Goal: Communication & Community: Answer question/provide support

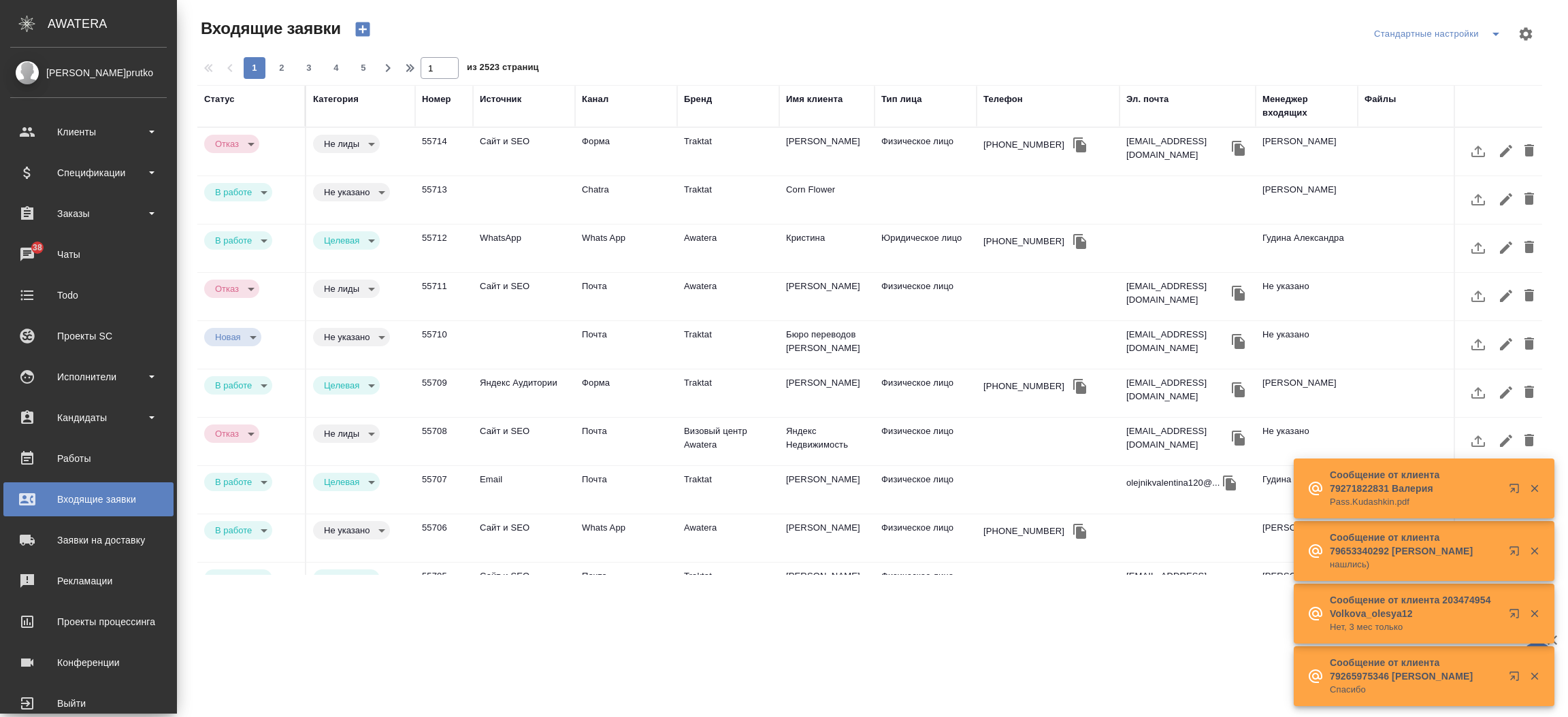
select select "RU"
click at [65, 257] on div "Чаты" at bounding box center [88, 254] width 156 height 21
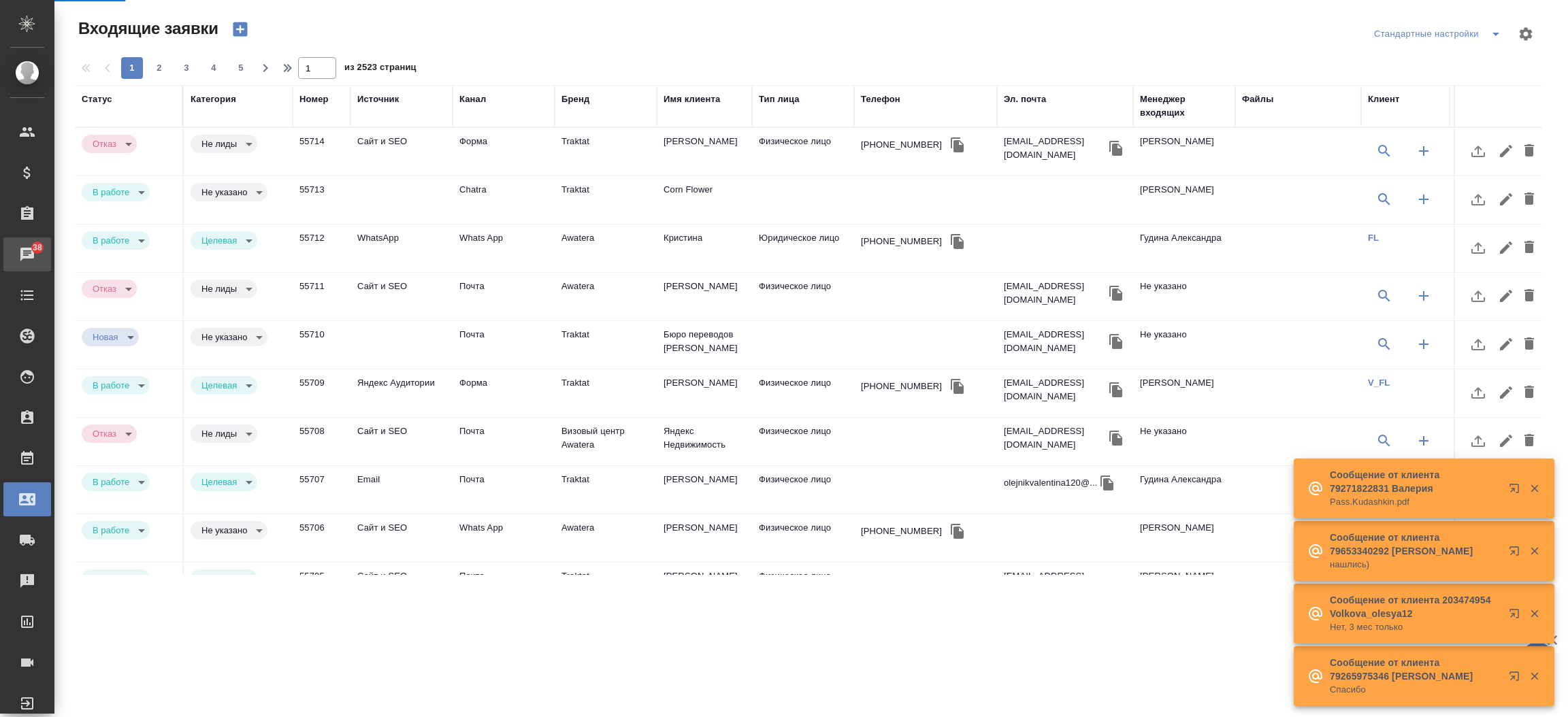
click at [27, 257] on div "Чаты" at bounding box center [10, 254] width 34 height 21
click at [65, 257] on div ".cls-1 fill:#fff; AWATERA [PERSON_NAME]prutko Клиенты Спецификации Заказы 38 Ча…" at bounding box center [784, 358] width 1568 height 717
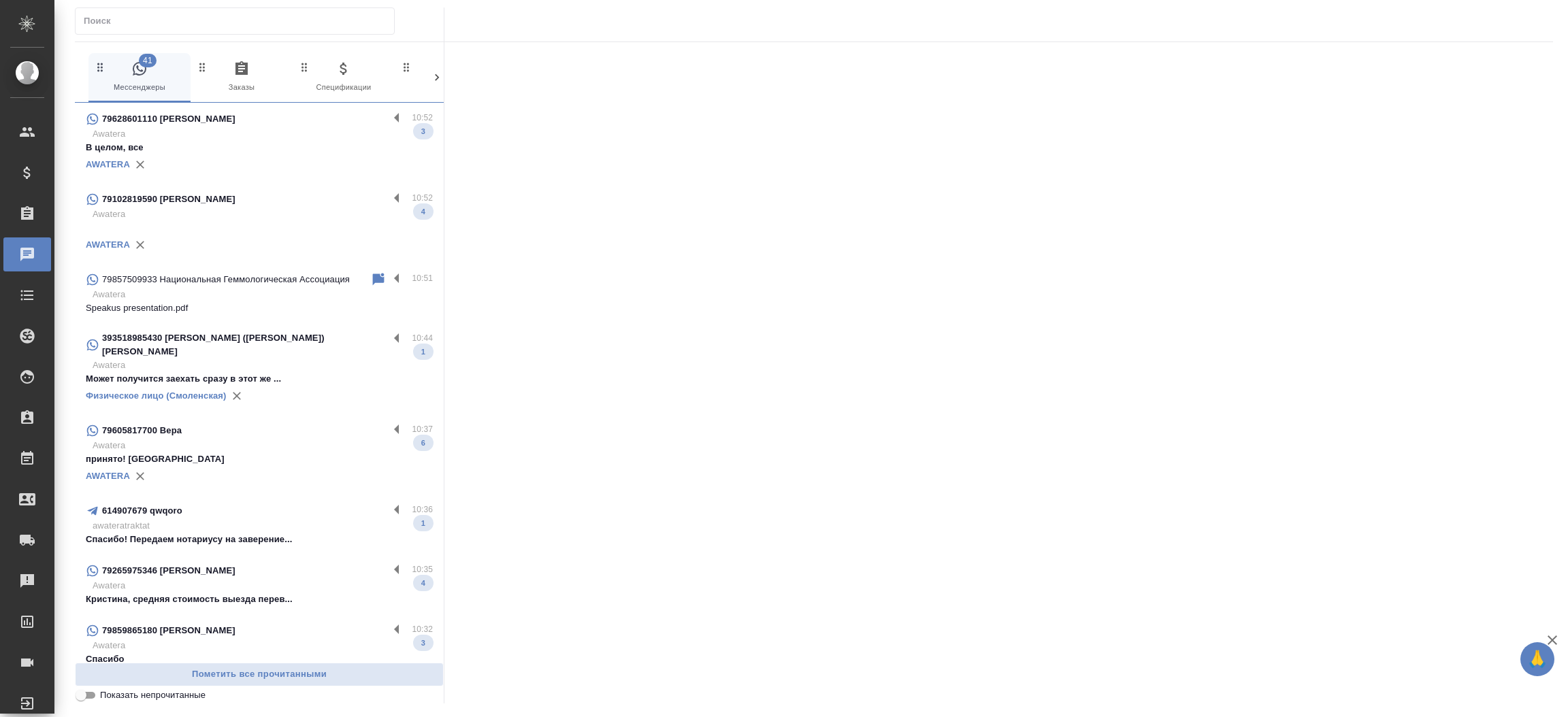
click at [297, 22] on input "text" at bounding box center [239, 21] width 310 height 19
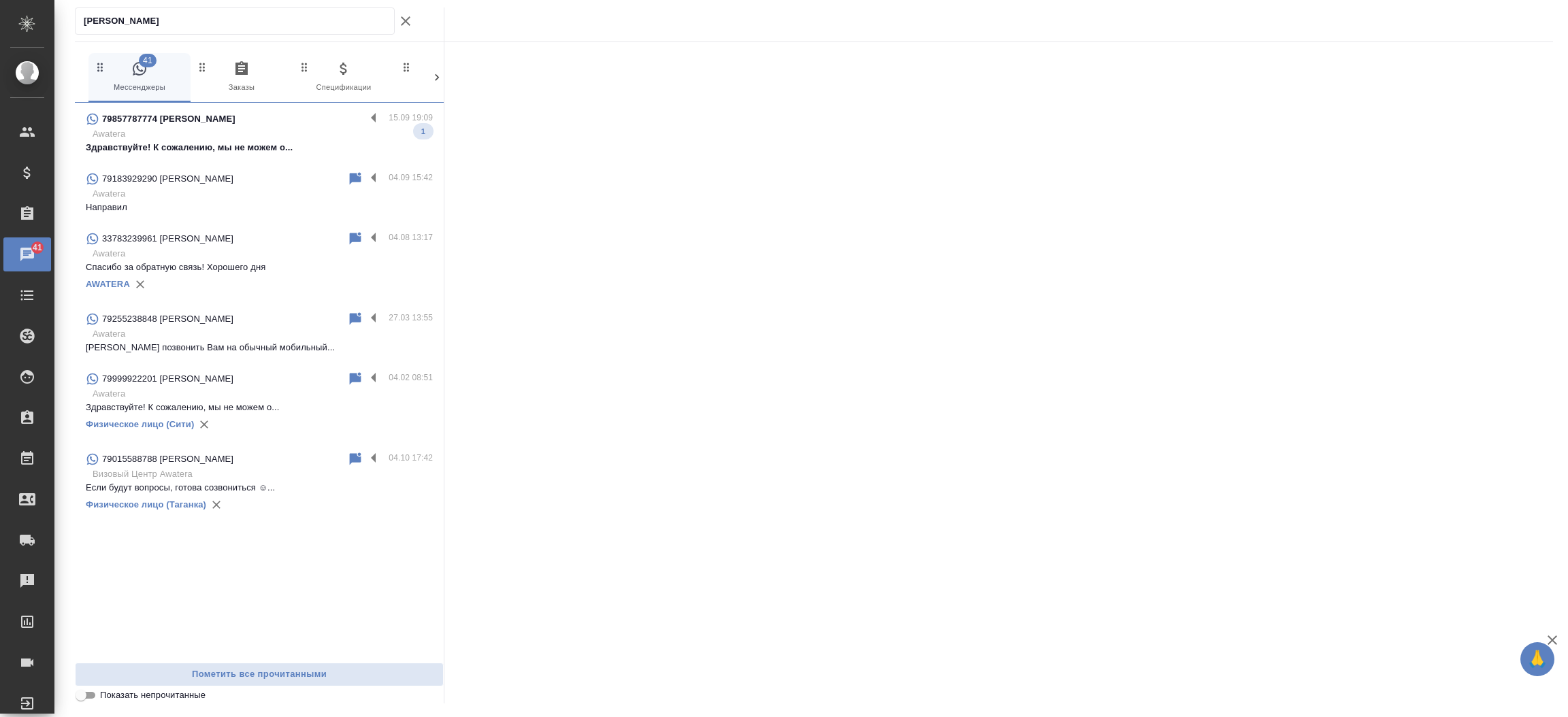
type input "[PERSON_NAME]"
click at [281, 135] on p "Awatera" at bounding box center [262, 134] width 340 height 14
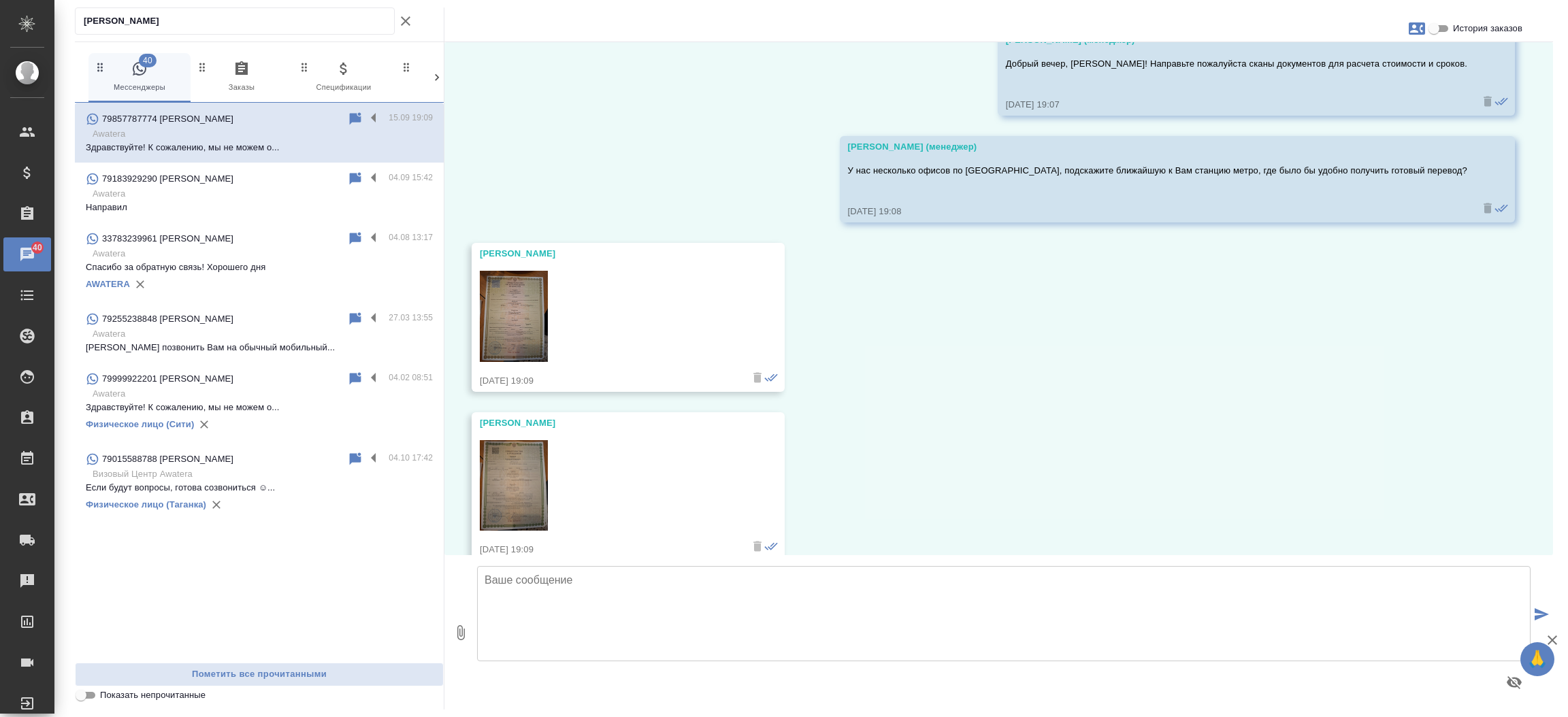
scroll to position [515, 0]
drag, startPoint x: 896, startPoint y: 168, endPoint x: 1476, endPoint y: 181, distance: 580.1
click at [1476, 181] on div "[PERSON_NAME] (менеджер) У нас несколько офисов по [GEOGRAPHIC_DATA], подскажит…" at bounding box center [1178, 181] width 675 height 86
copy p "У нас несколько офисов по [GEOGRAPHIC_DATA], подскажите ближайшую к Вам станцию…"
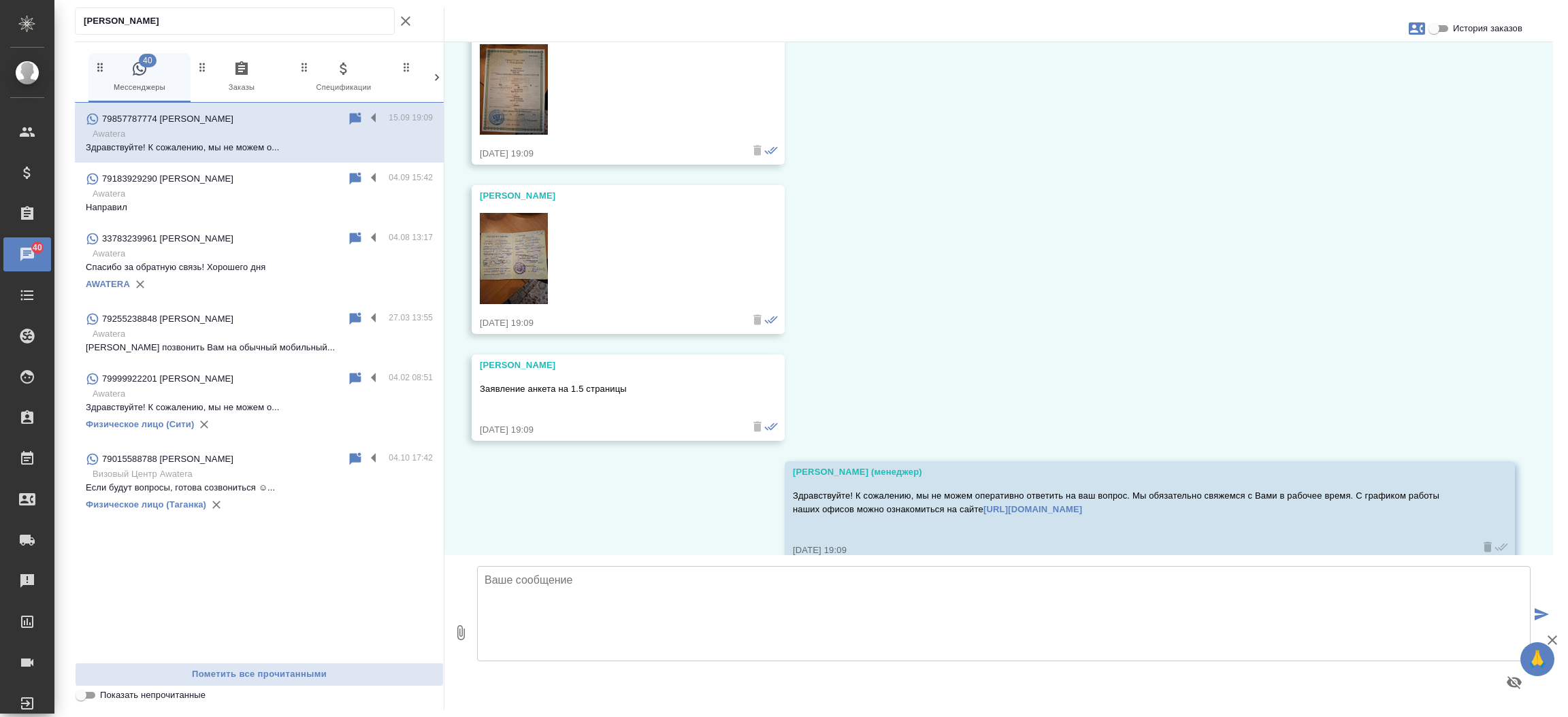
scroll to position [1276, 0]
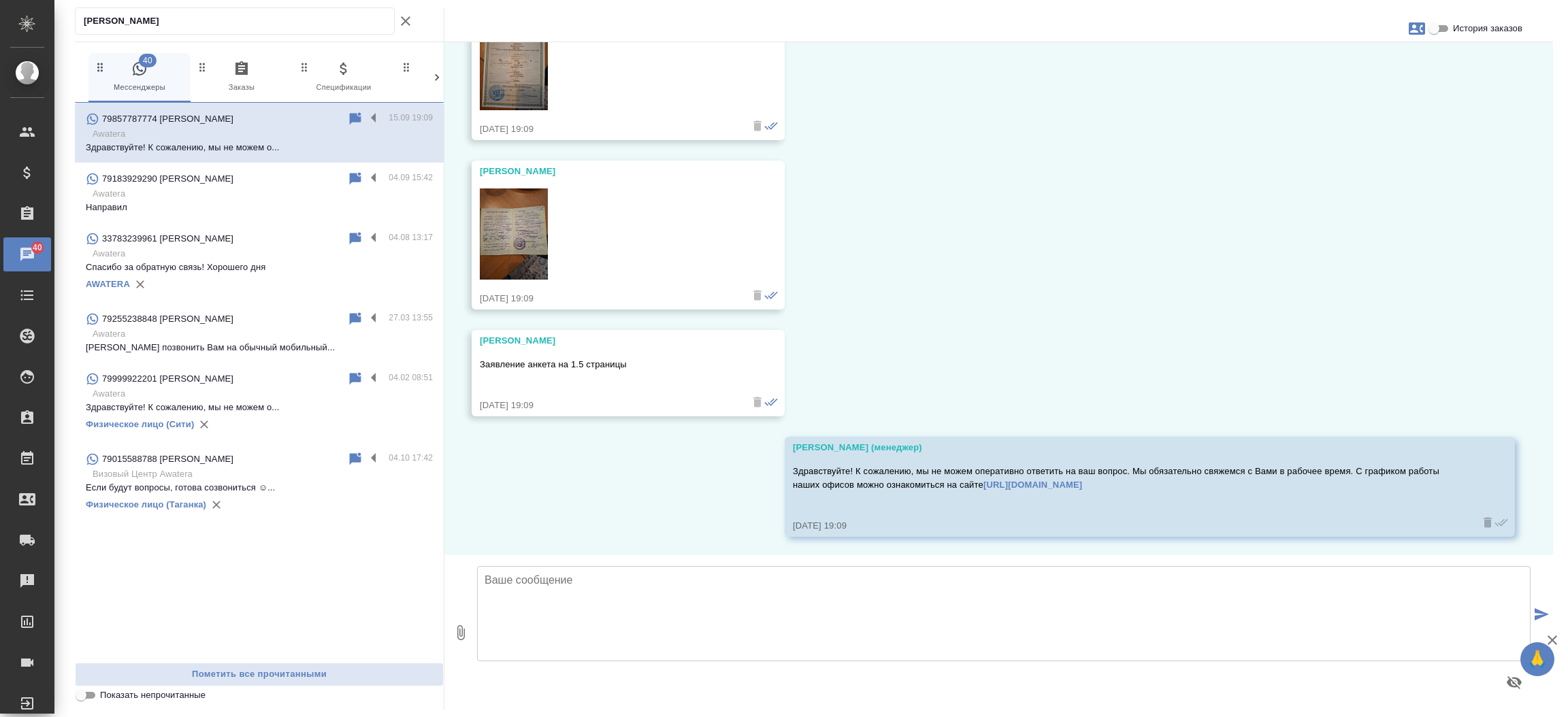
click at [562, 599] on textarea at bounding box center [1004, 613] width 1053 height 95
paste textarea "У нас несколько офисов по [GEOGRAPHIC_DATA], подскажите ближайшую к Вам станцию…"
type textarea "Добрый день! У нас несколько офисов по Москве, подскажите ближайшую к Вам станц…"
click at [1540, 604] on button "submit" at bounding box center [1541, 615] width 22 height 188
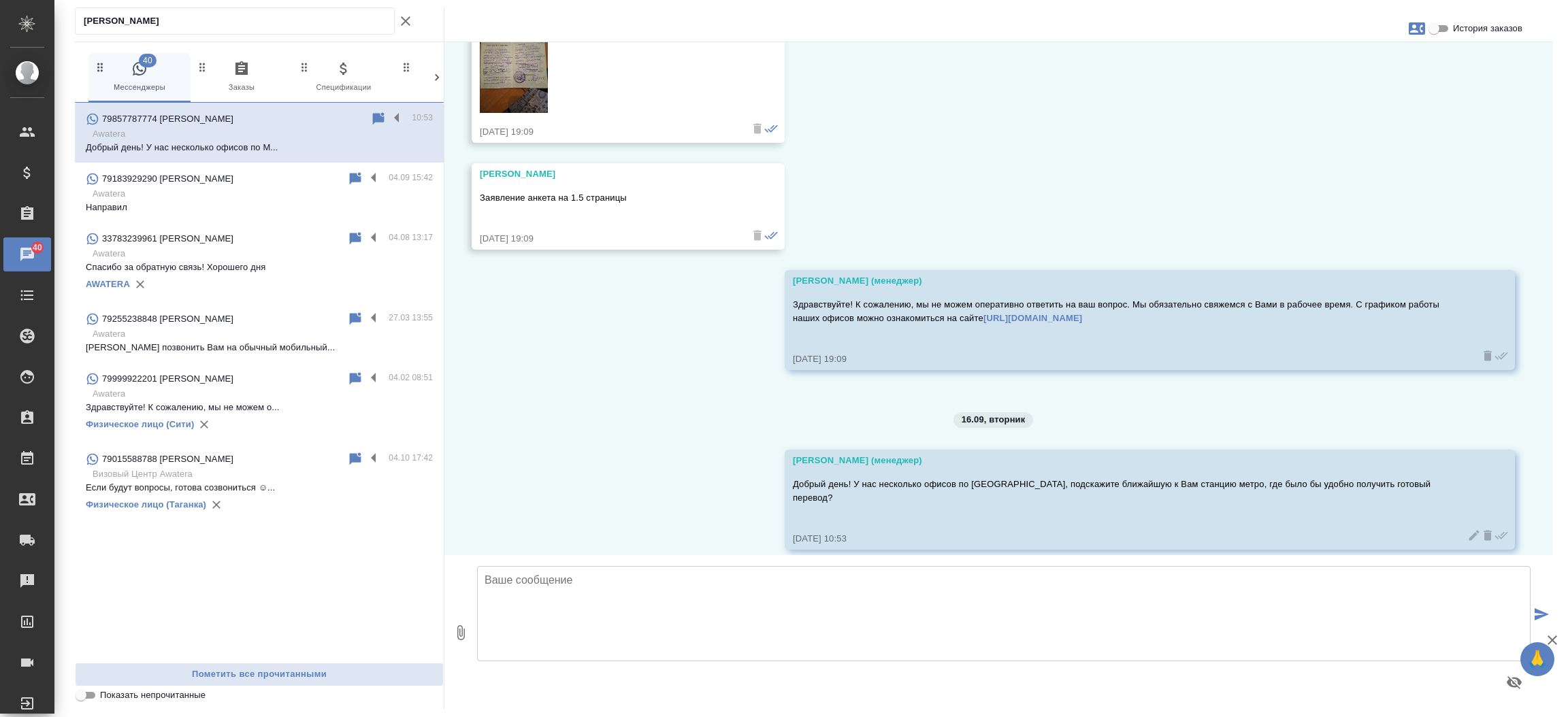
click at [767, 618] on textarea at bounding box center [1004, 613] width 1053 height 95
type textarea "Направьте также анкеты для расчета стоимости и сроков. Так как расчет будет вес…"
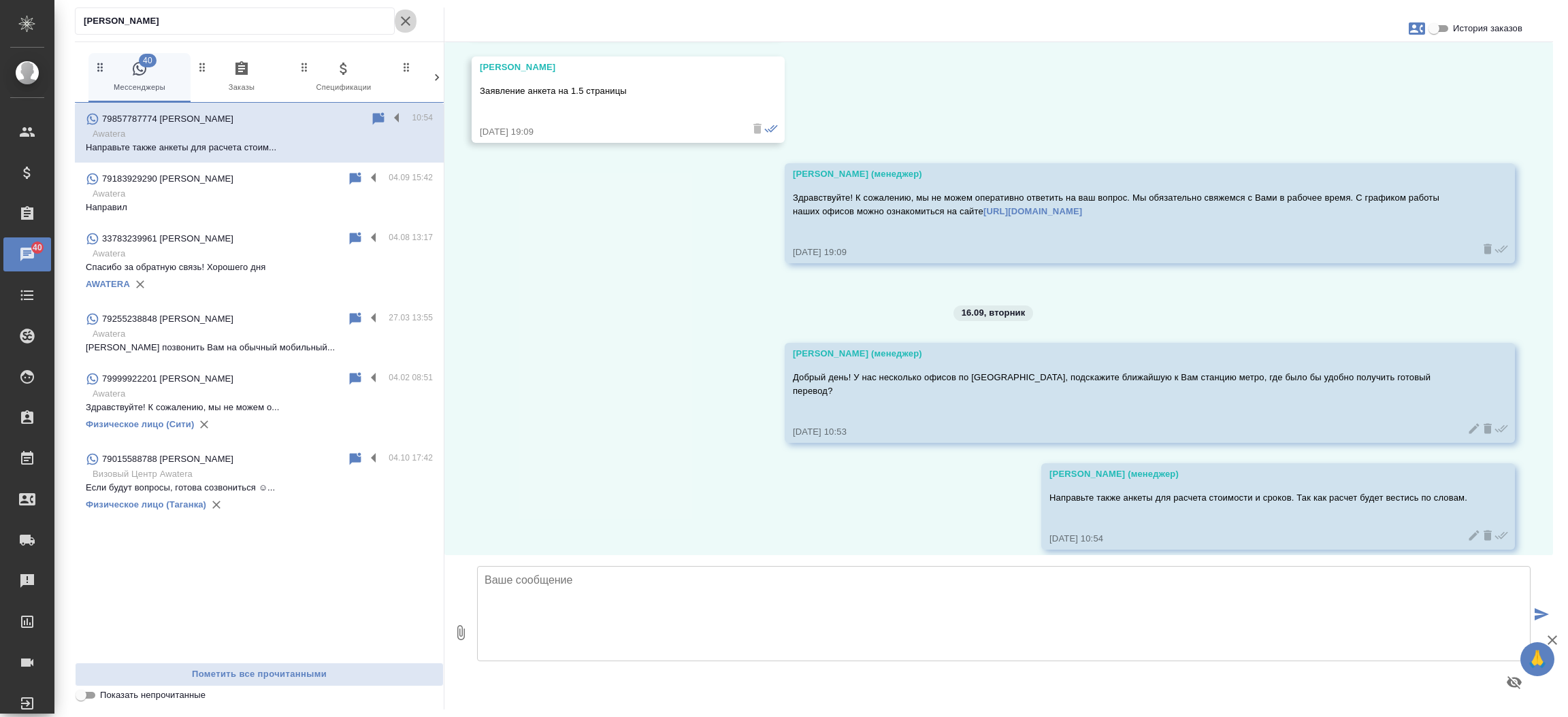
click at [405, 22] on icon "button" at bounding box center [406, 21] width 9 height 9
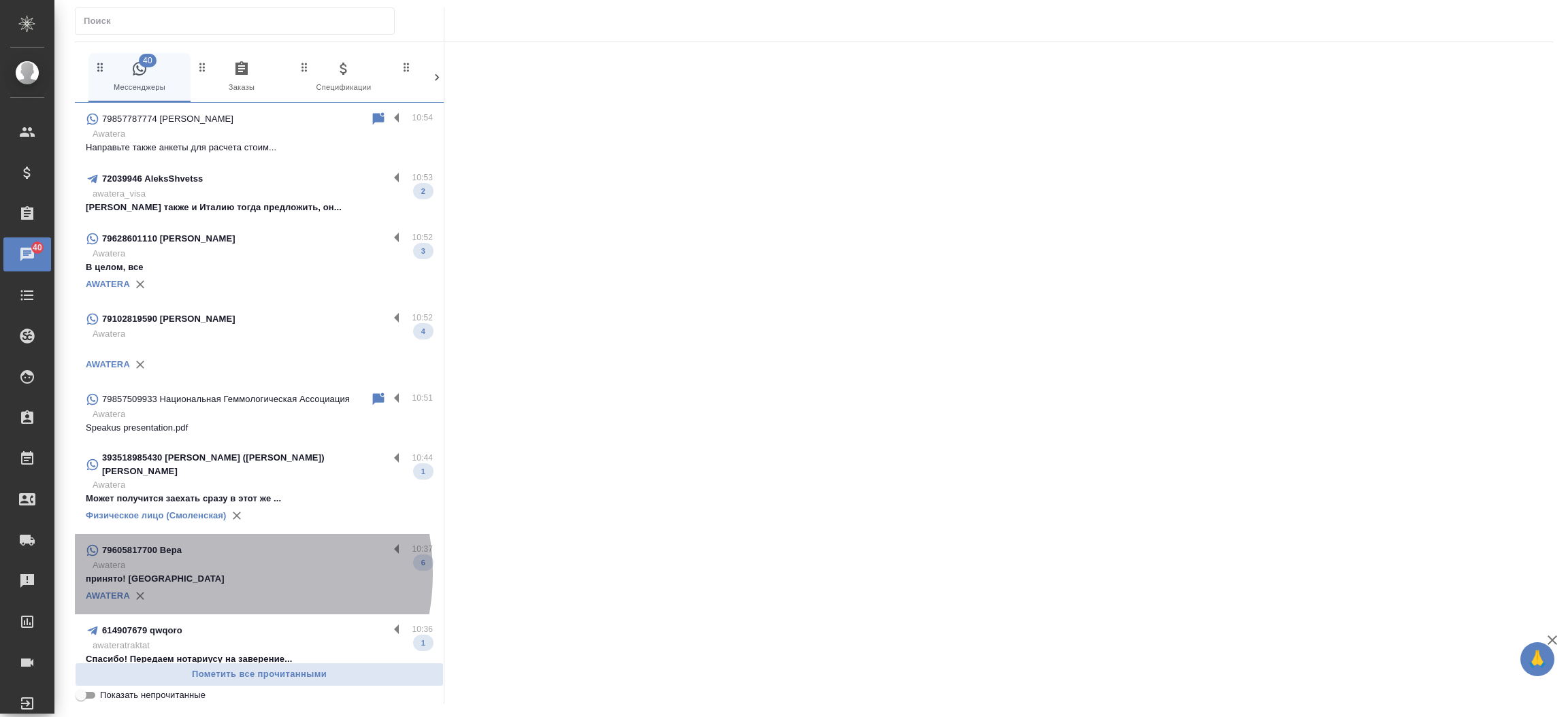
click at [205, 572] on p "принято! спасибо" at bounding box center [258, 579] width 347 height 14
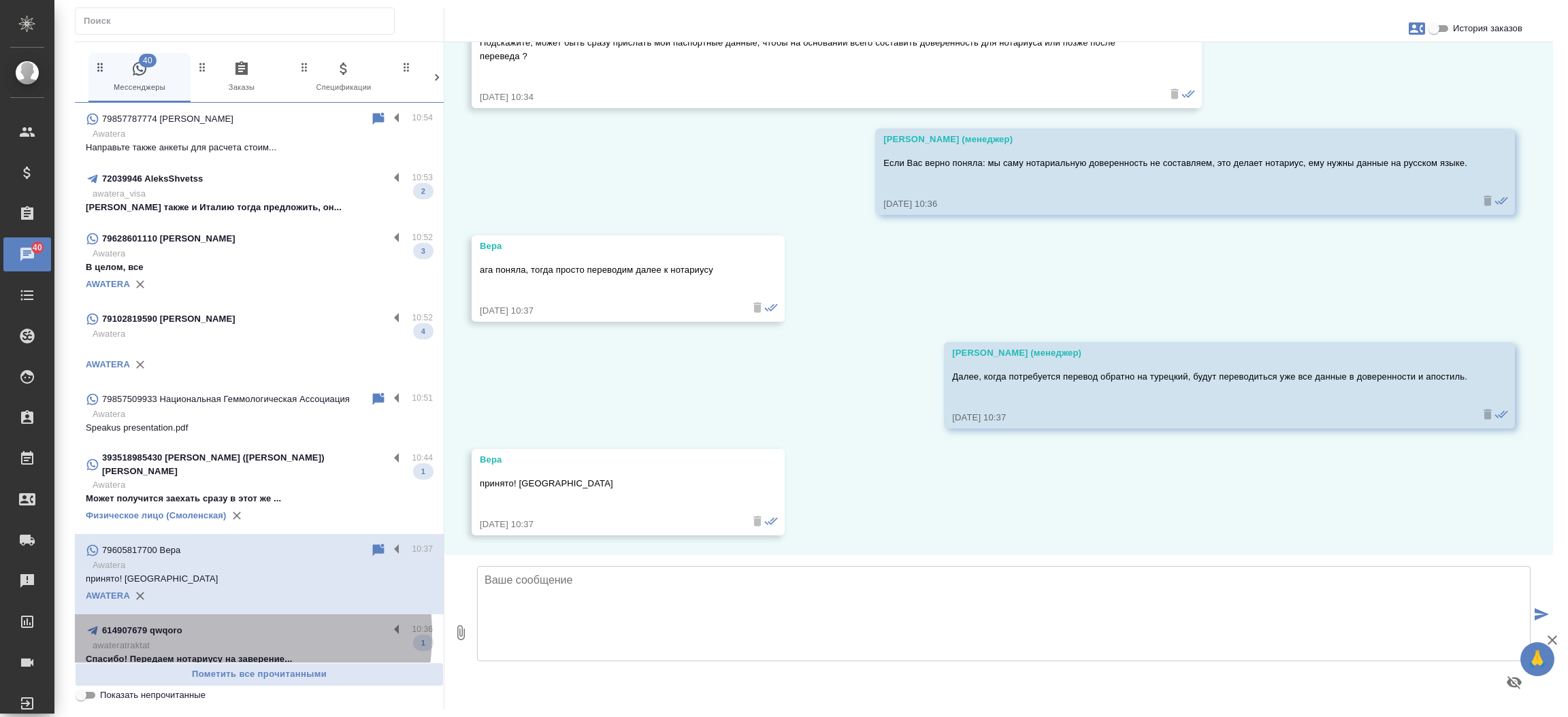
click at [199, 623] on div "614907679 qwqoro" at bounding box center [236, 630] width 303 height 16
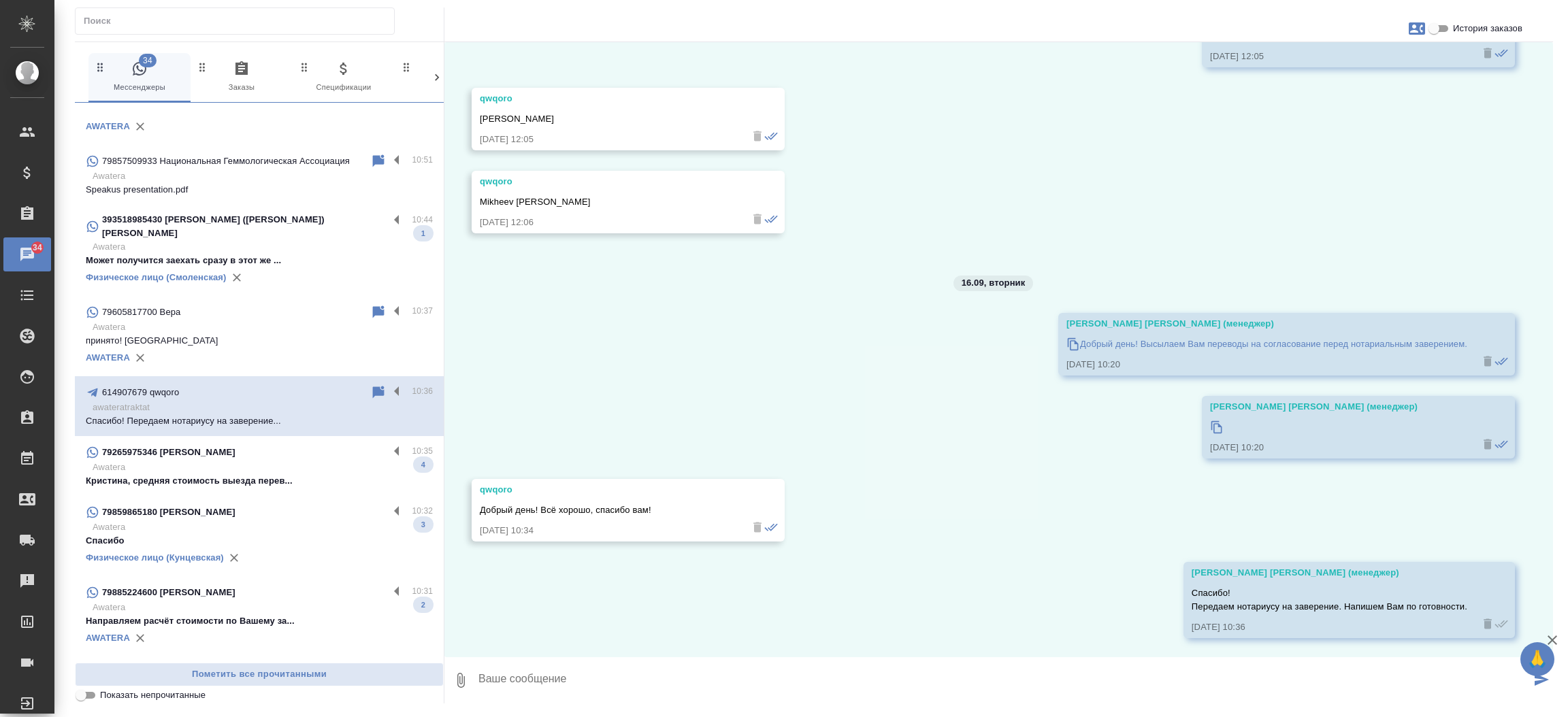
scroll to position [261, 0]
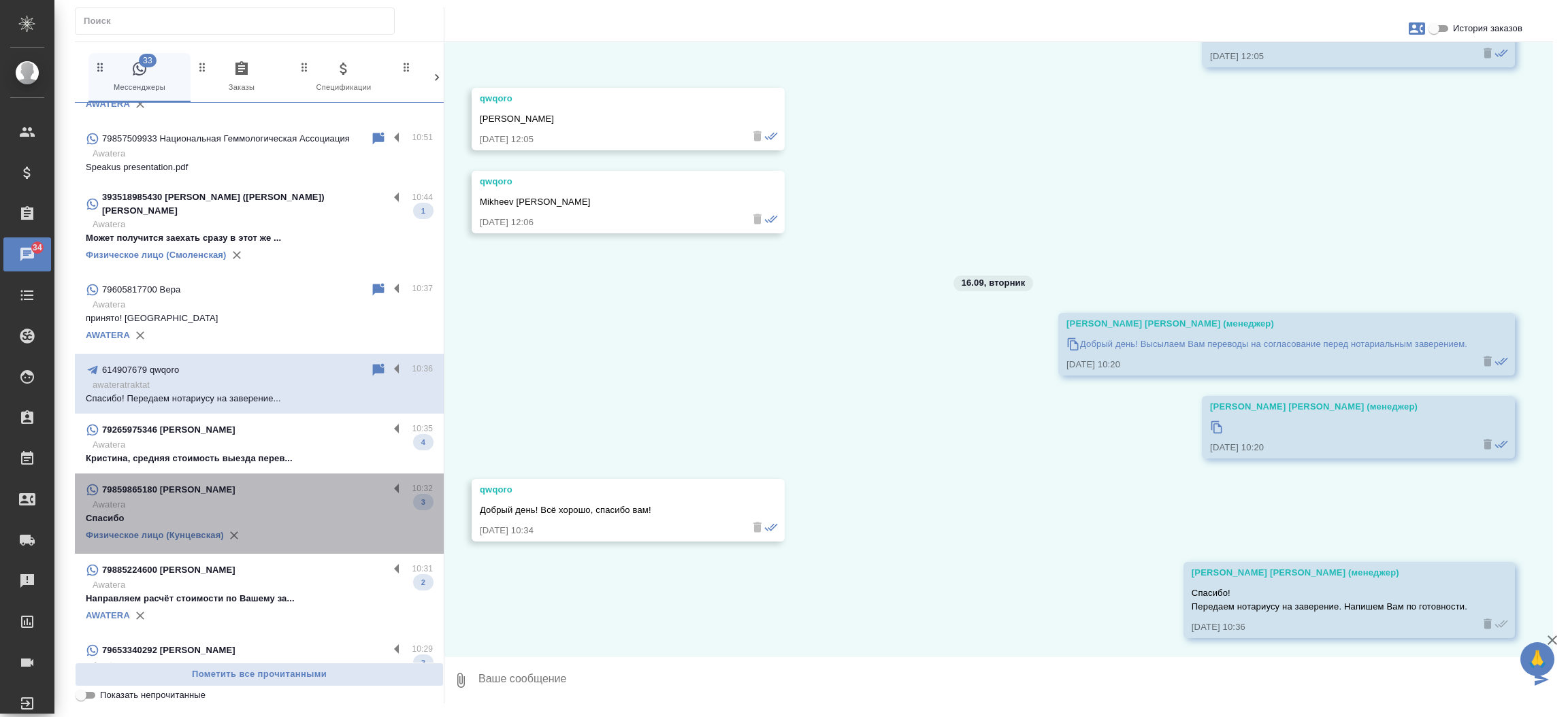
click at [274, 498] on p "Awatera" at bounding box center [262, 504] width 340 height 14
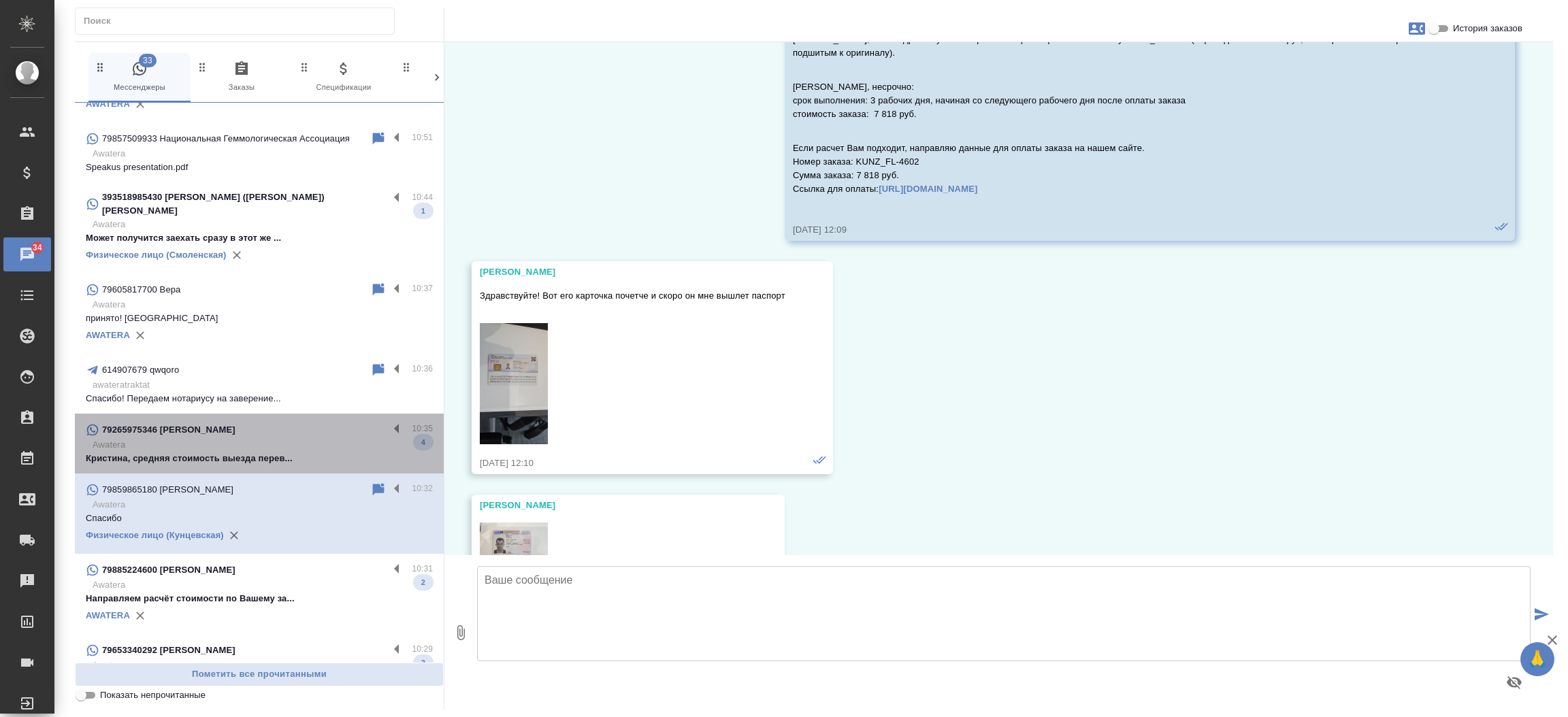
scroll to position [52364, 0]
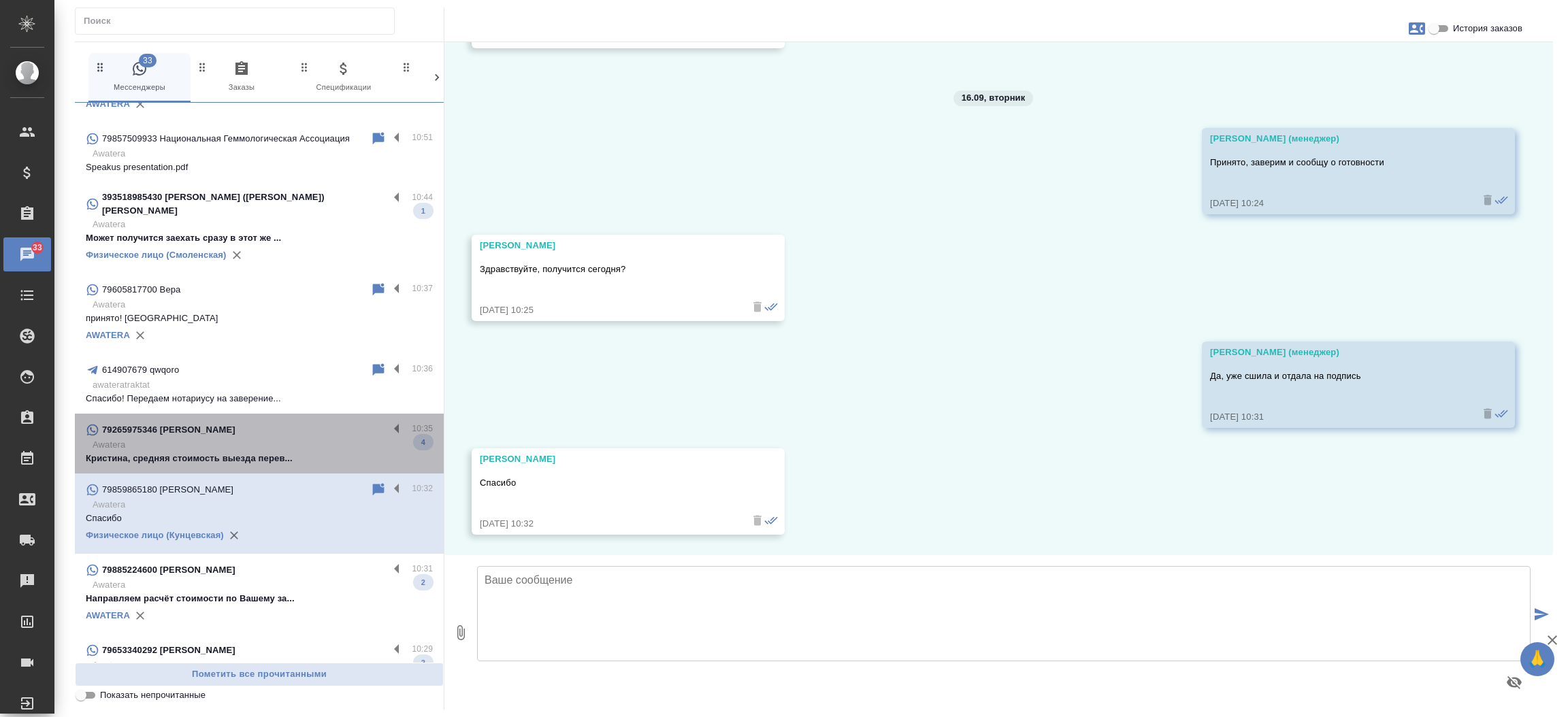
click at [271, 452] on p "Кристина, средняя стоимость выезда перев..." at bounding box center [258, 459] width 347 height 14
click at [284, 578] on p "Awatera" at bounding box center [262, 585] width 340 height 14
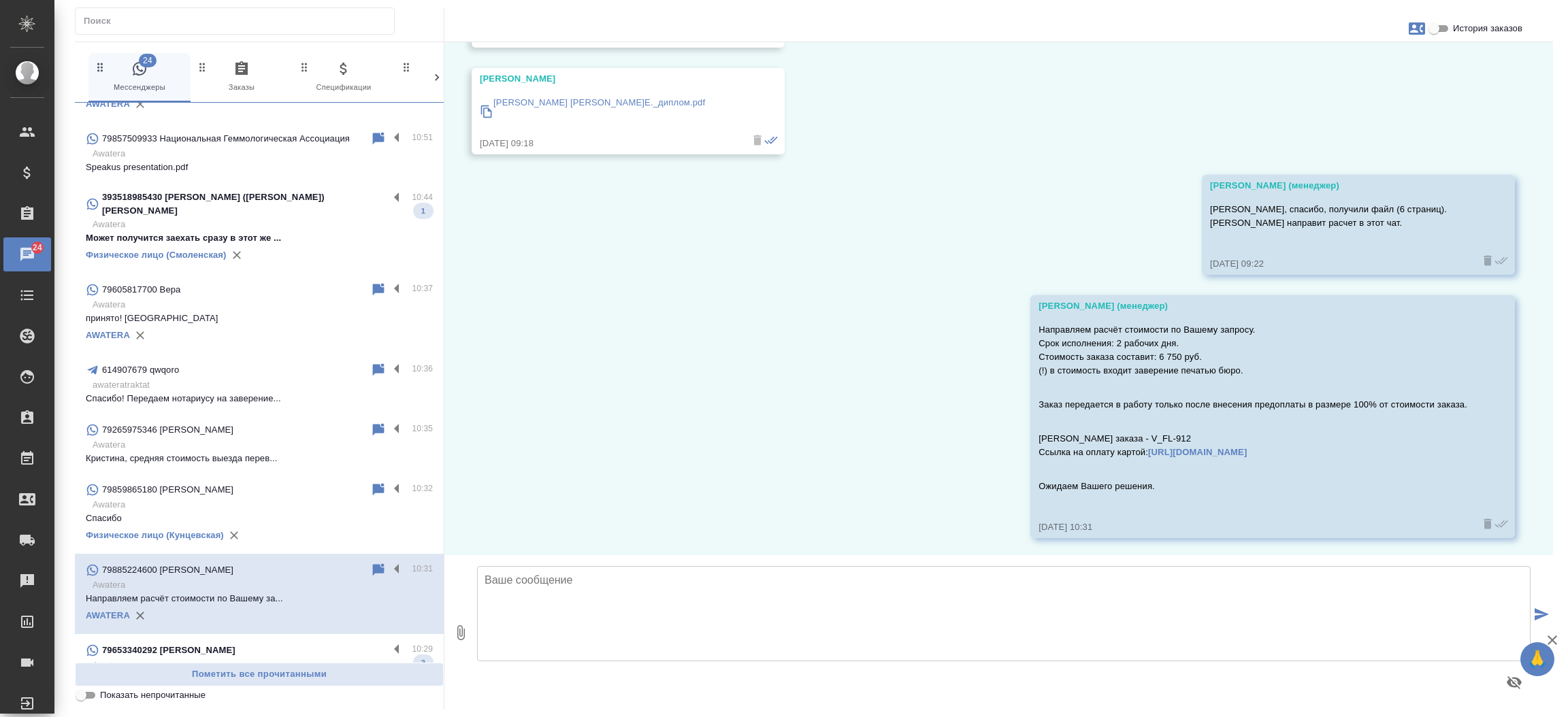
scroll to position [283, 0]
drag, startPoint x: 284, startPoint y: 577, endPoint x: 435, endPoint y: 208, distance: 398.7
click at [435, 208] on div "72039946 AleksShvetss 10:54 awatera_visa 🇮🇹 Услуги визового сопровождения в Ита…" at bounding box center [259, 383] width 369 height 560
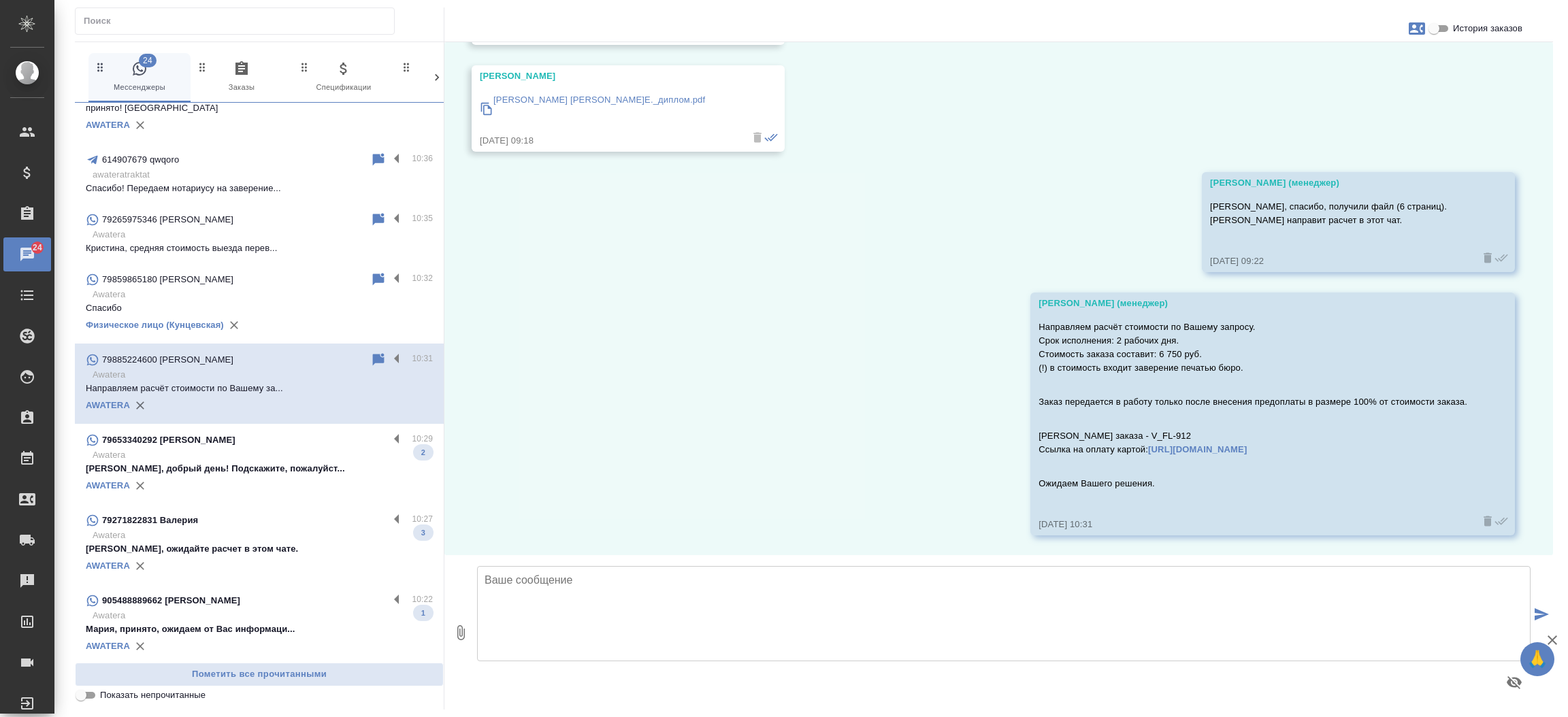
scroll to position [495, 0]
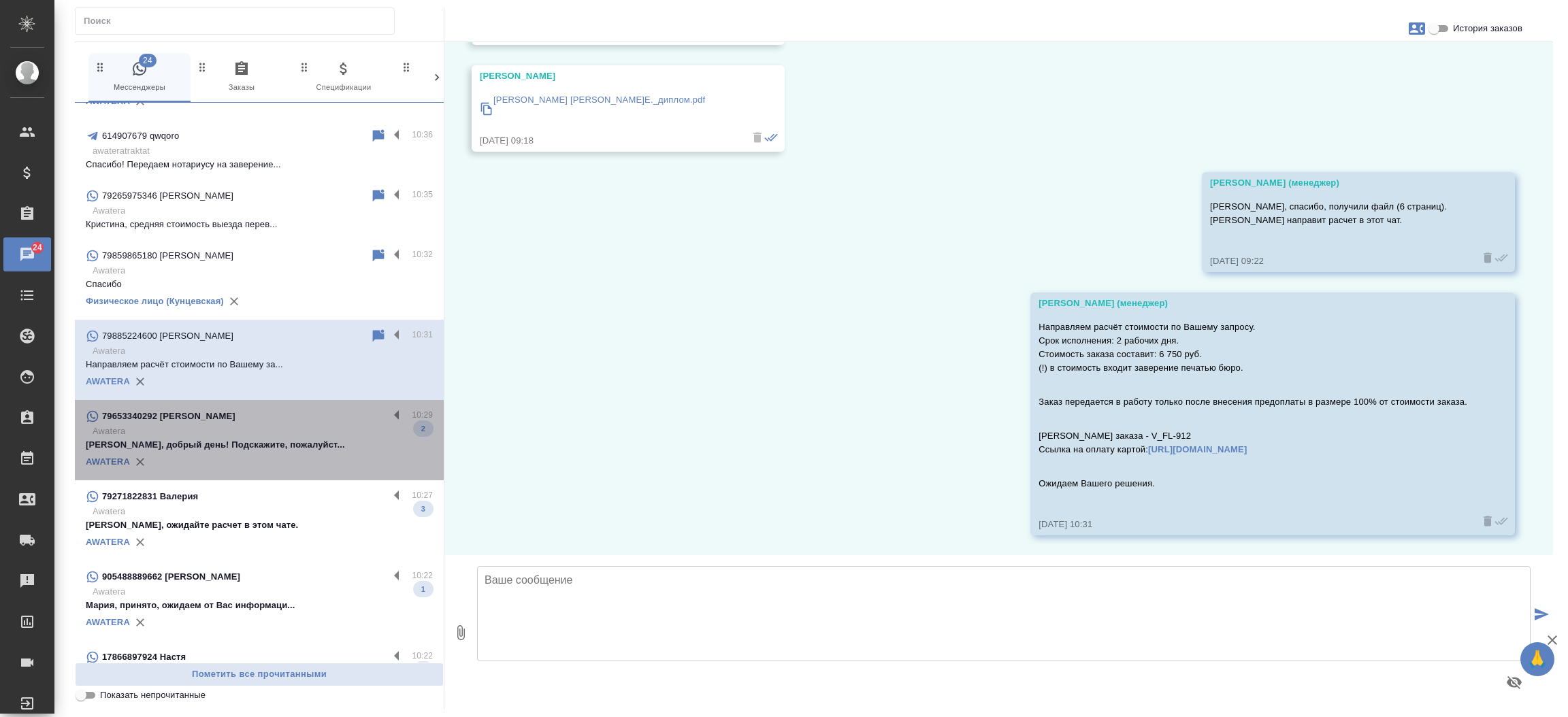
click at [273, 438] on p "Анна, добрый день! Подскажите, пожалуйст..." at bounding box center [258, 445] width 347 height 14
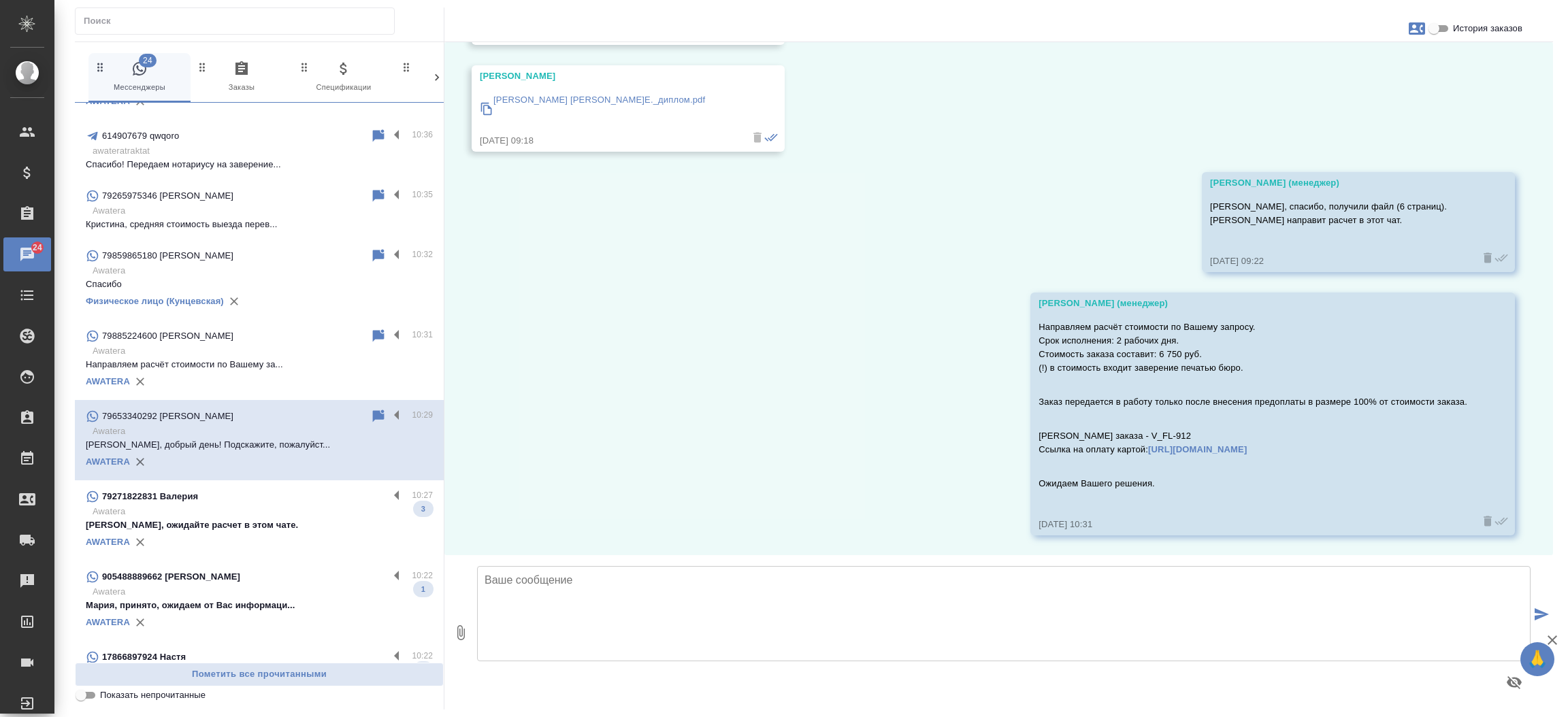
scroll to position [3625, 0]
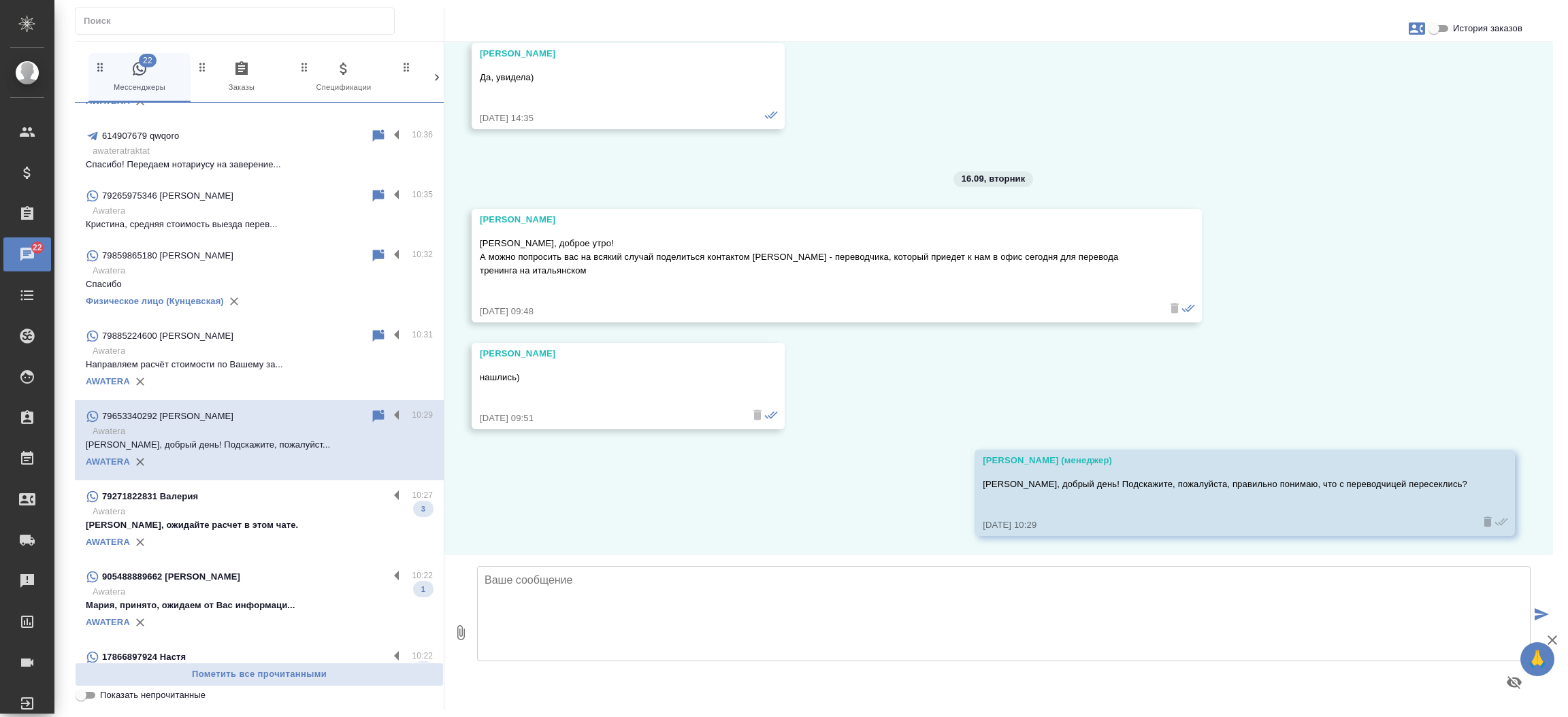
click at [289, 504] on p "Awatera" at bounding box center [262, 511] width 340 height 14
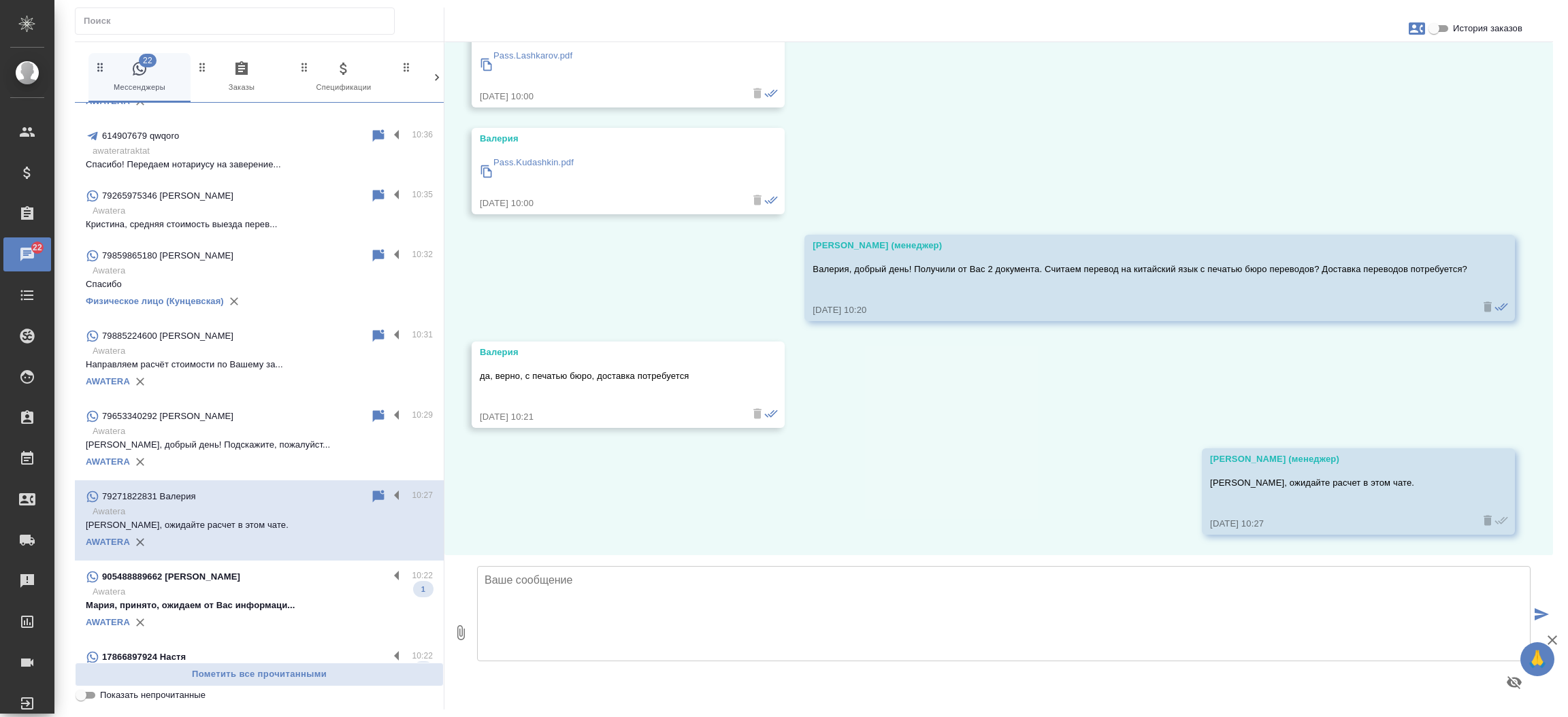
scroll to position [272, 0]
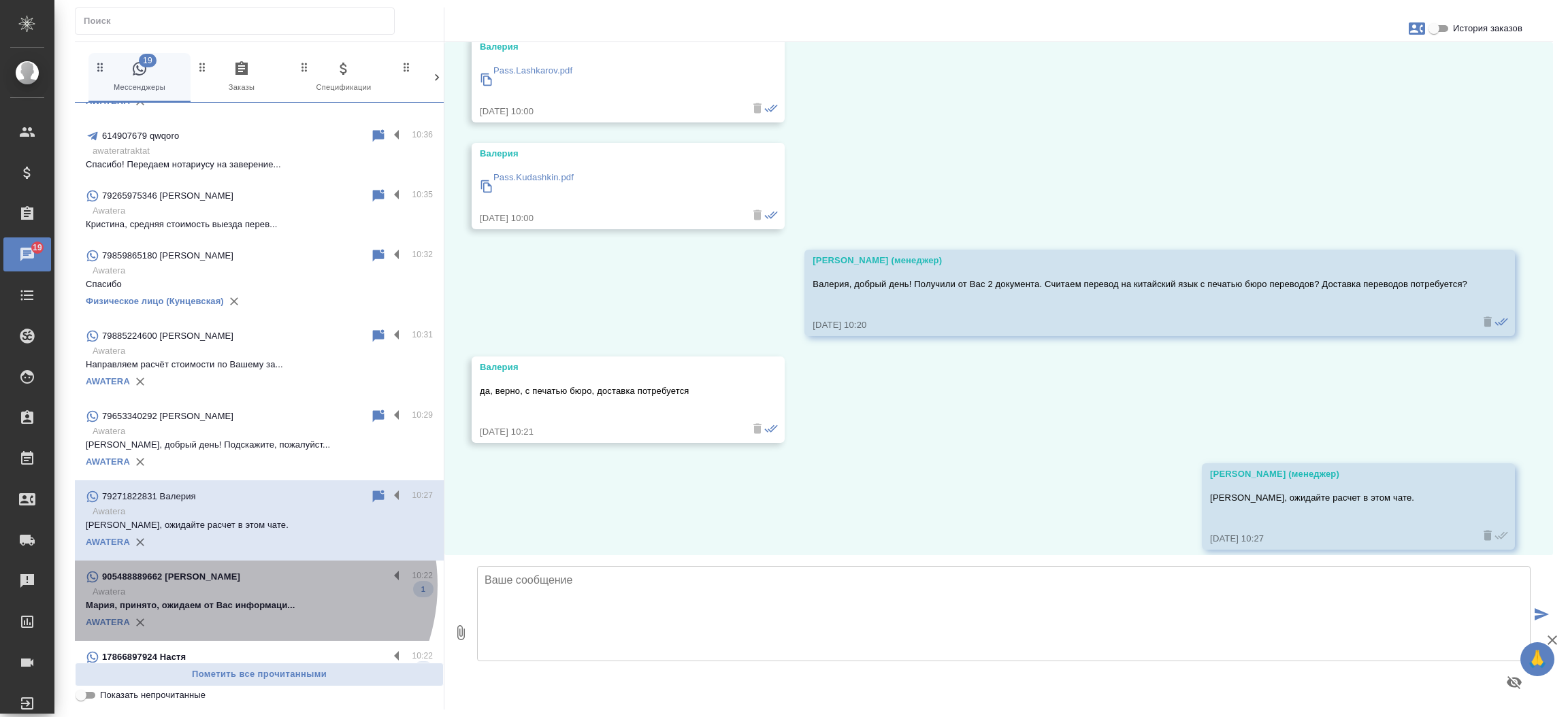
click at [251, 585] on p "Awatera" at bounding box center [262, 592] width 340 height 14
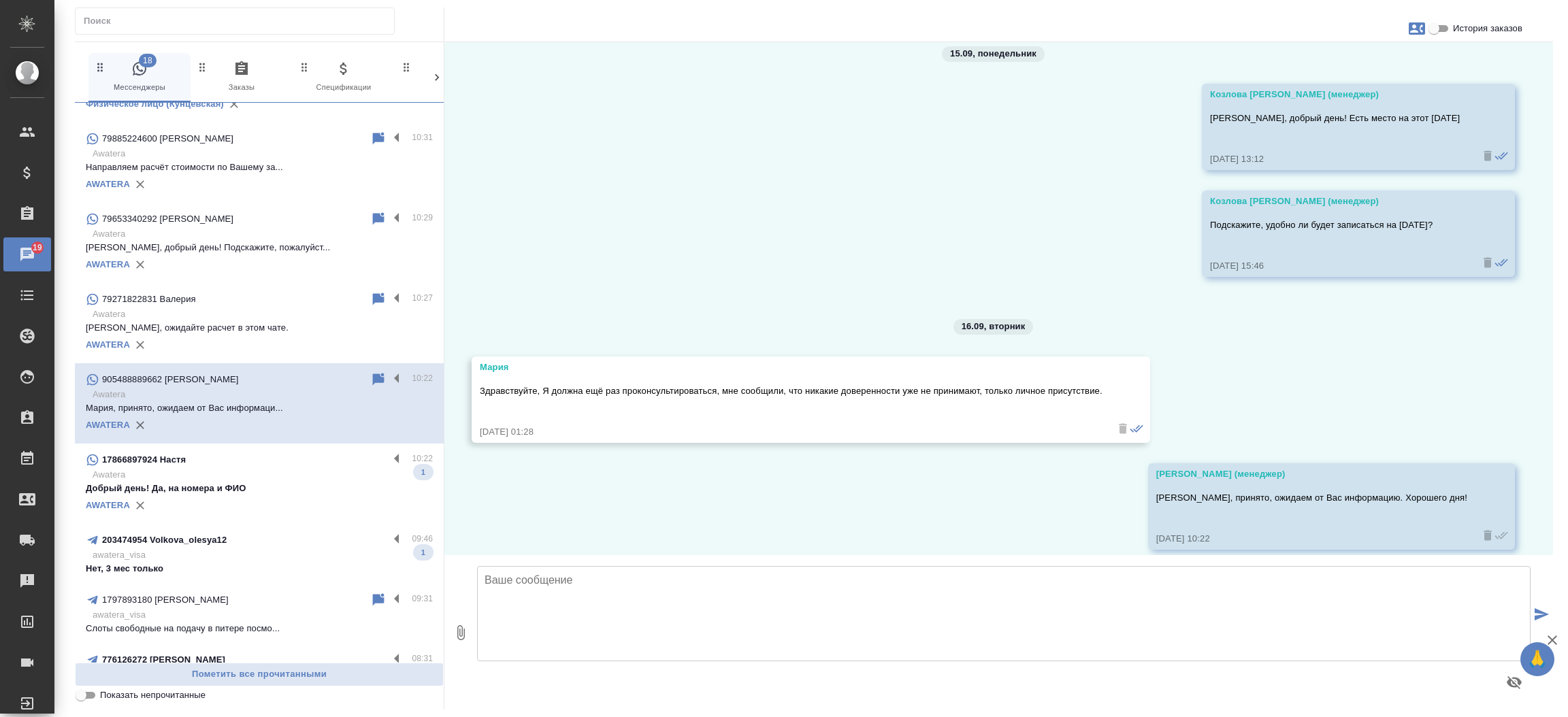
scroll to position [703, 0]
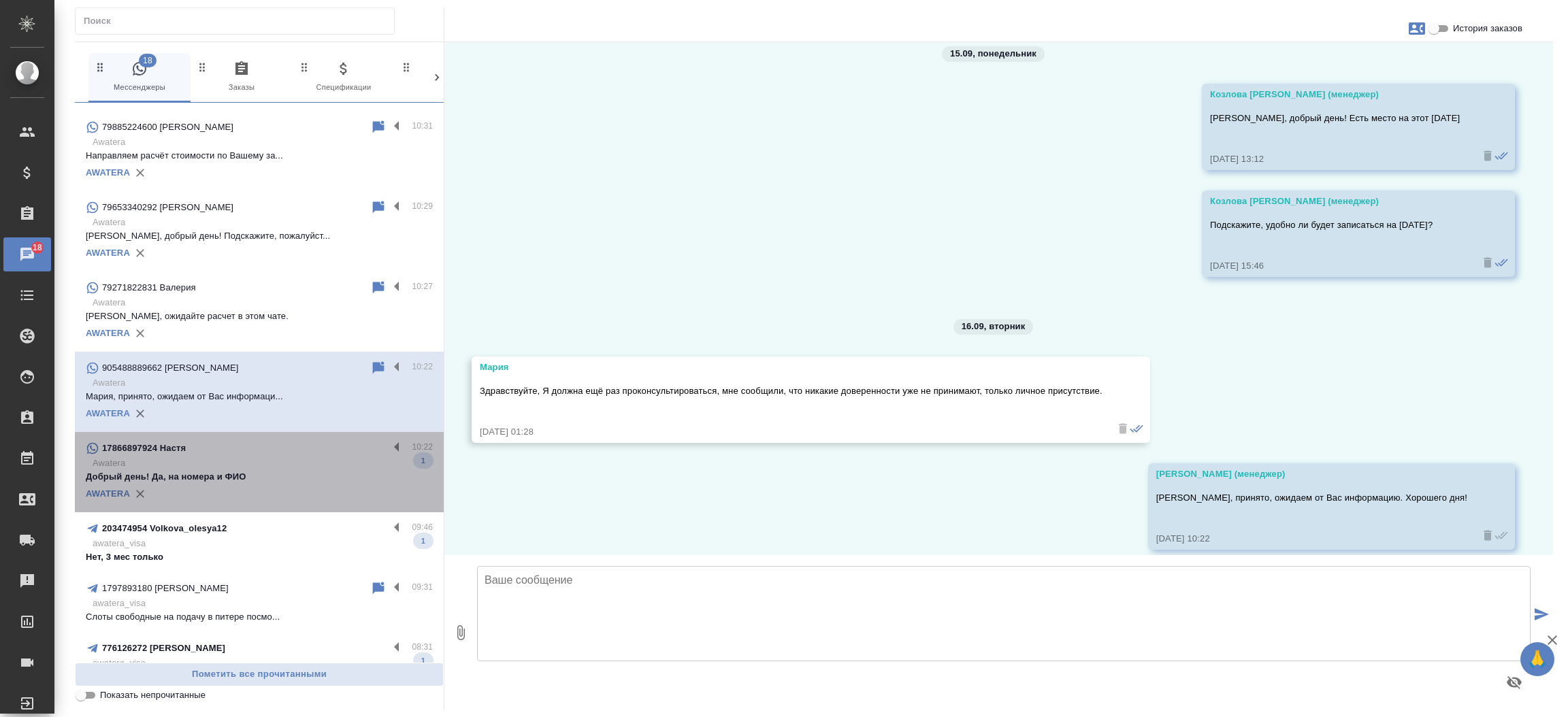
click at [303, 470] on p "Добрый день! Да, на номера и ФИО" at bounding box center [258, 477] width 347 height 14
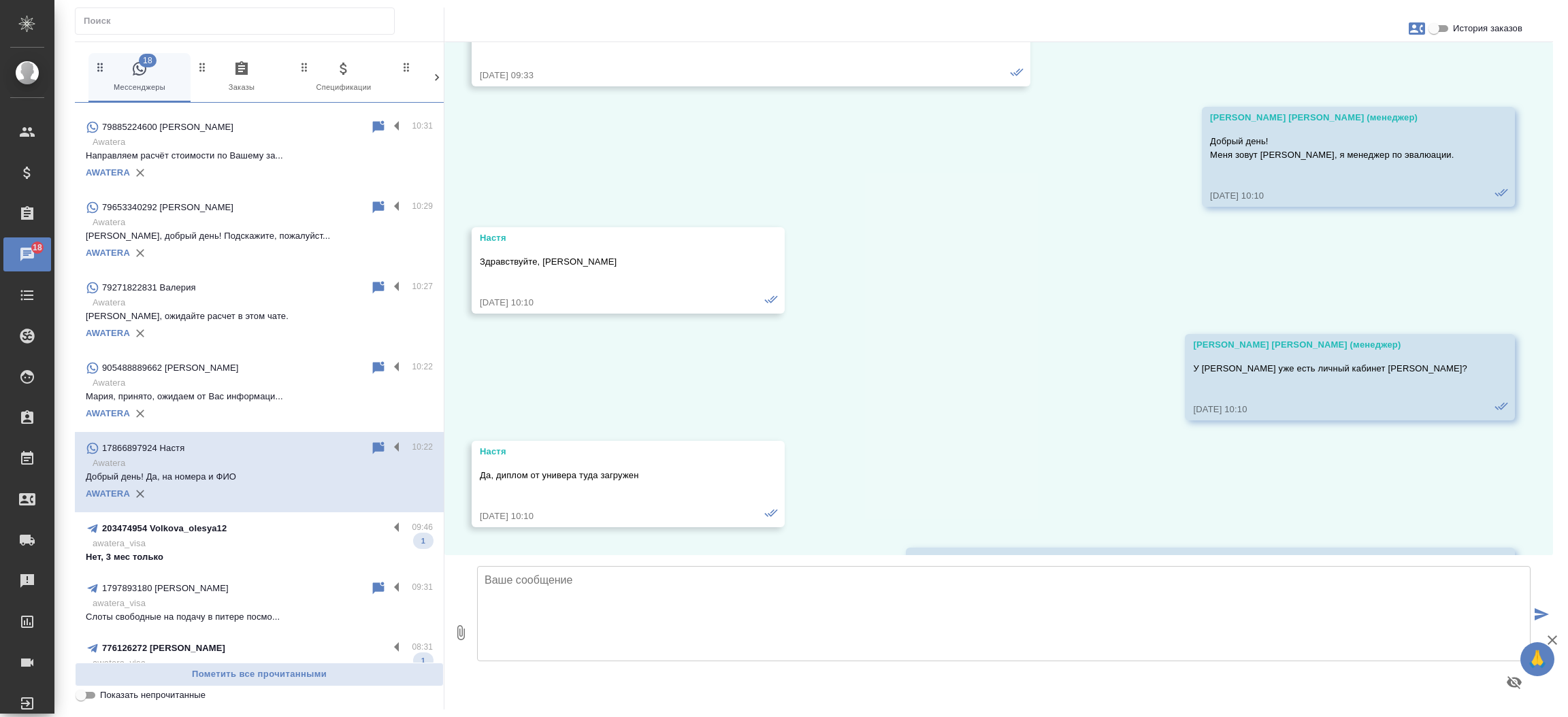
scroll to position [4936, 0]
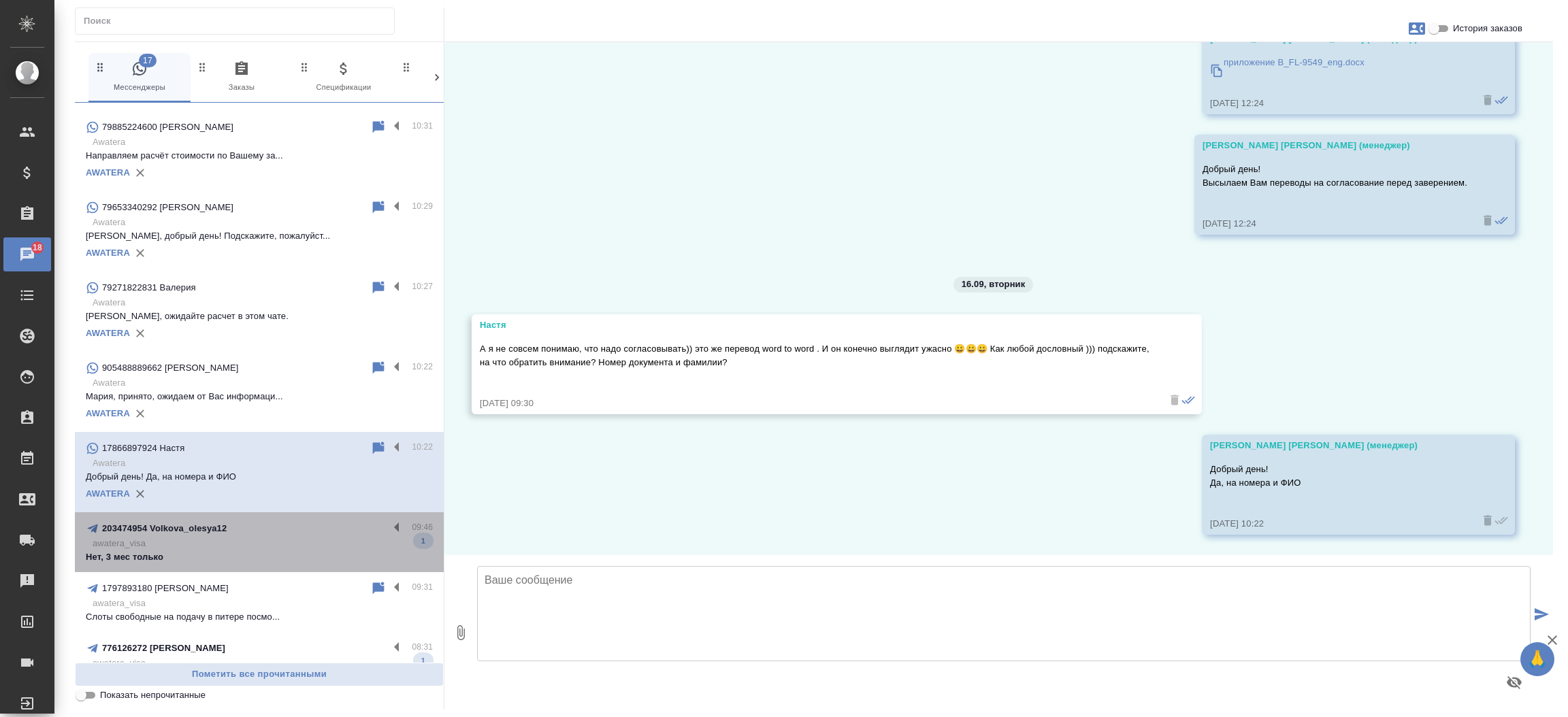
click at [270, 550] on p "Нет, 3 мес только" at bounding box center [258, 557] width 347 height 14
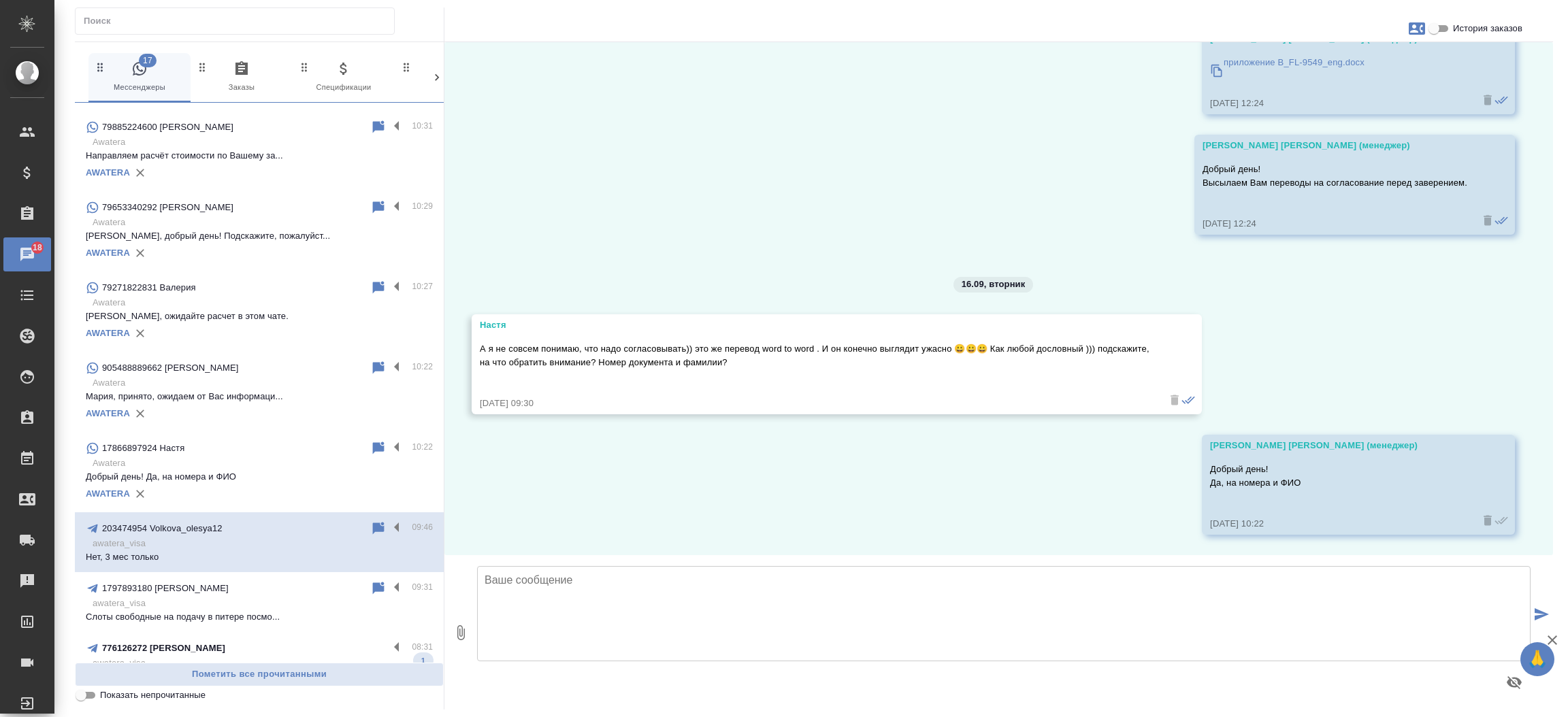
scroll to position [0, 0]
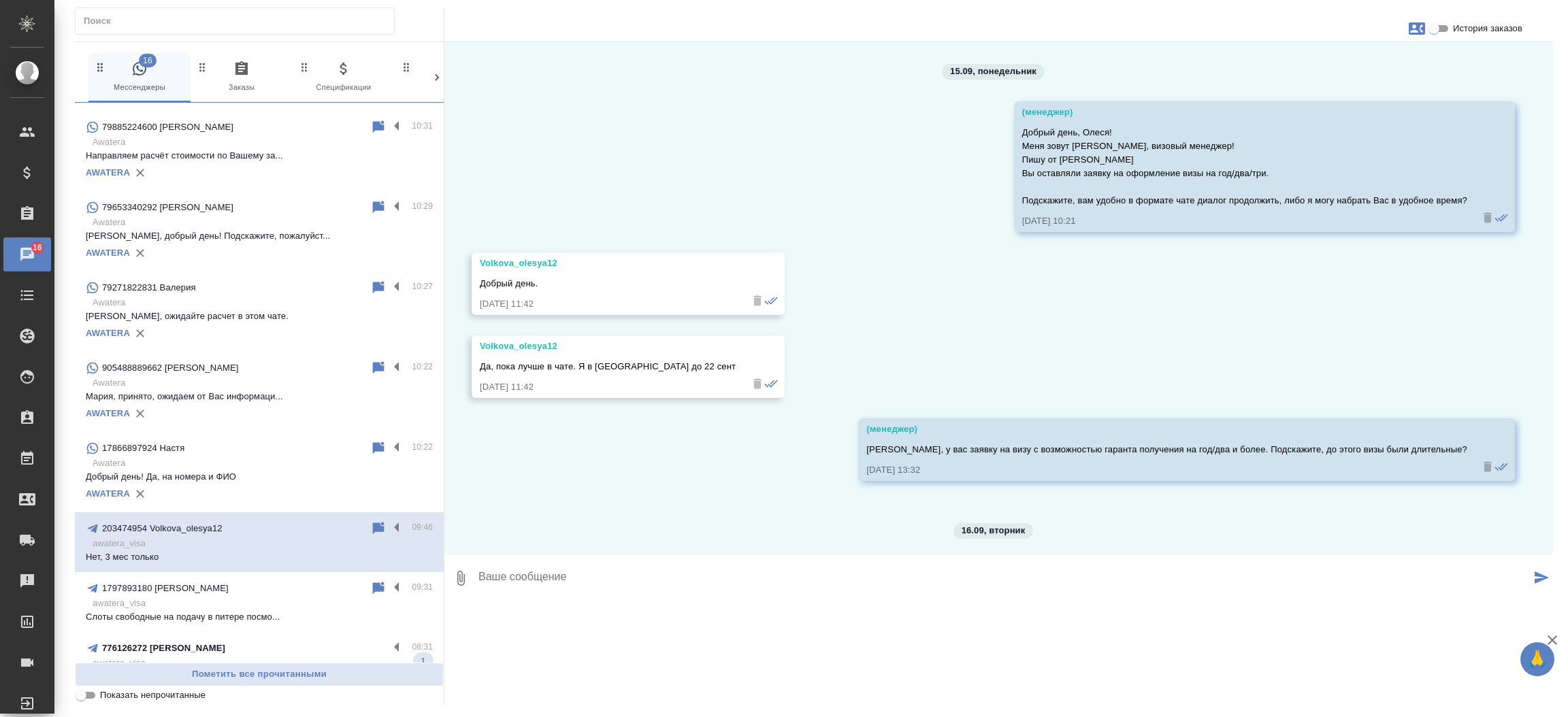
drag, startPoint x: 569, startPoint y: 574, endPoint x: 460, endPoint y: 555, distance: 110.6
click at [460, 555] on div "15.09, понедельник (менеджер) Добрый день, Олеся! Меня зовут Екатерина, визовый…" at bounding box center [999, 298] width 1108 height 513
copy div "Volkova_olesya12"
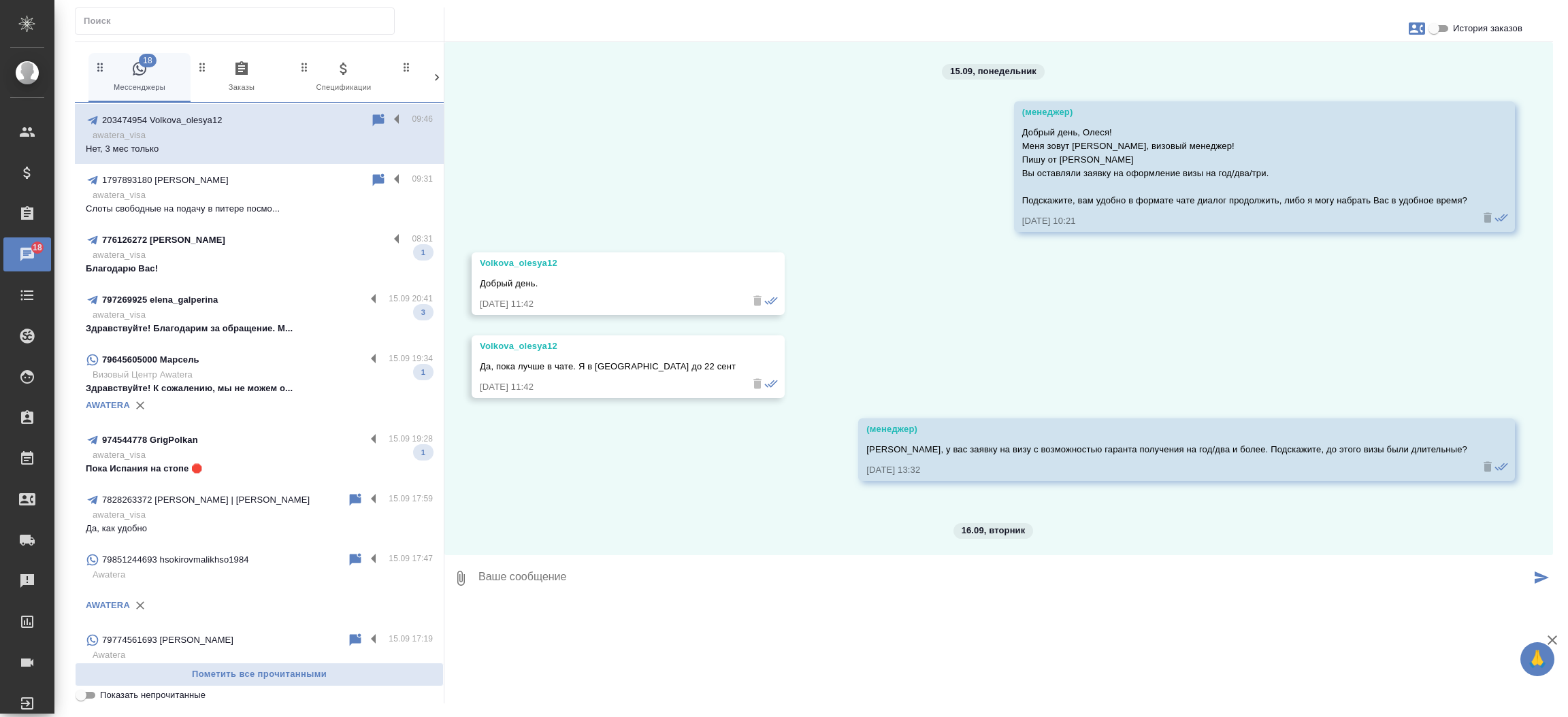
scroll to position [1128, 0]
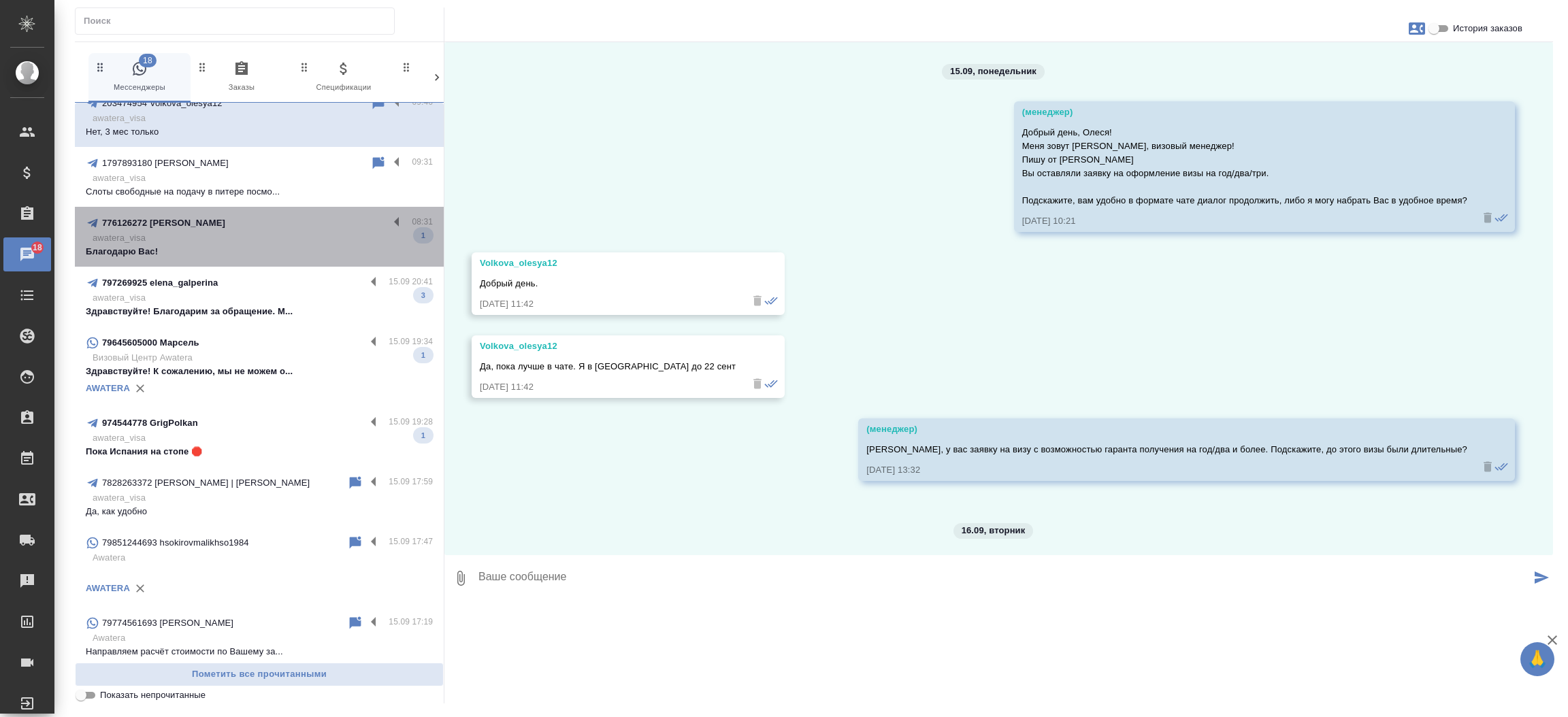
click at [293, 232] on p "awatera_visa" at bounding box center [262, 238] width 340 height 14
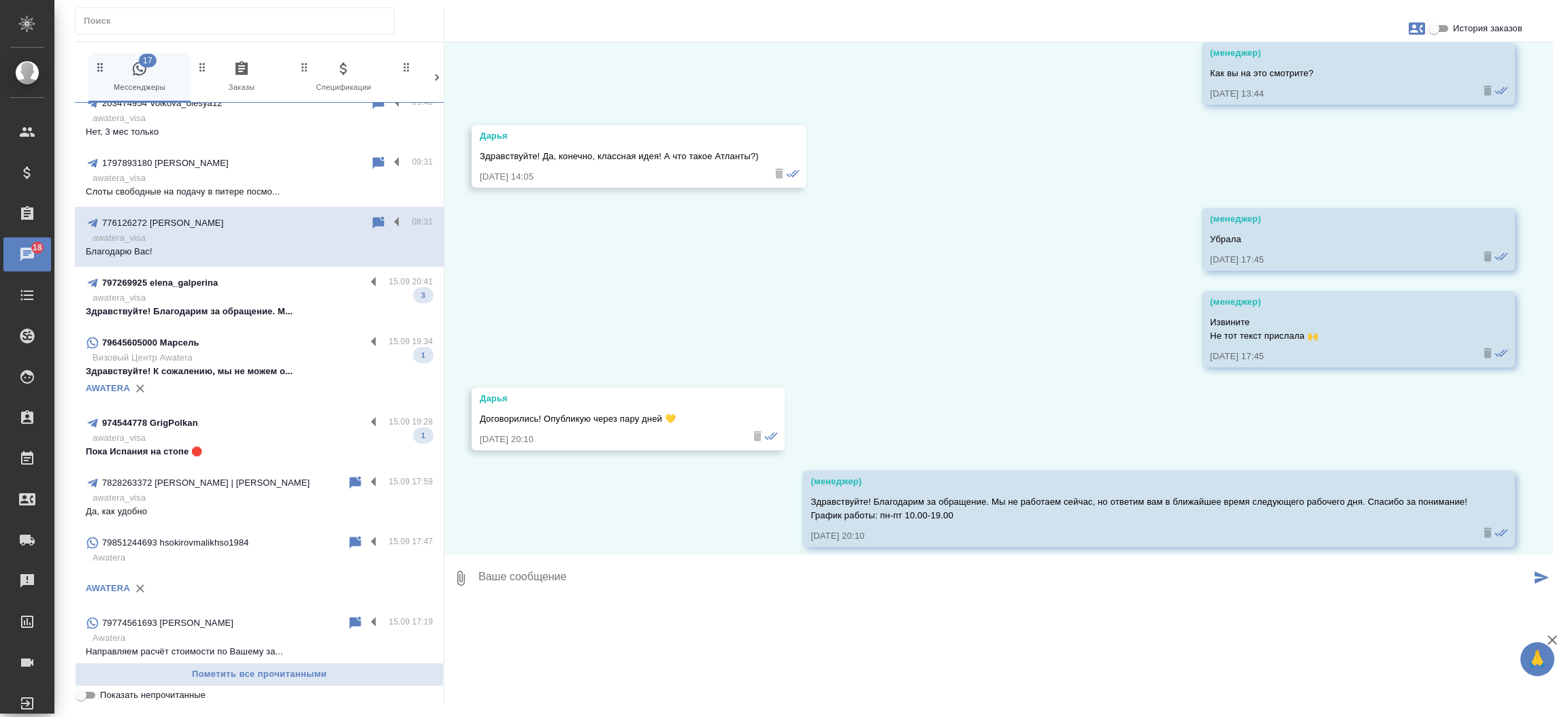
scroll to position [21681, 0]
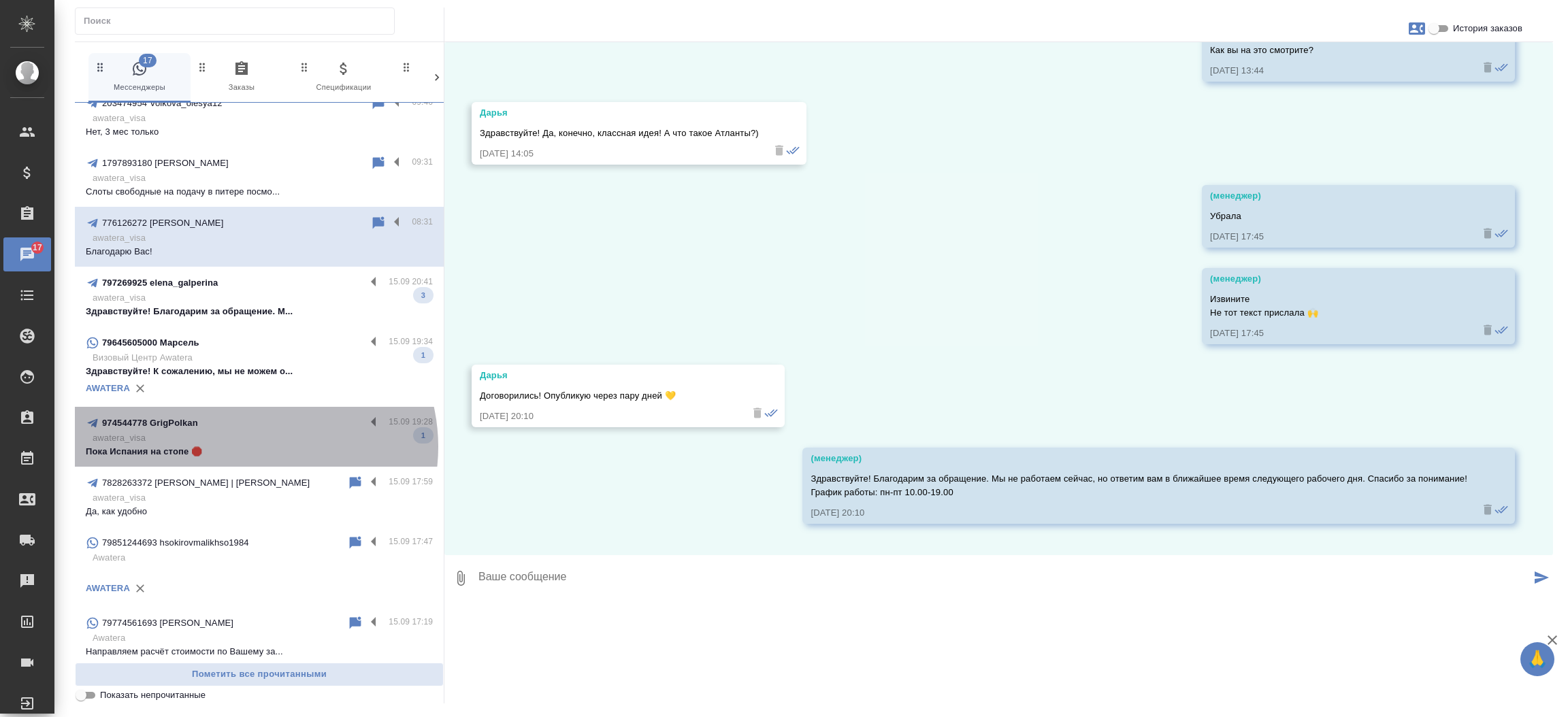
click at [254, 445] on p "Пока Испания на стопе 🛑" at bounding box center [258, 452] width 347 height 14
type textarea "Д"
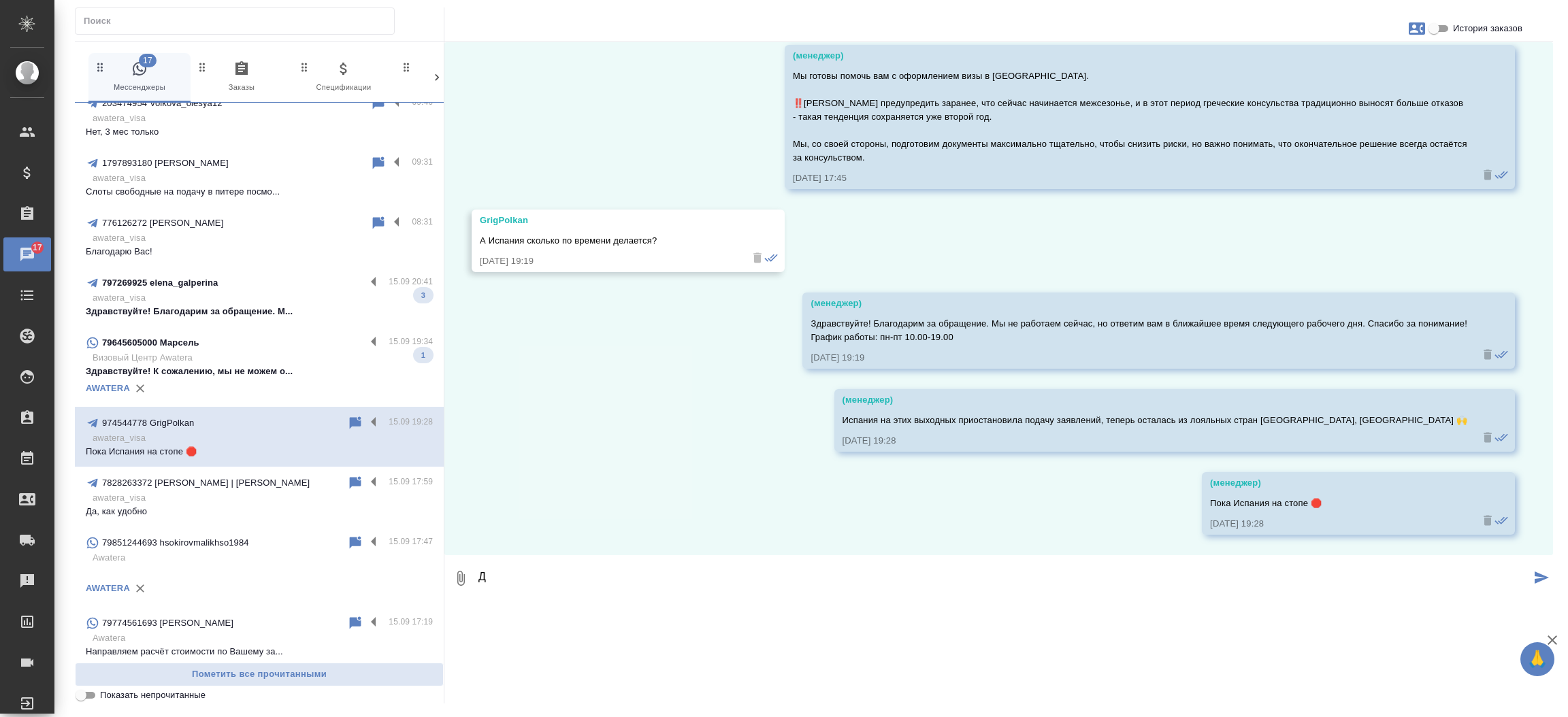
scroll to position [13860, 0]
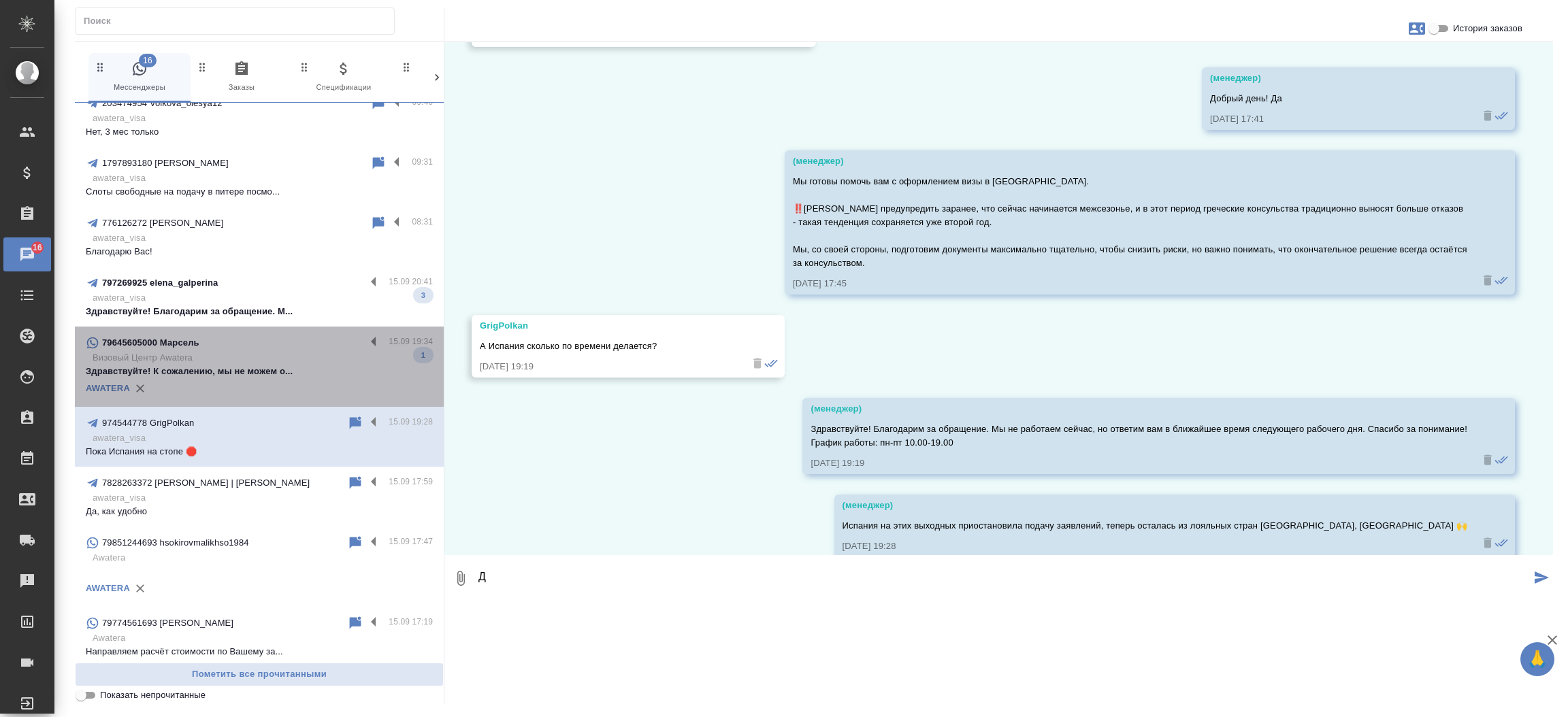
click at [265, 378] on div "AWATERA" at bounding box center [258, 388] width 347 height 21
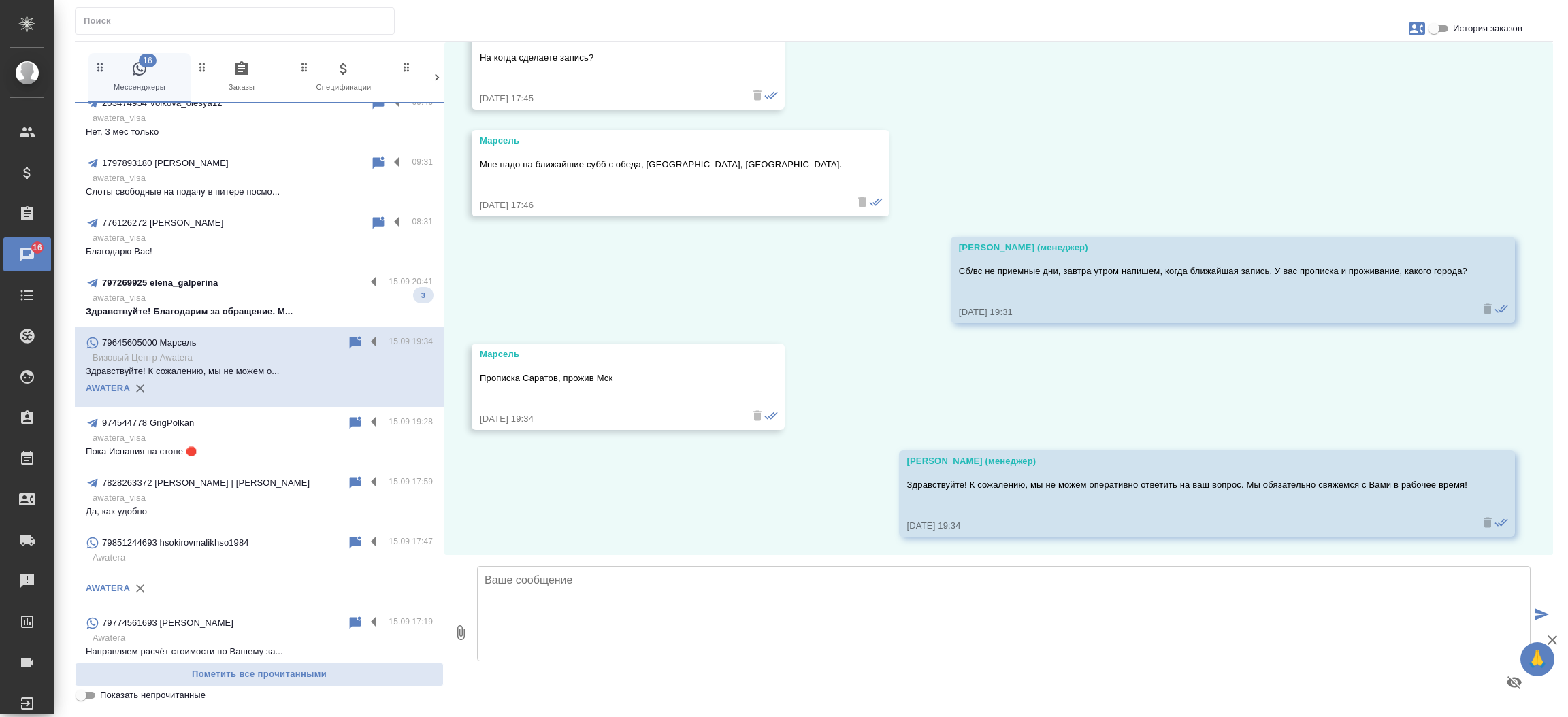
scroll to position [1047, 0]
click at [1445, 28] on input "История заказов" at bounding box center [1434, 28] width 49 height 16
checkbox input "true"
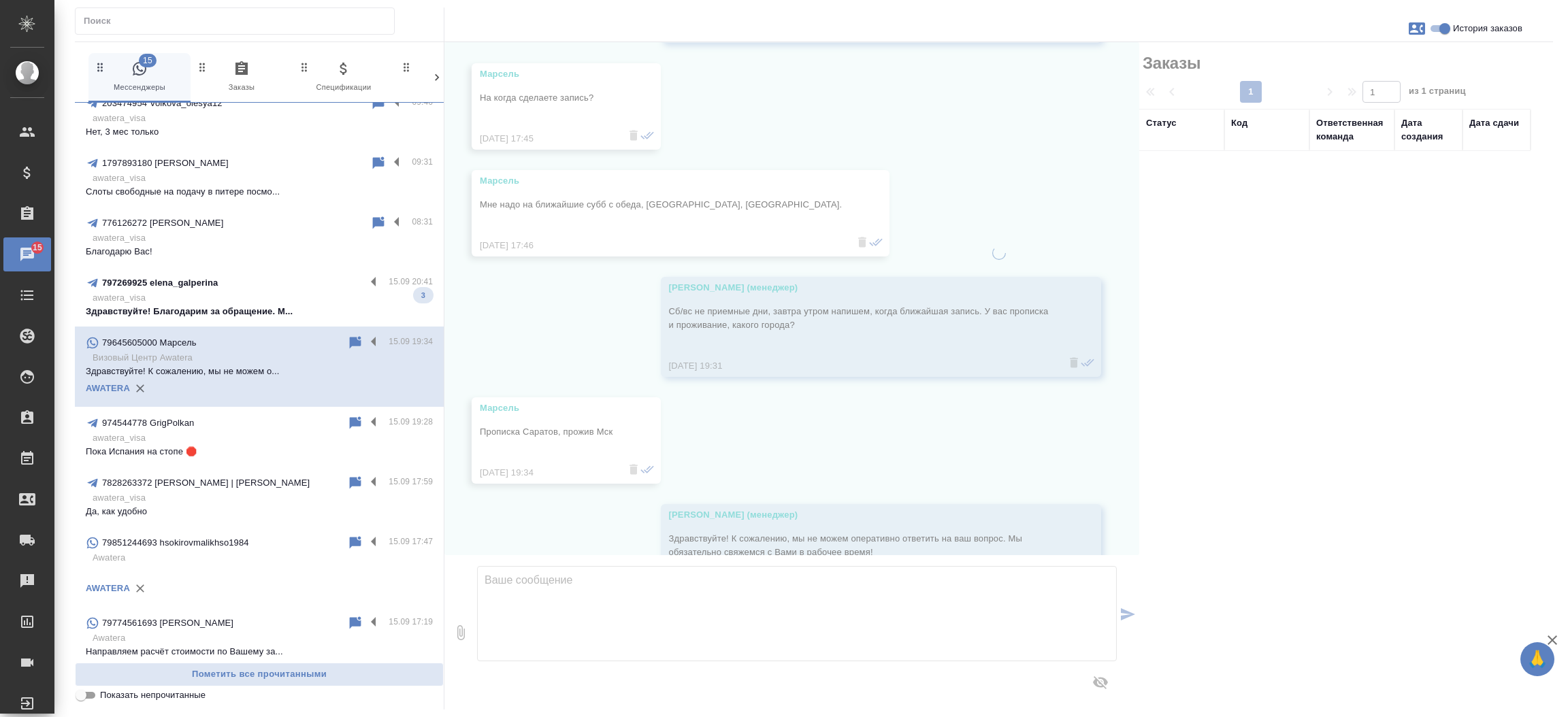
scroll to position [1101, 0]
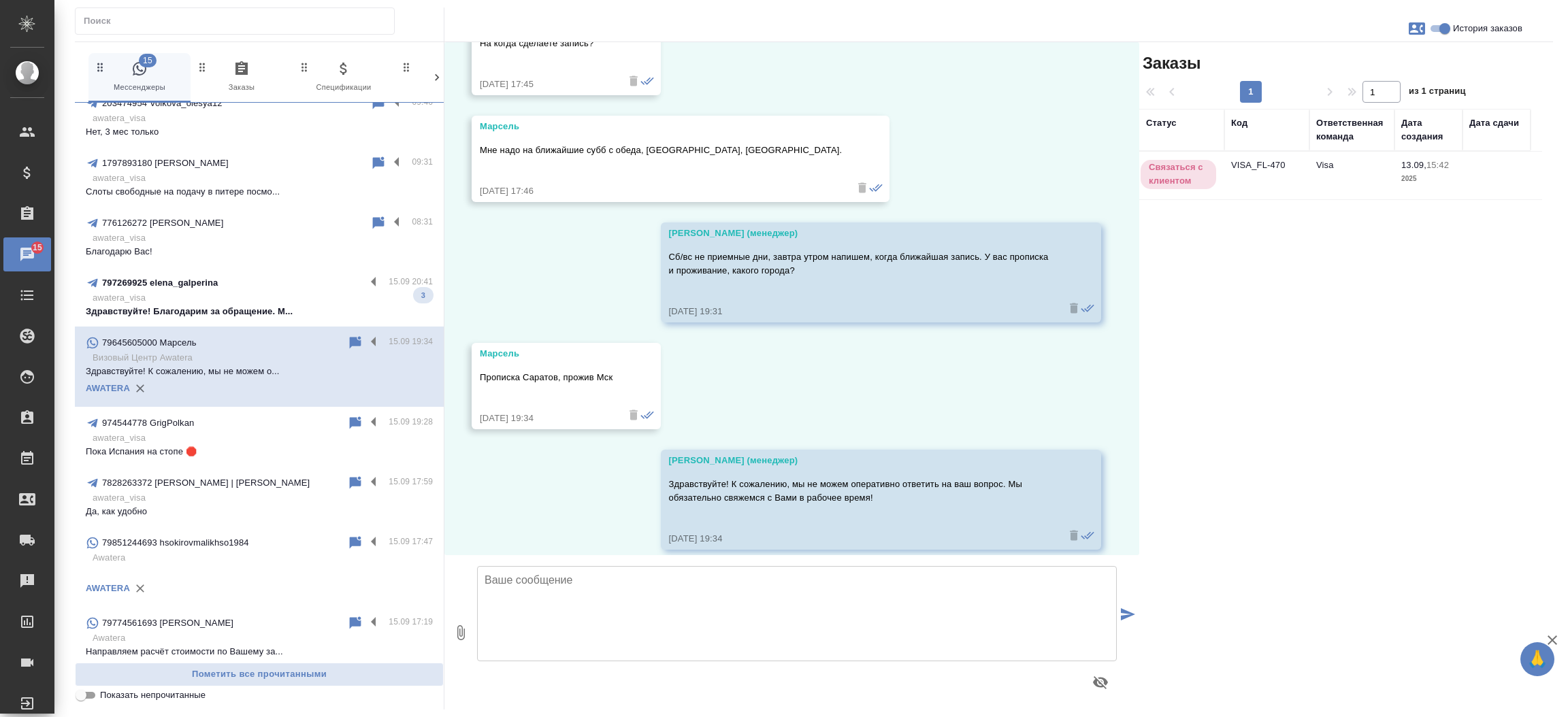
click at [1238, 170] on td "VISA_FL-470" at bounding box center [1267, 175] width 85 height 47
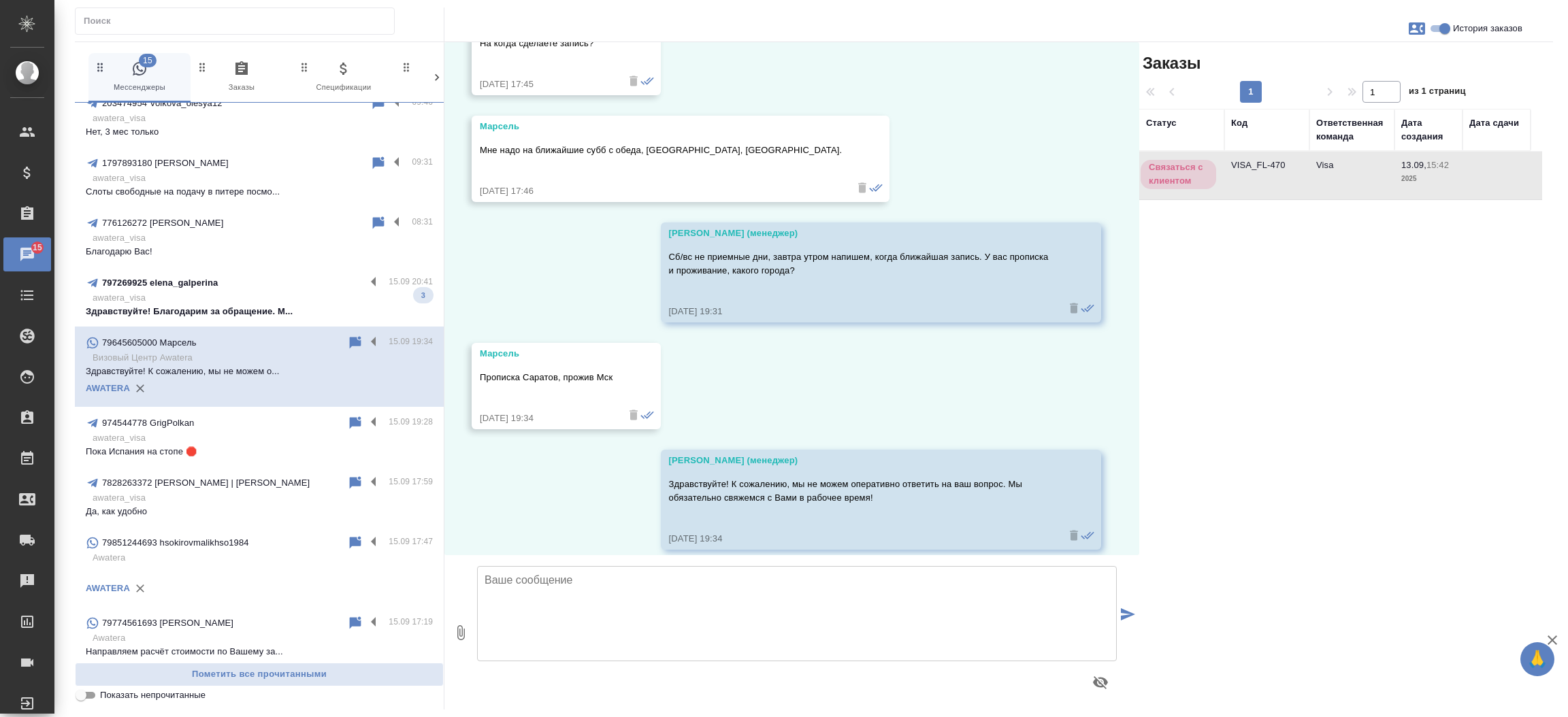
click at [1238, 170] on td "VISA_FL-470" at bounding box center [1267, 175] width 85 height 47
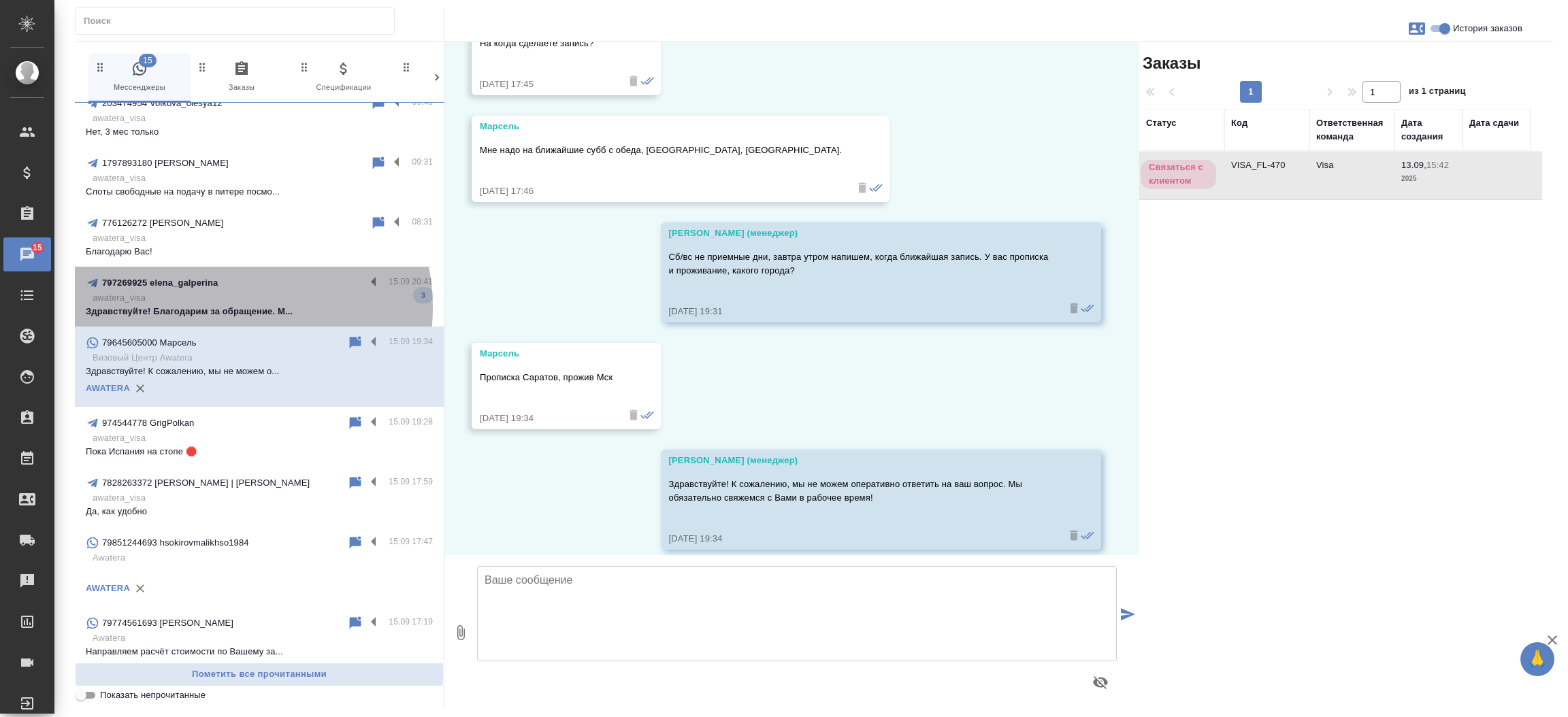
click at [227, 305] on p "Здравствуйте! Благодарим за обращение. М..." at bounding box center [258, 312] width 347 height 14
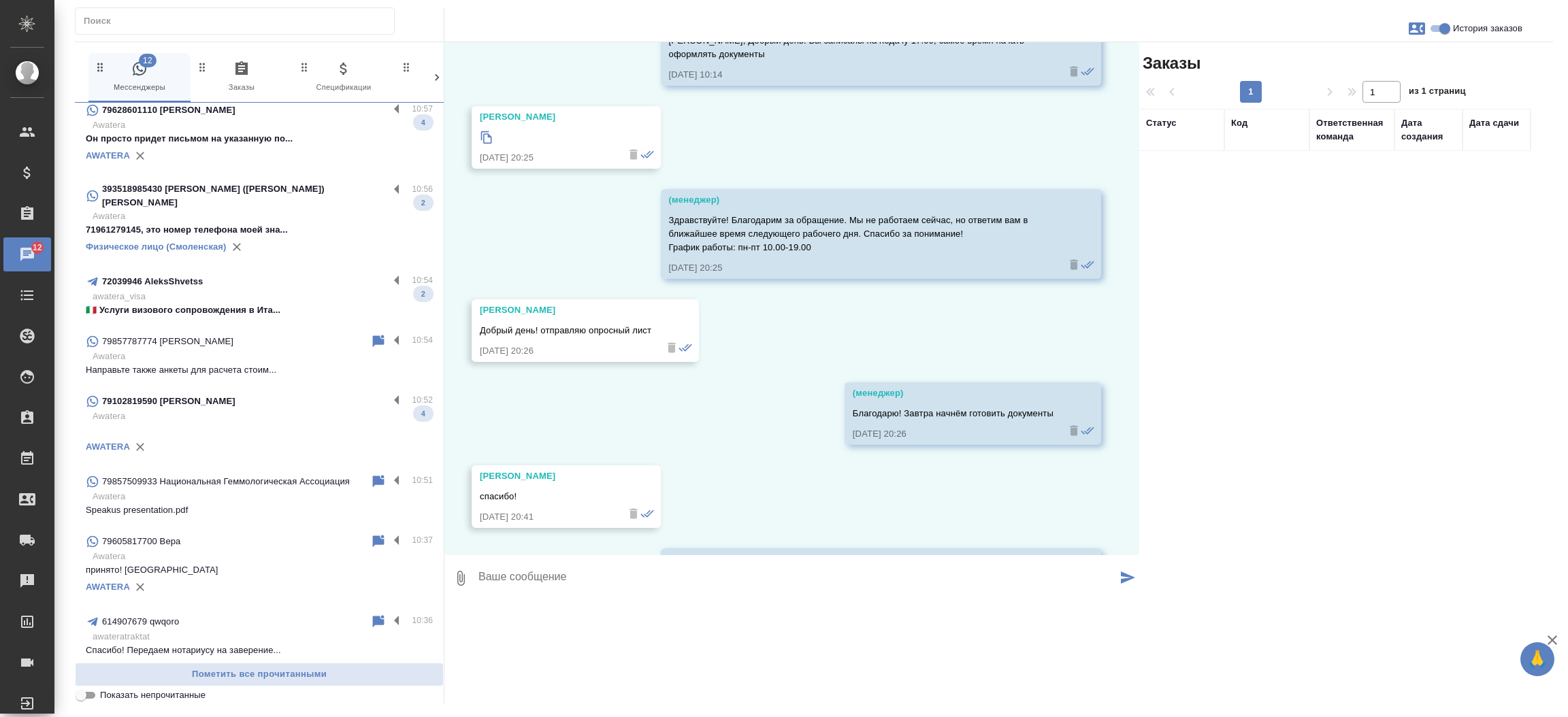
scroll to position [0, 0]
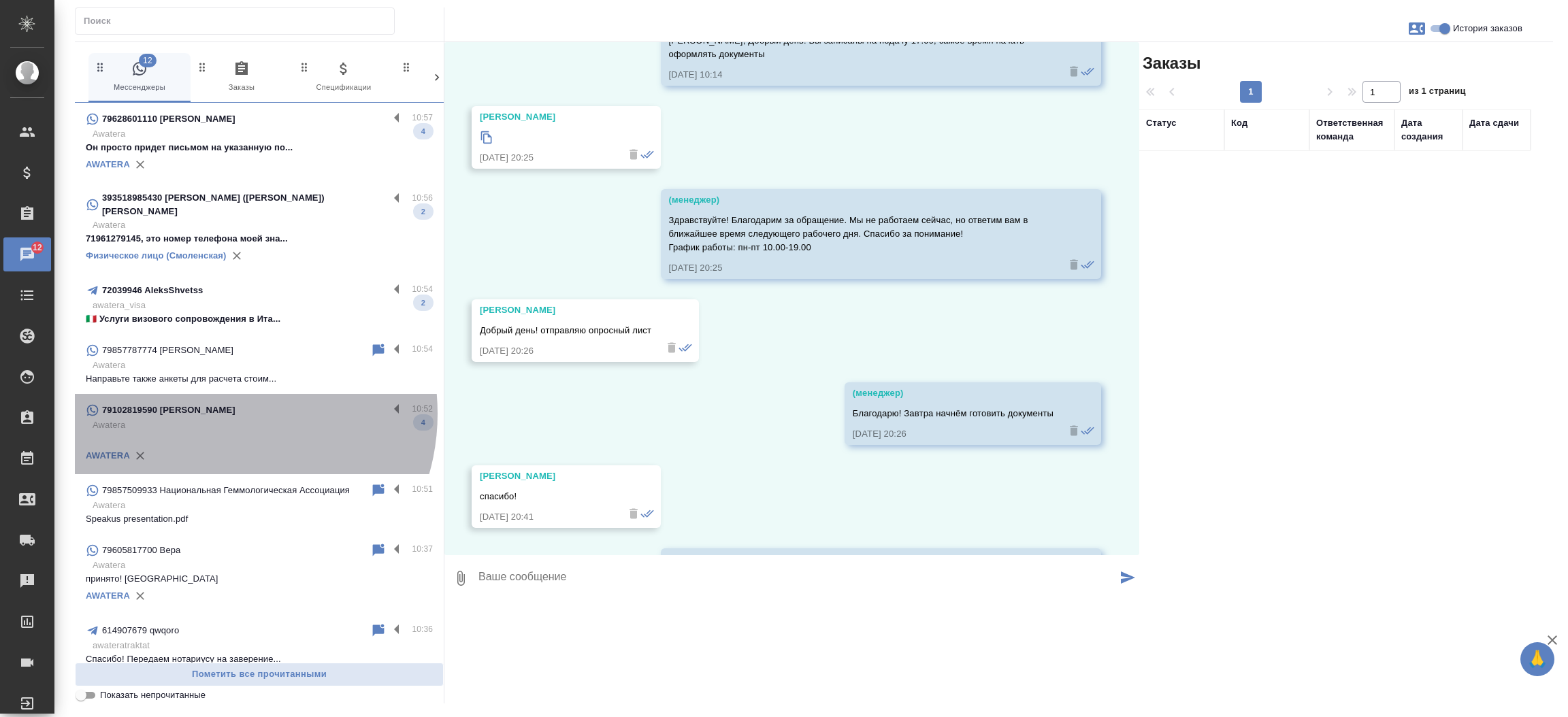
click at [217, 403] on p "79102819590 Валерий Александрович" at bounding box center [168, 410] width 133 height 14
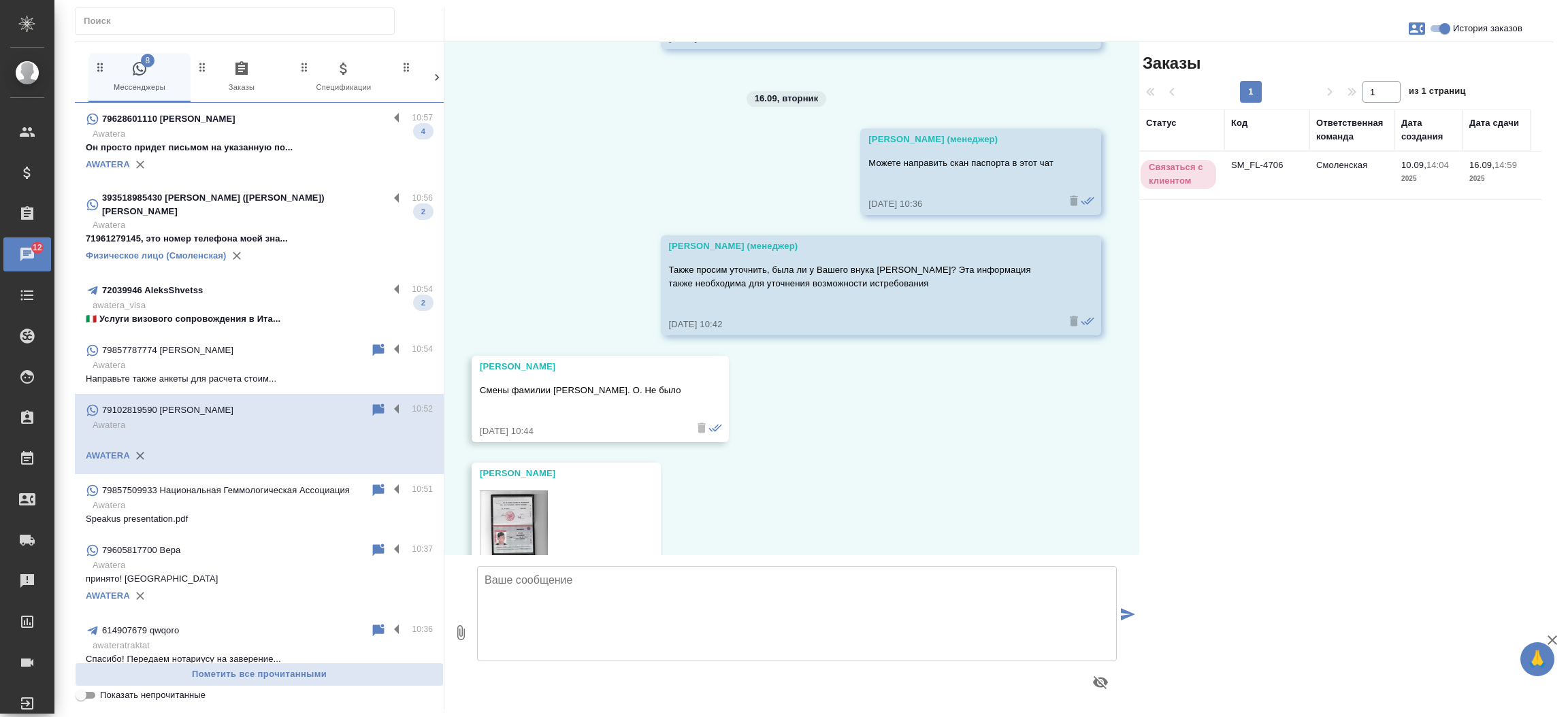
scroll to position [390, 0]
click at [1246, 167] on td "SM_FL-4706" at bounding box center [1267, 175] width 85 height 47
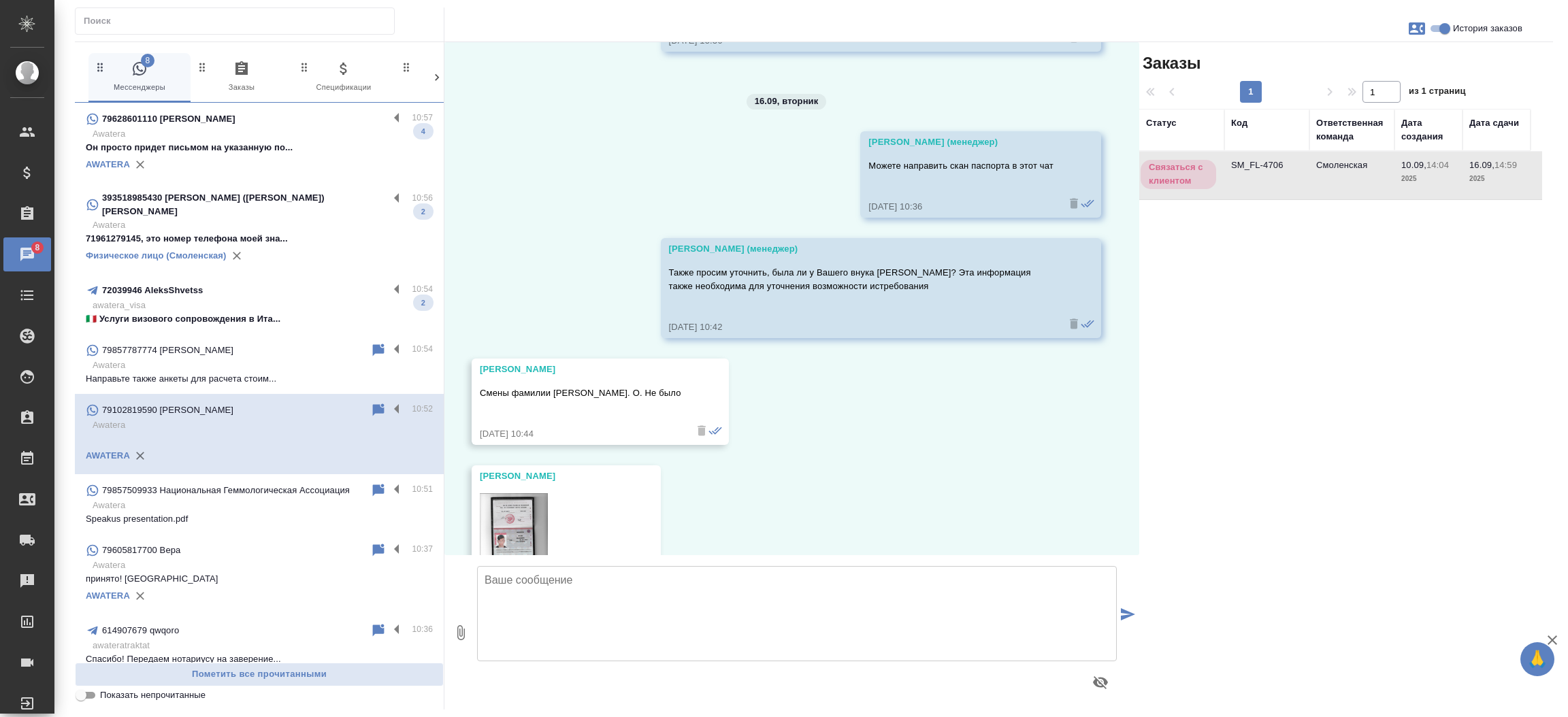
click at [1246, 167] on td "SM_FL-4706" at bounding box center [1267, 175] width 85 height 47
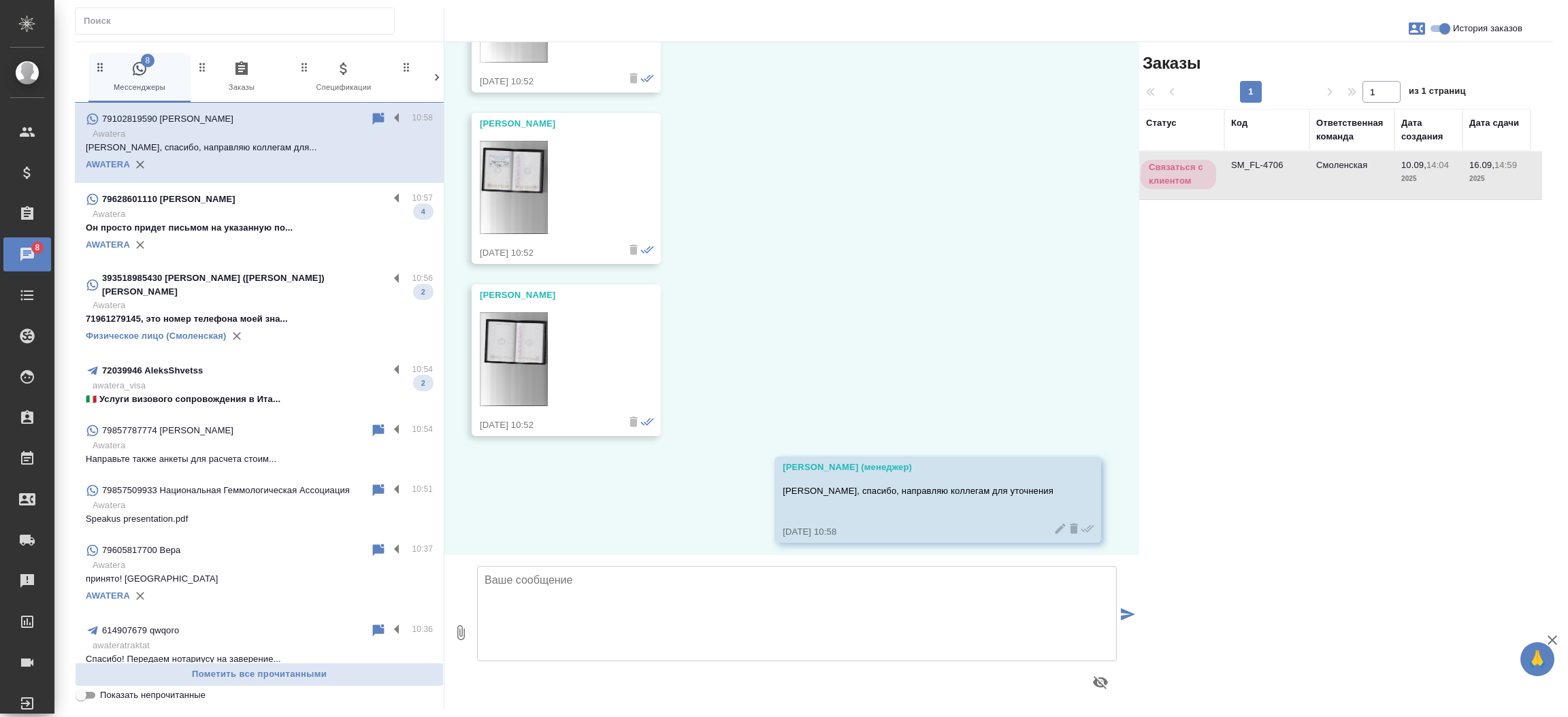
scroll to position [921, 0]
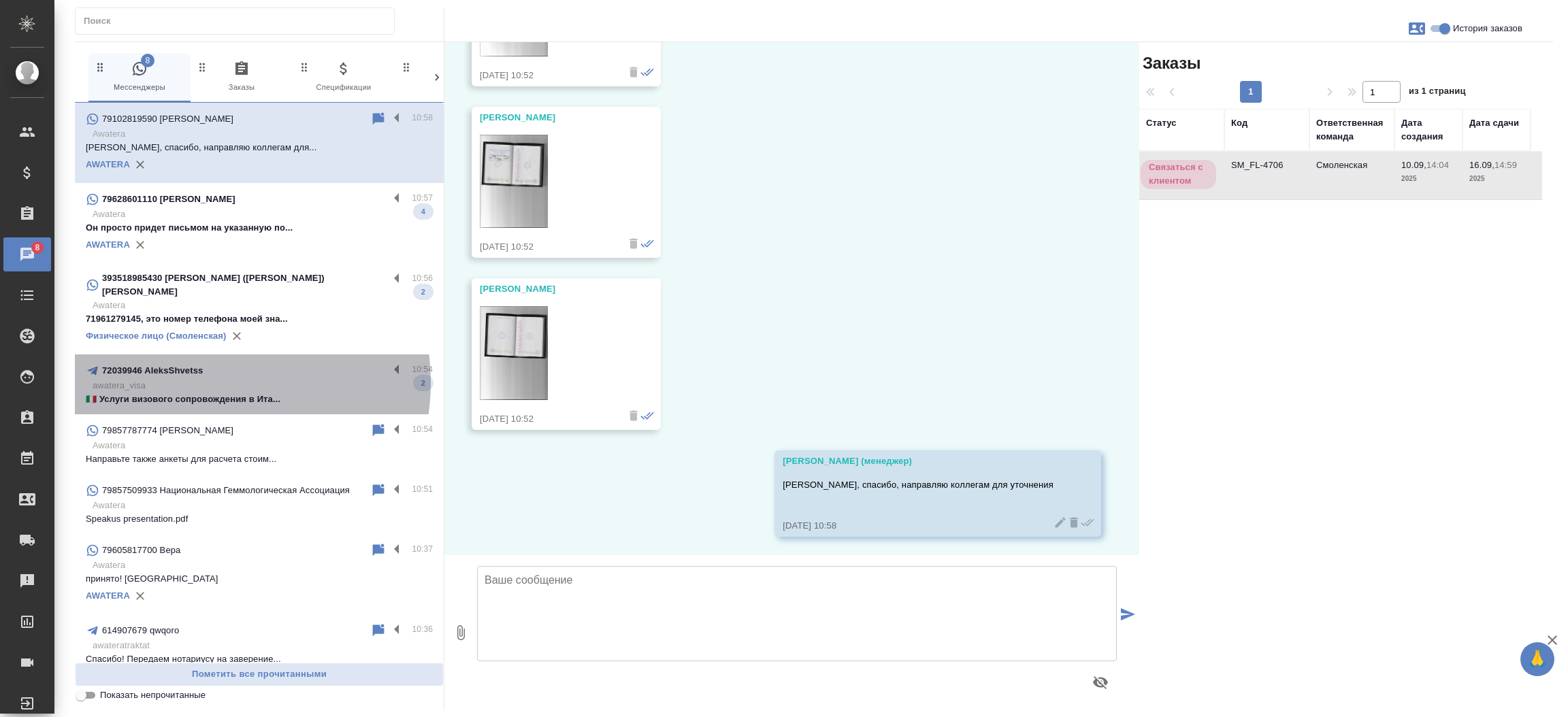
click at [205, 379] on p "awatera_visa" at bounding box center [262, 386] width 340 height 14
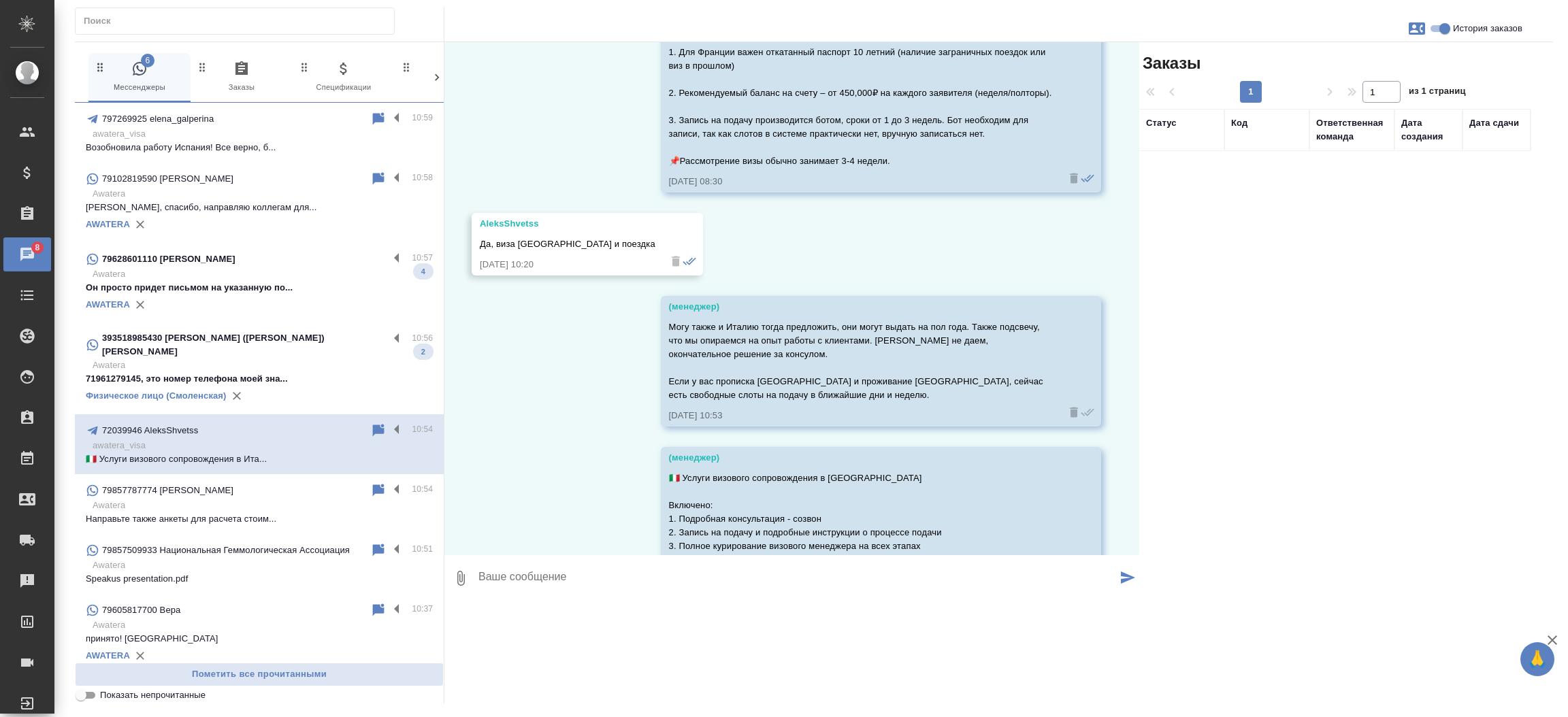
scroll to position [618, 0]
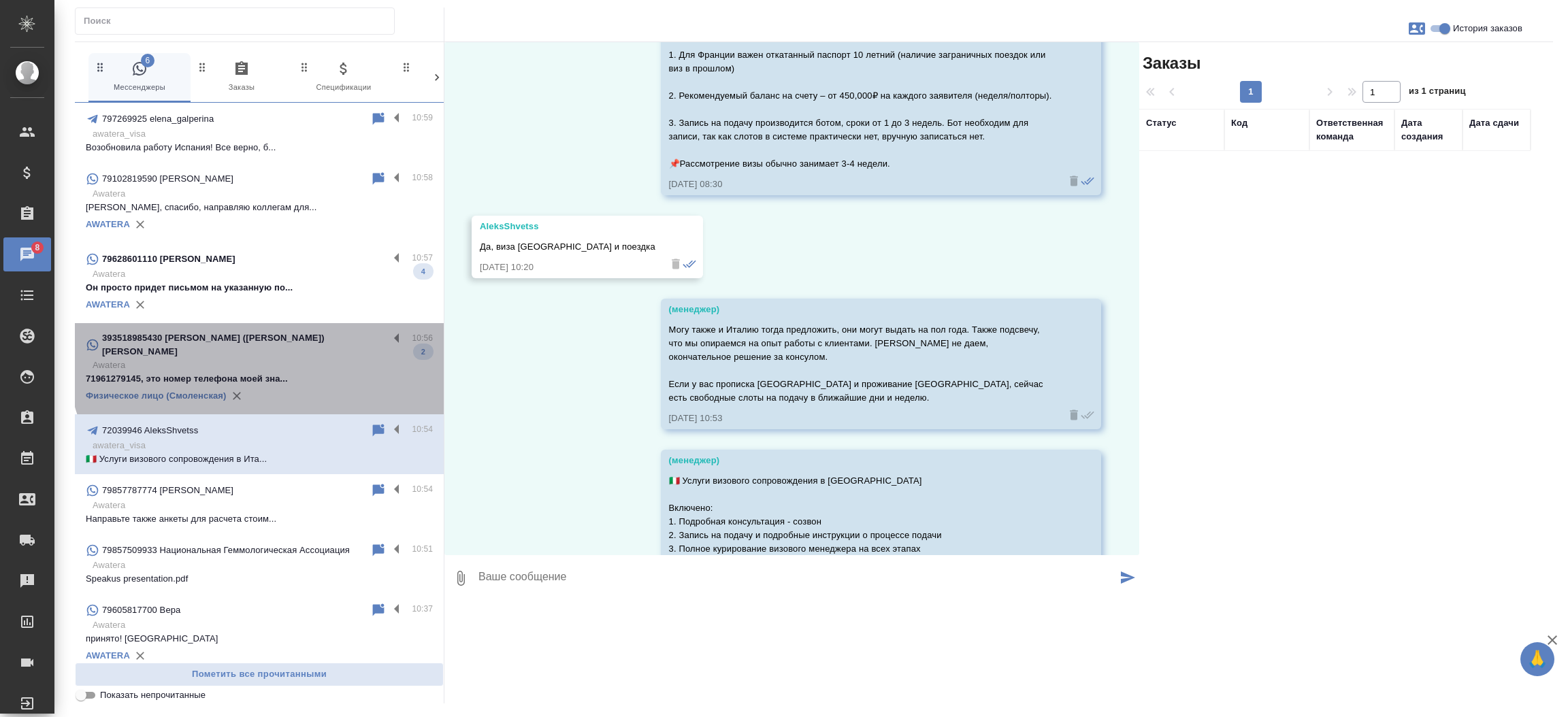
click at [282, 345] on p "393518985430 Чубарова (Фецкович) Ольга" at bounding box center [245, 345] width 287 height 27
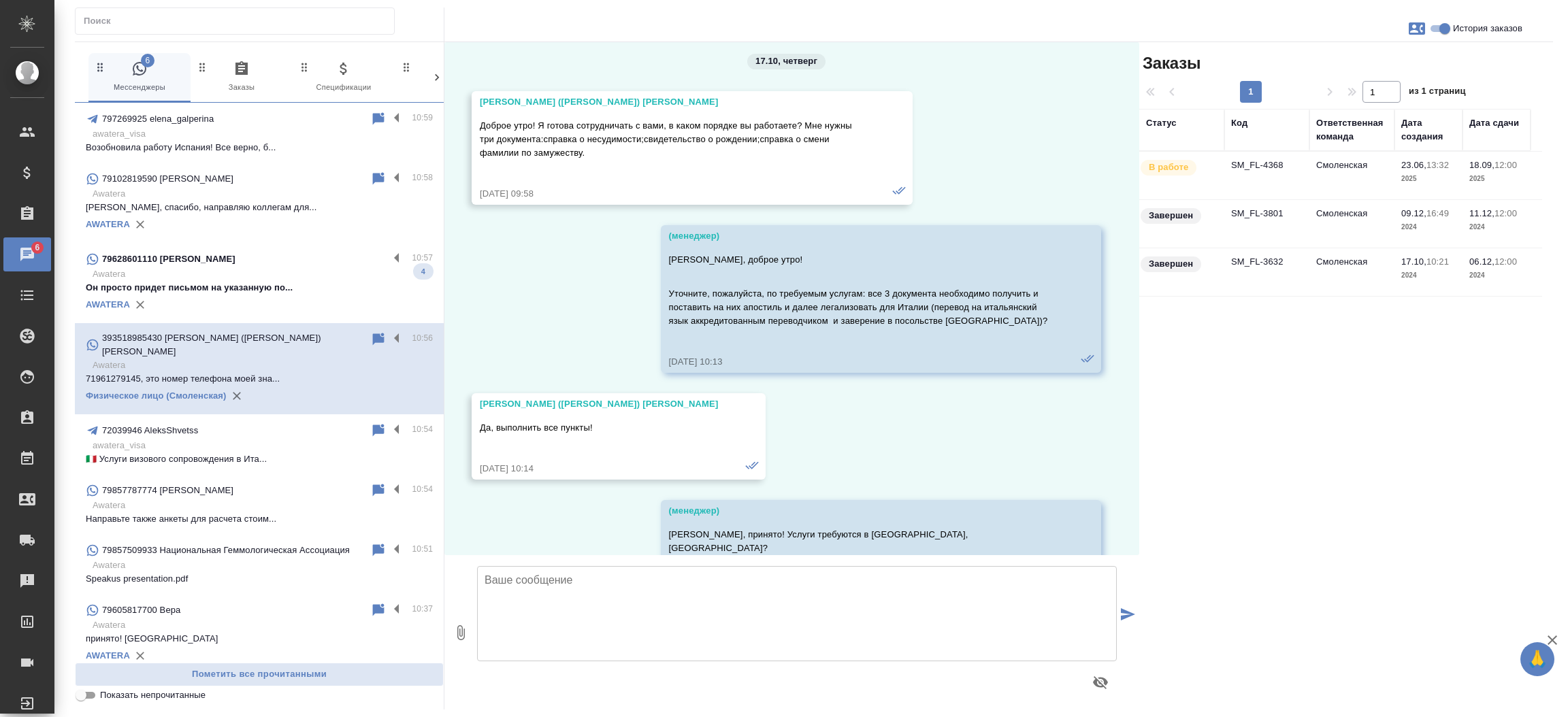
scroll to position [37303, 0]
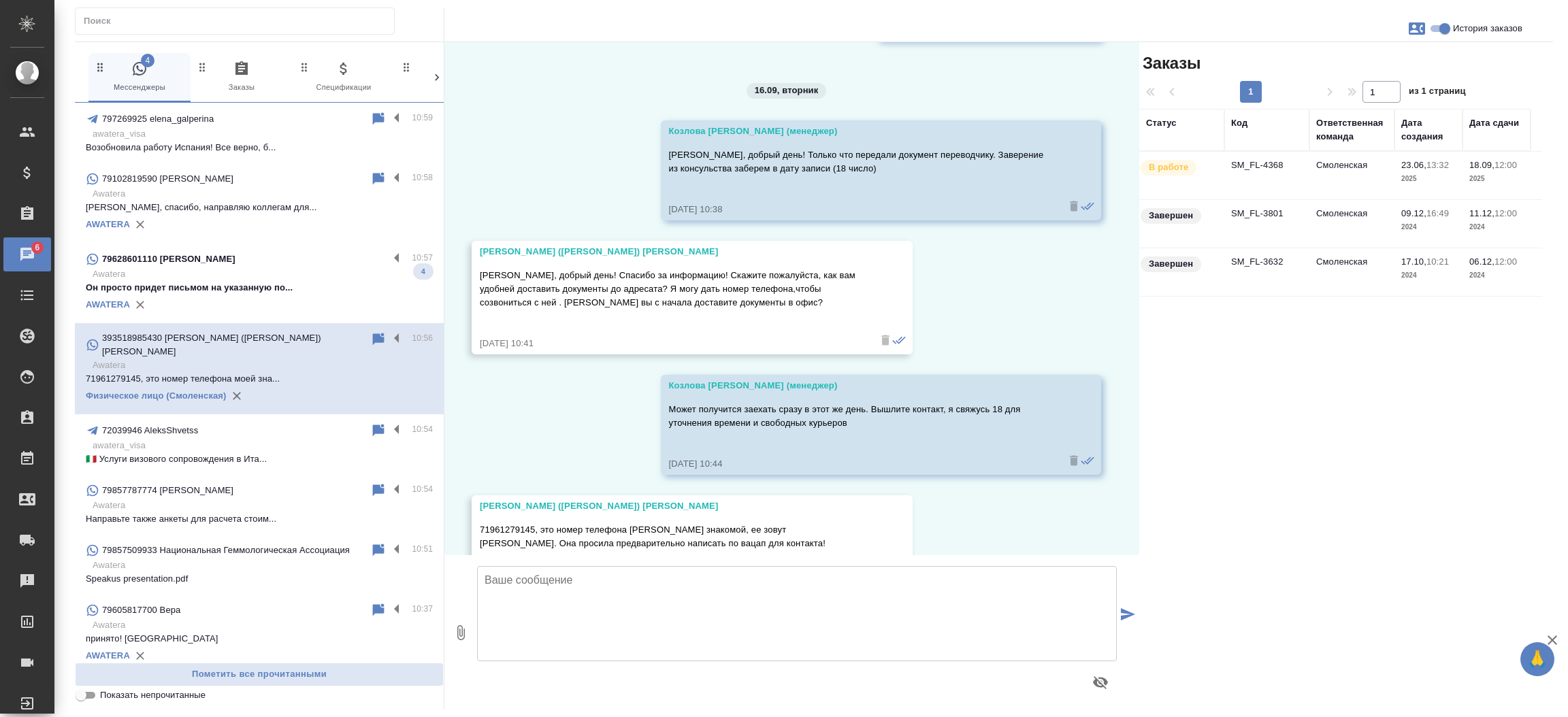
click at [1265, 170] on td "SM_FL-4368" at bounding box center [1267, 175] width 85 height 47
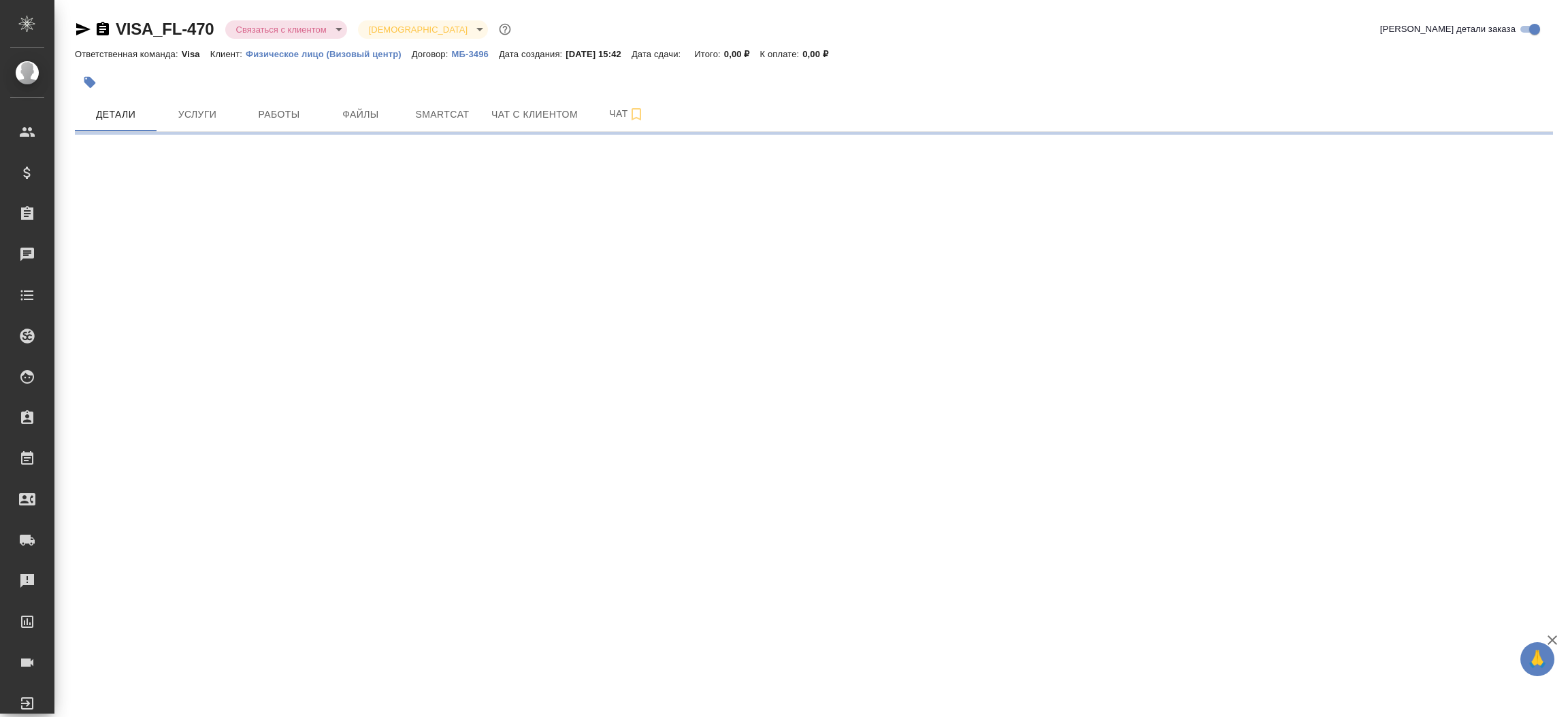
select select "RU"
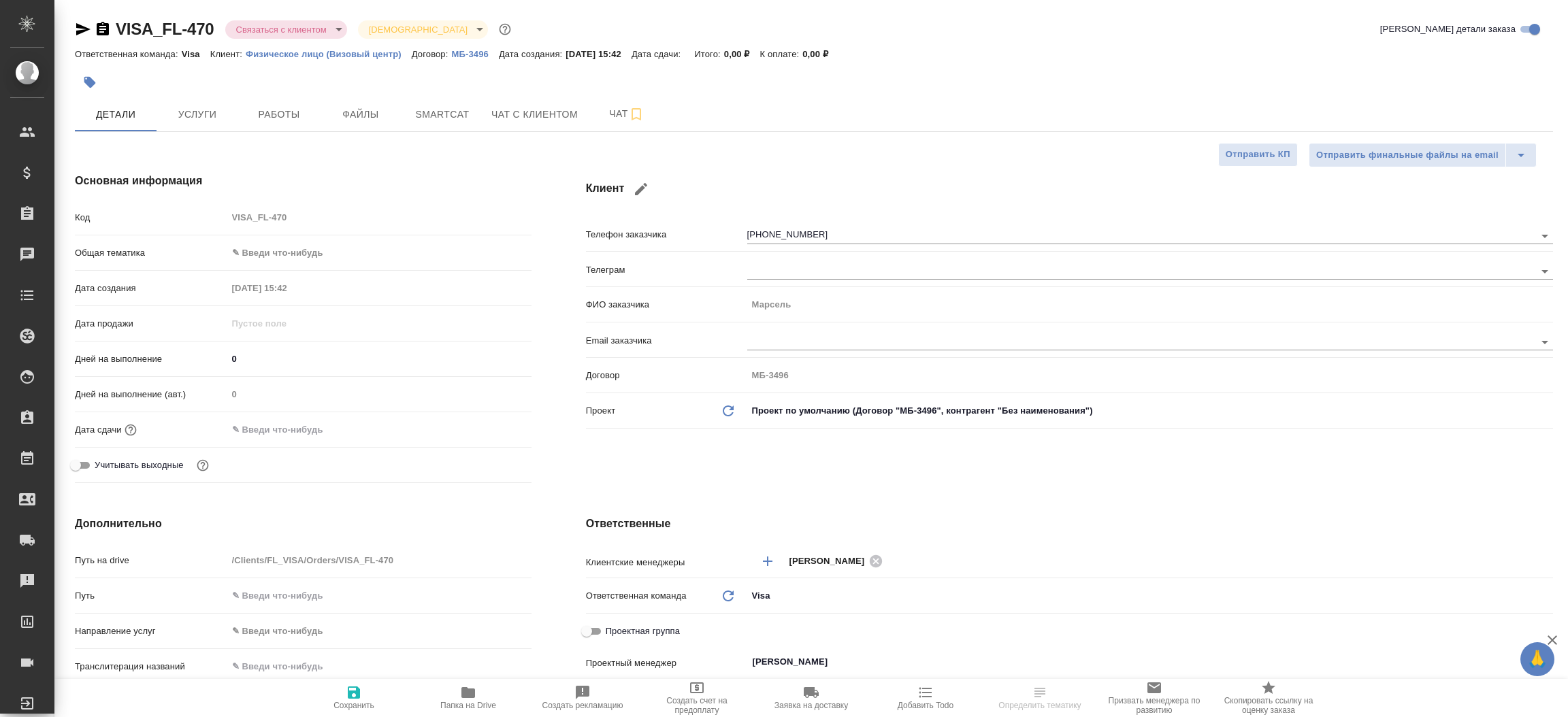
type textarea "x"
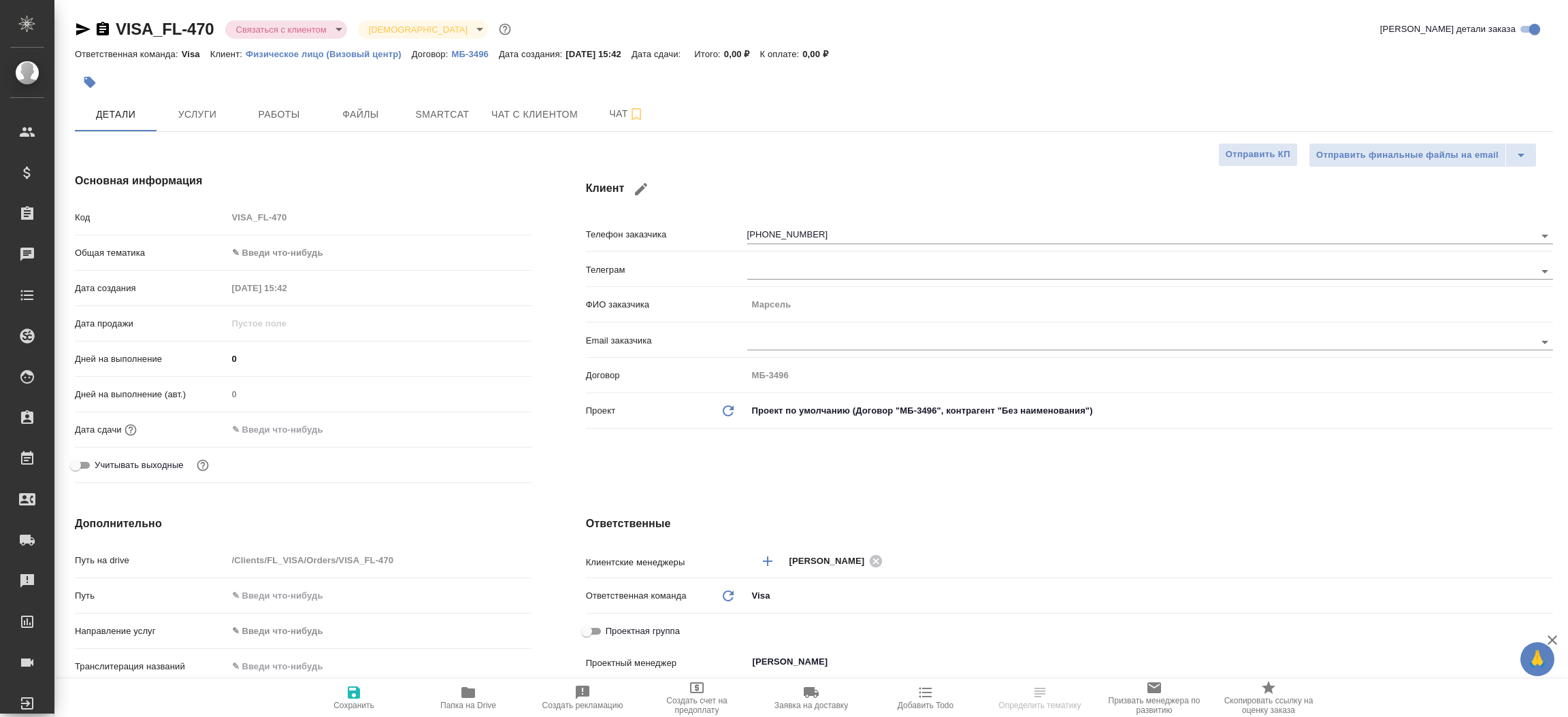
type textarea "x"
click at [75, 28] on icon "button" at bounding box center [82, 29] width 16 height 16
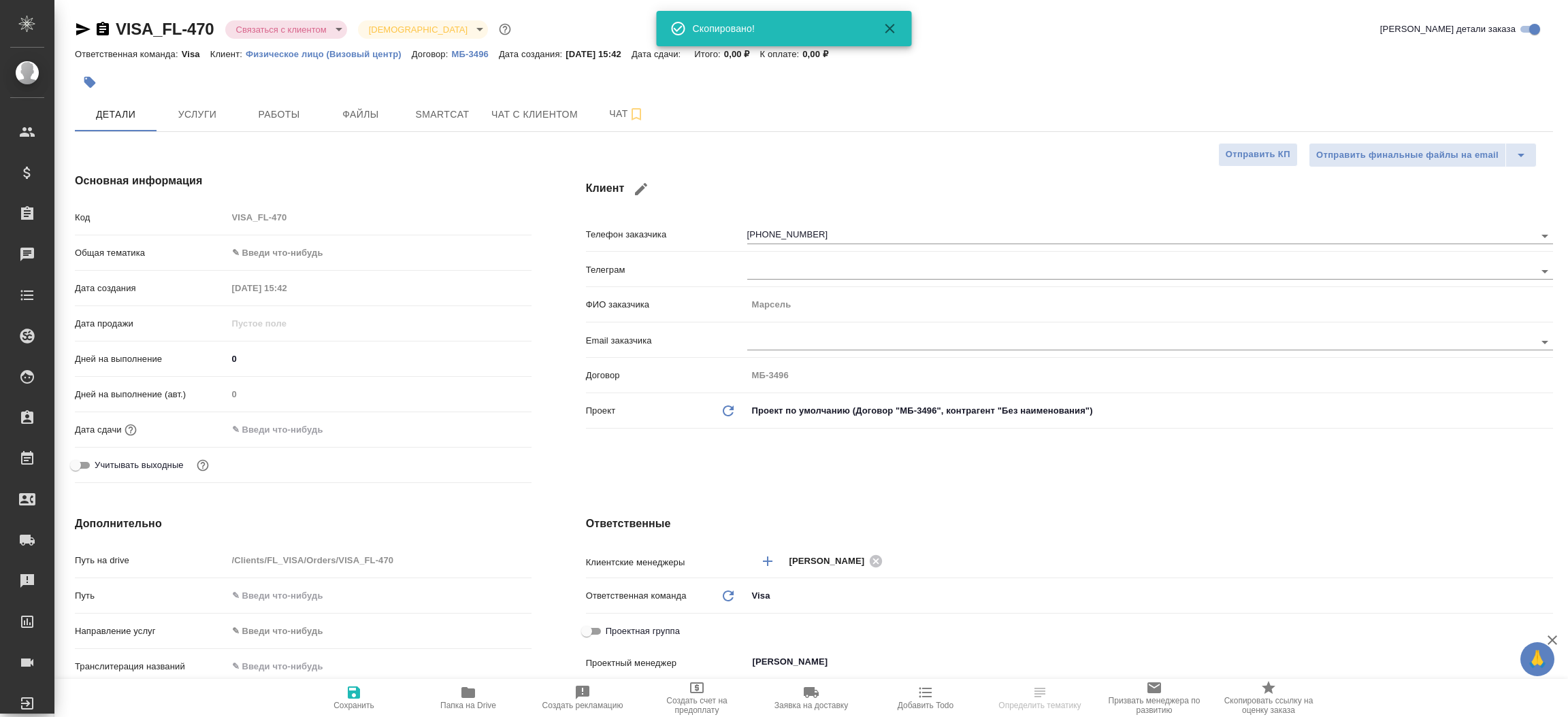
type textarea "x"
select select "RU"
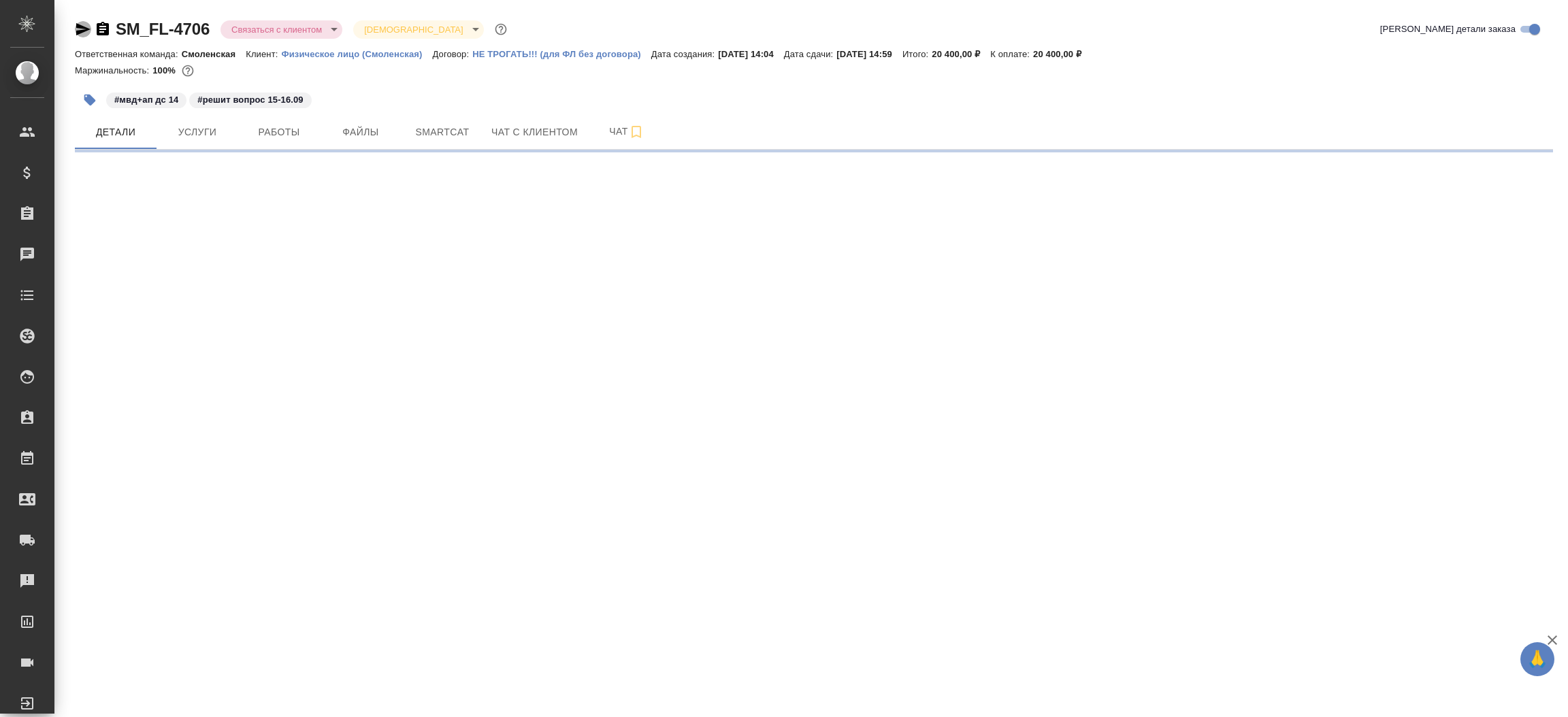
click at [75, 28] on icon "button" at bounding box center [82, 29] width 16 height 16
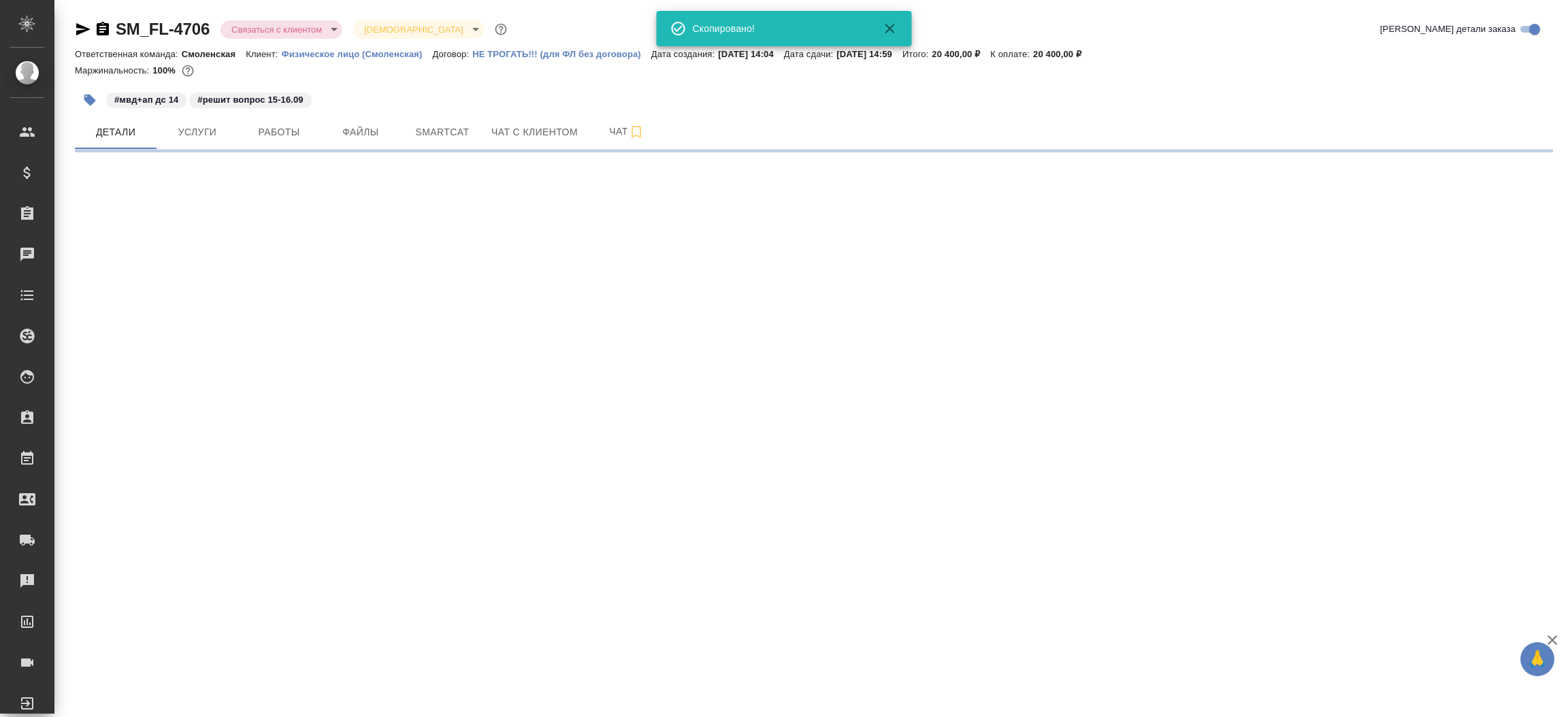
select select "RU"
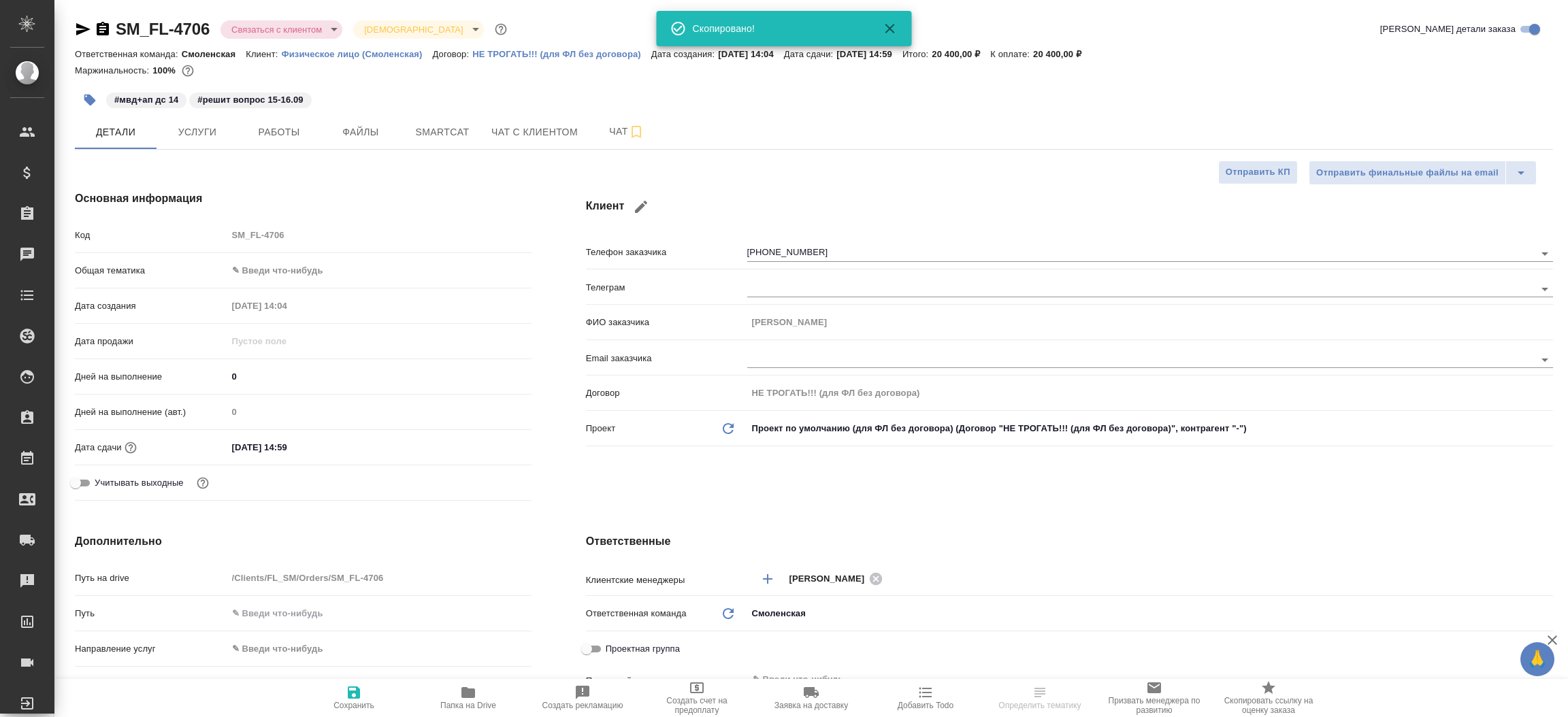
type textarea "x"
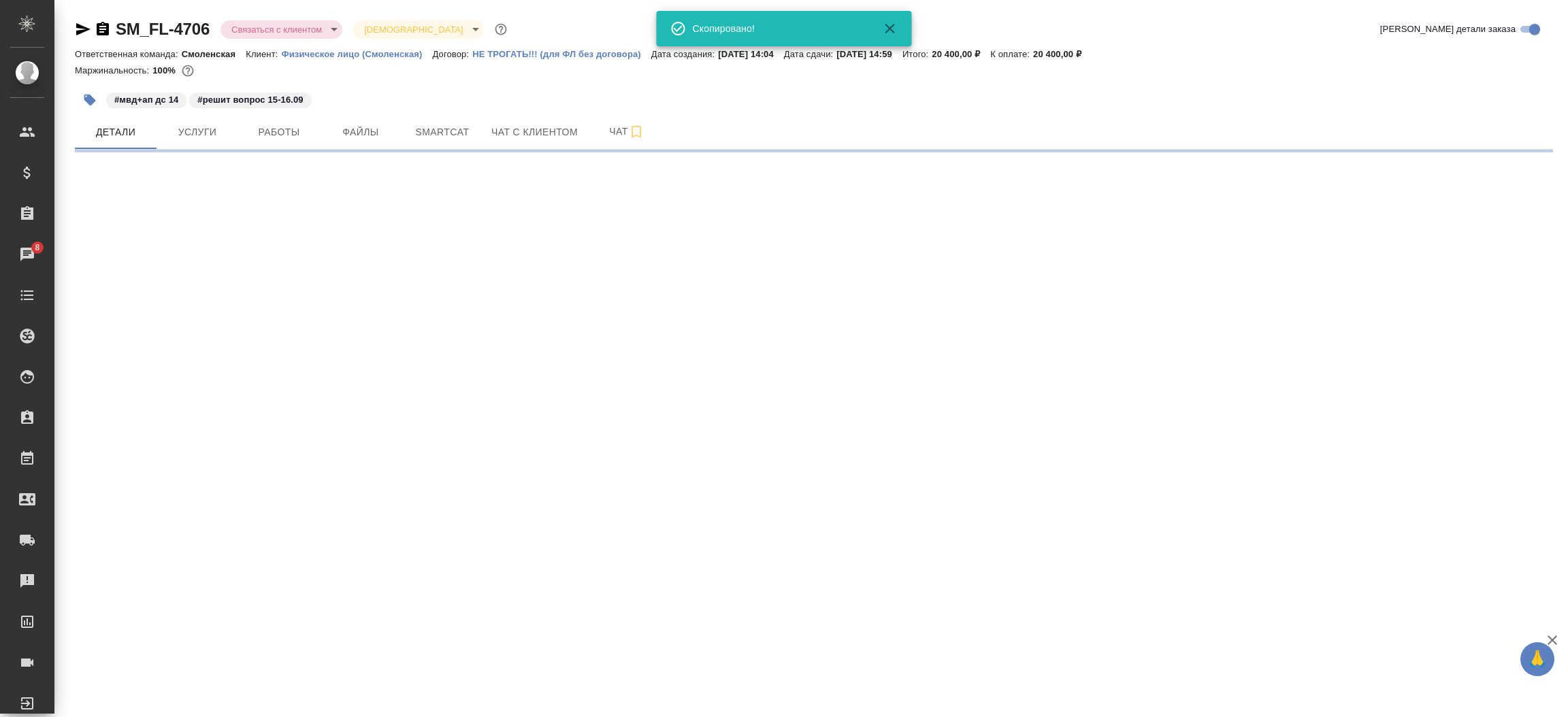
select select "RU"
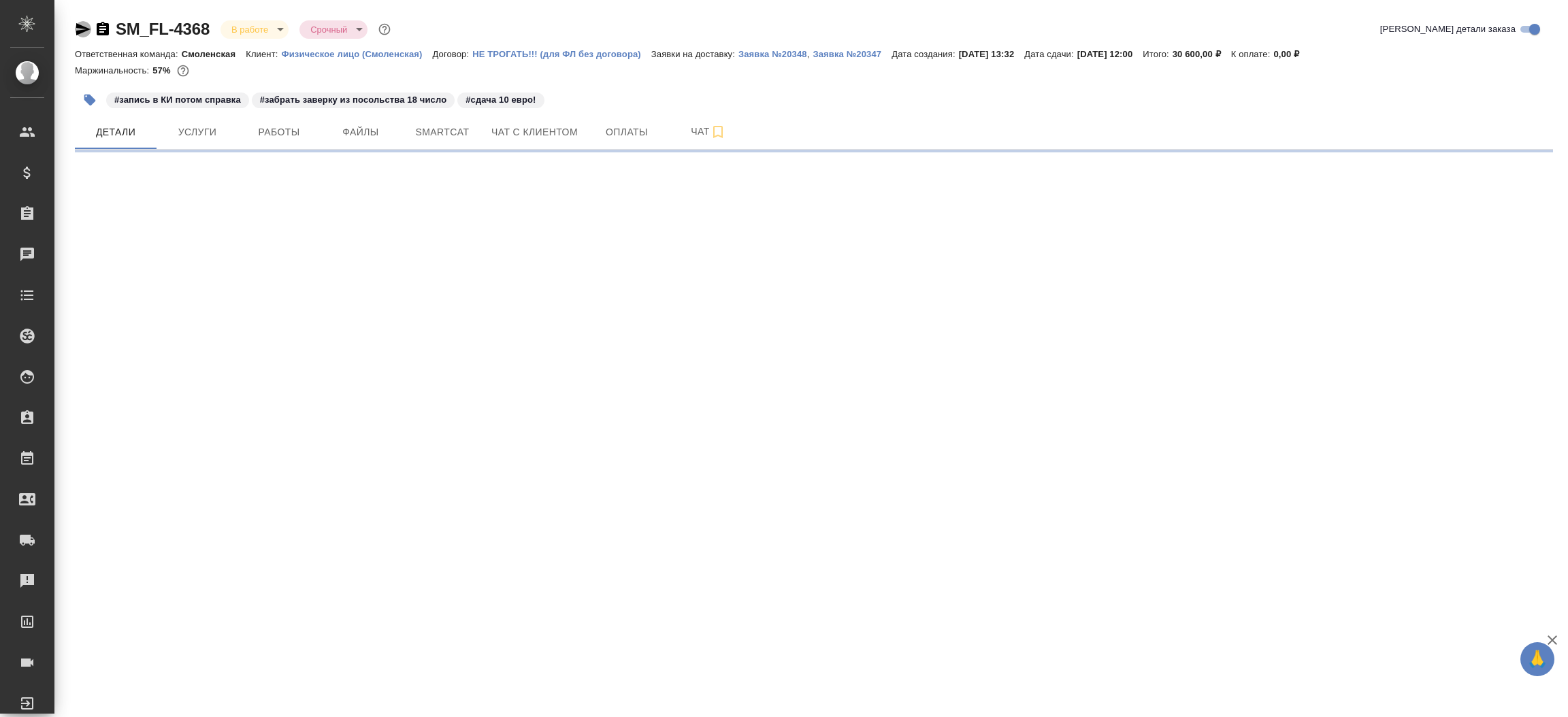
click at [85, 26] on icon "button" at bounding box center [82, 29] width 16 height 16
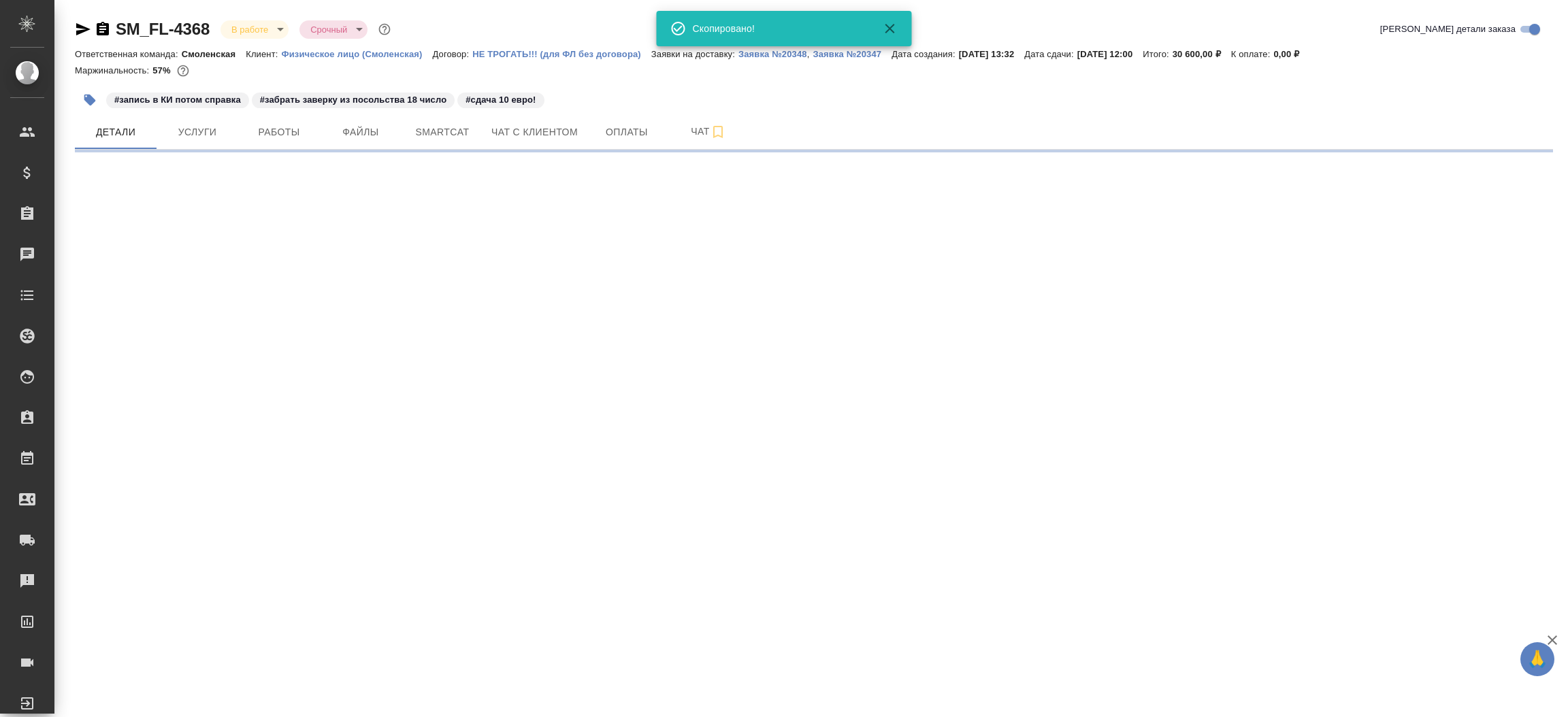
select select "RU"
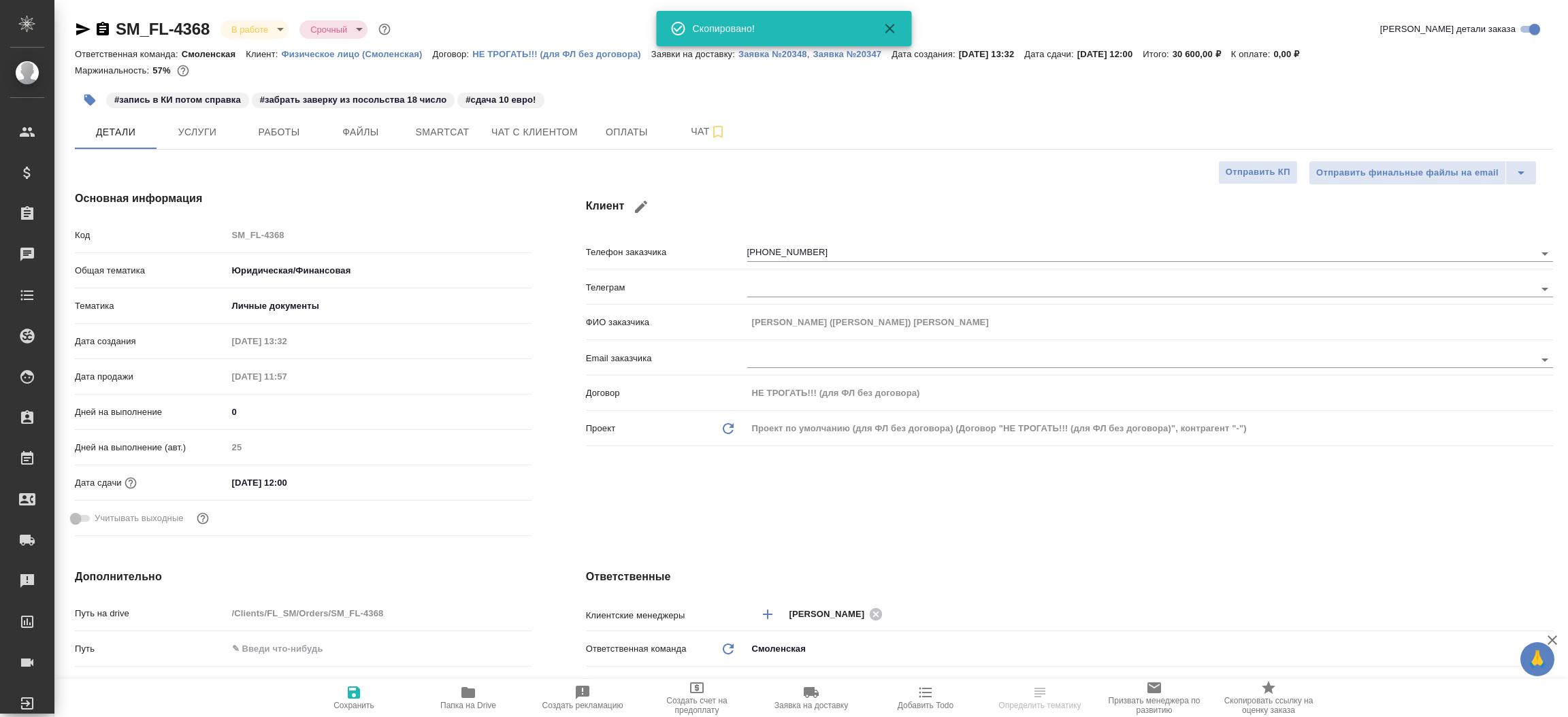
type textarea "x"
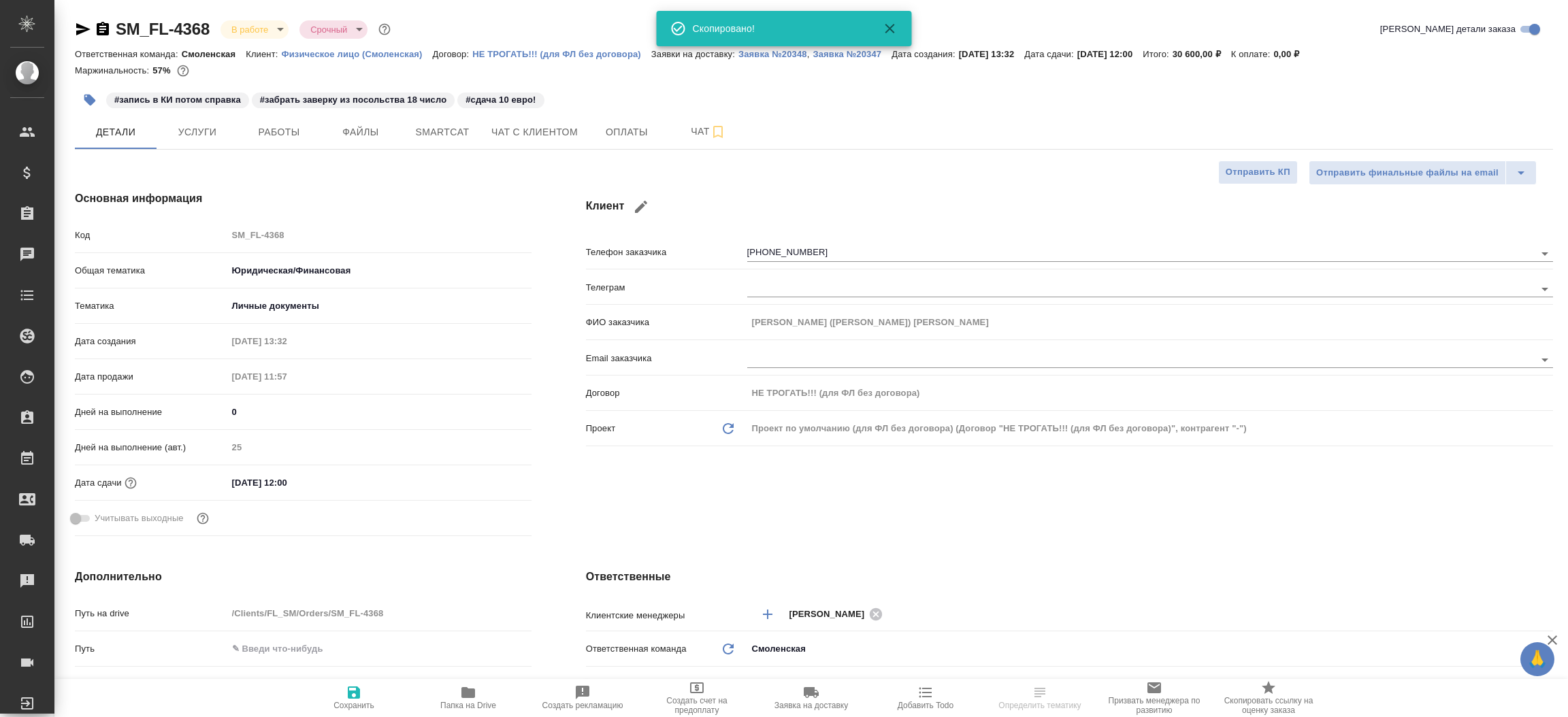
type textarea "x"
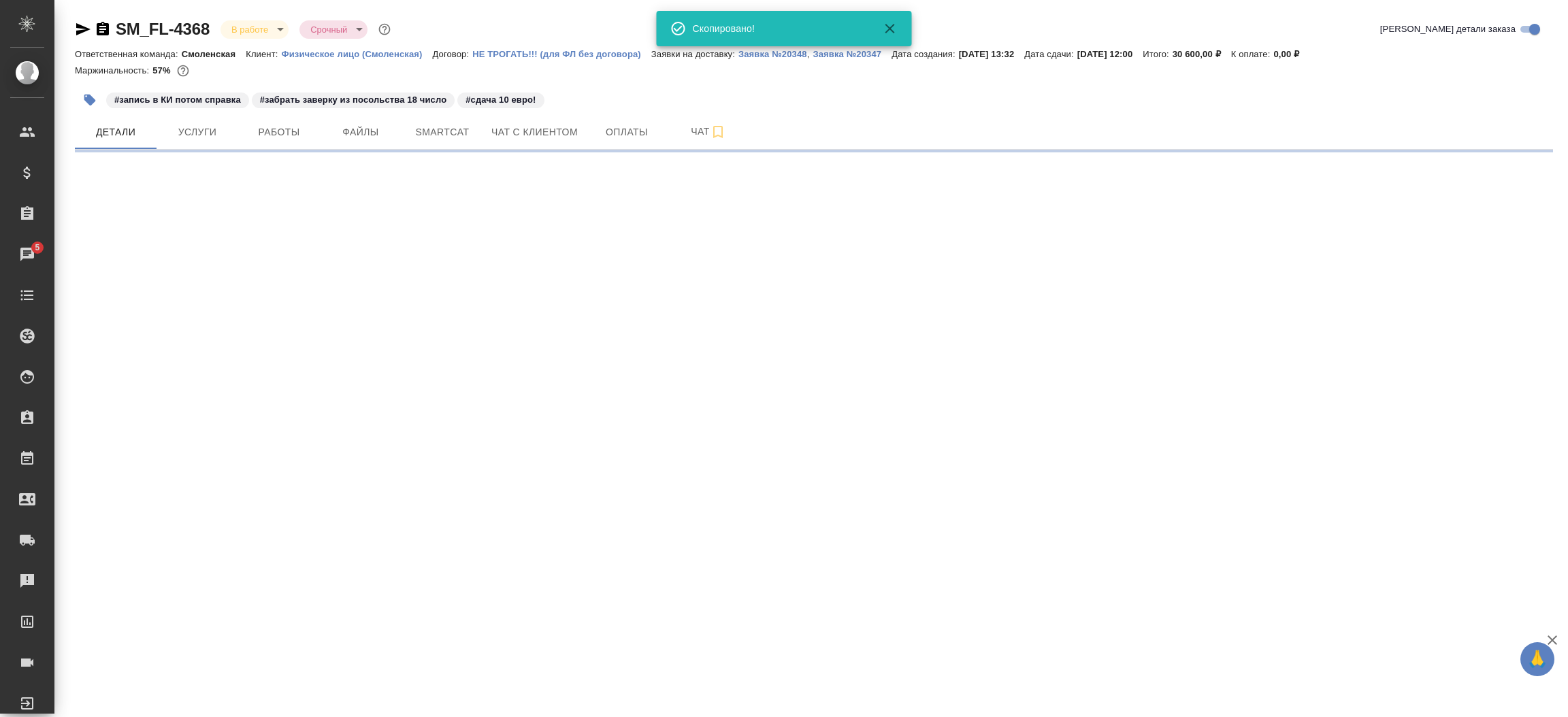
select select "RU"
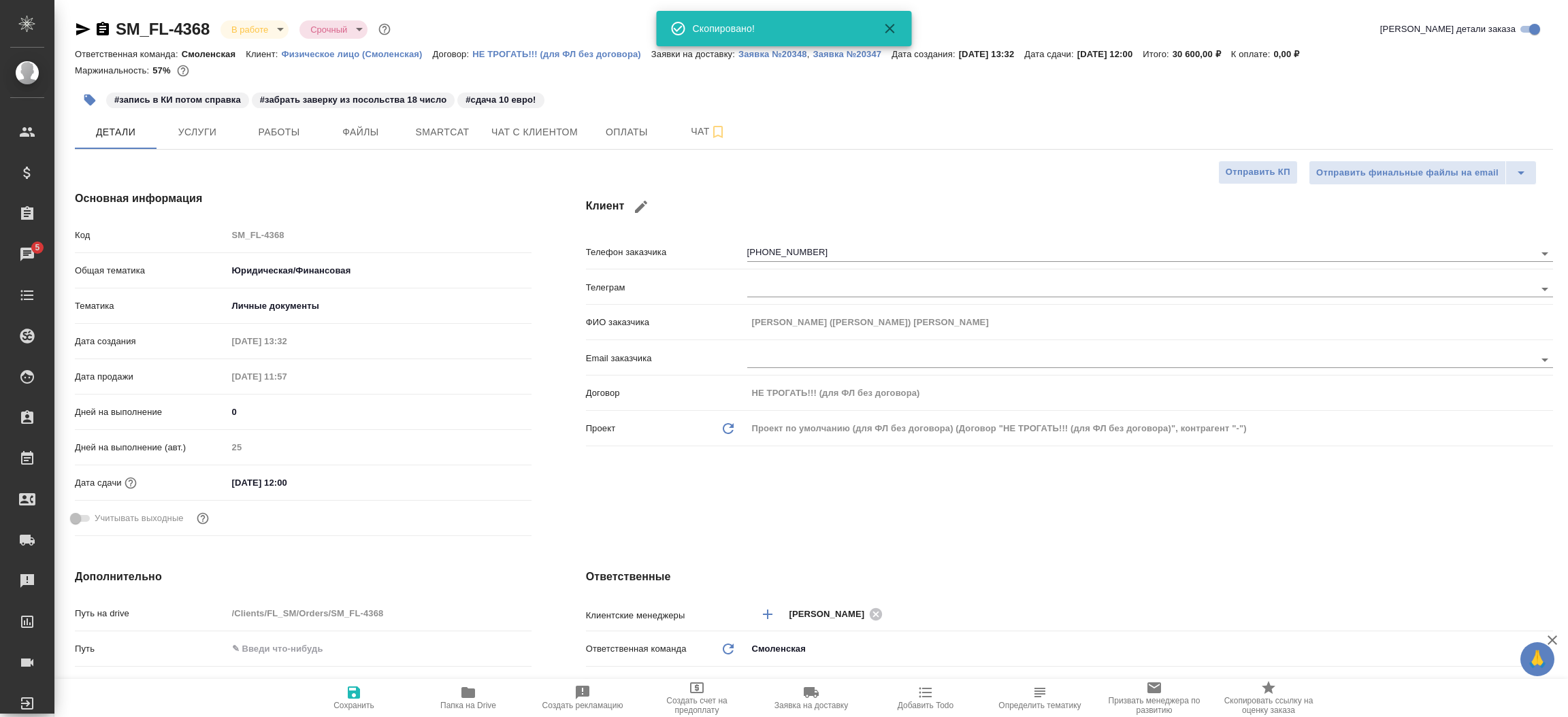
type textarea "x"
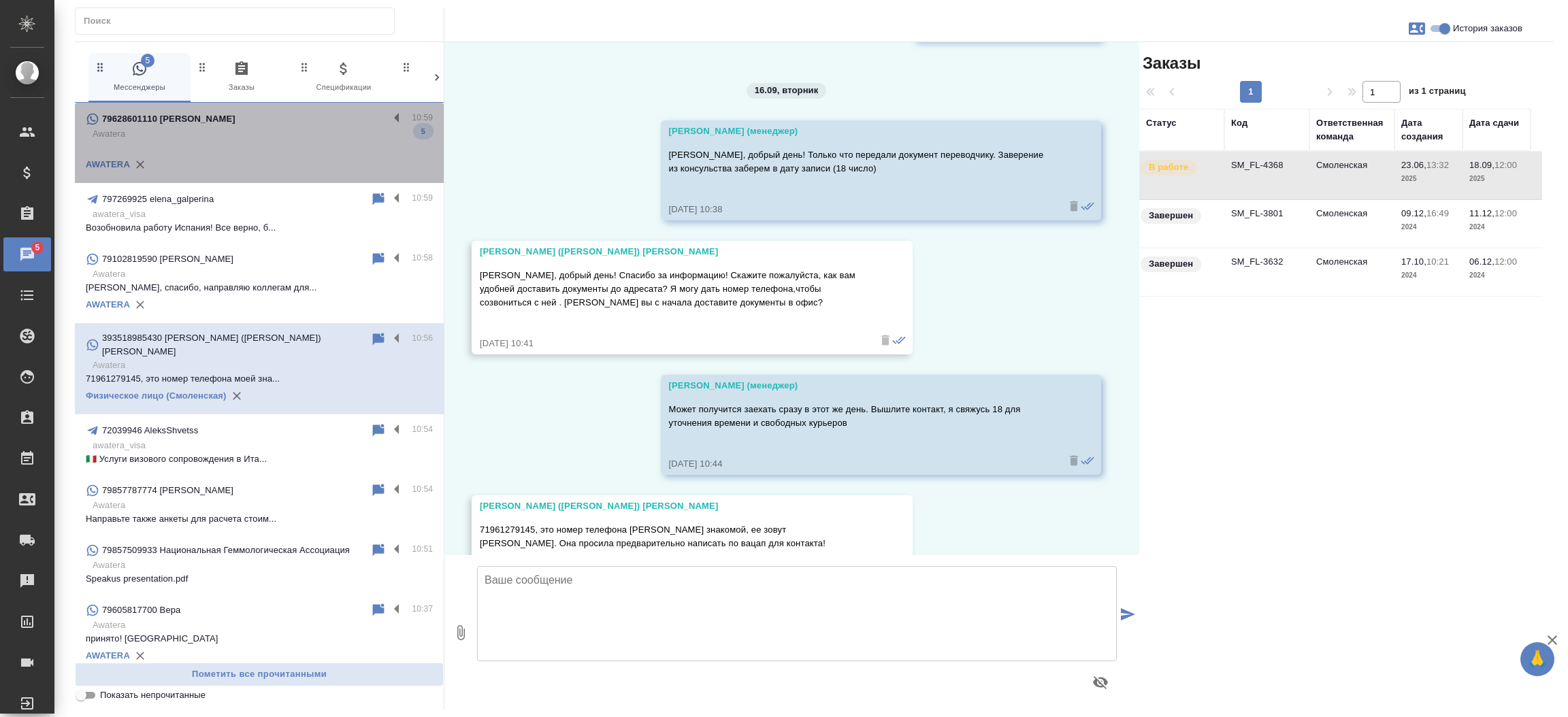
click at [267, 133] on p "Awatera" at bounding box center [262, 134] width 340 height 14
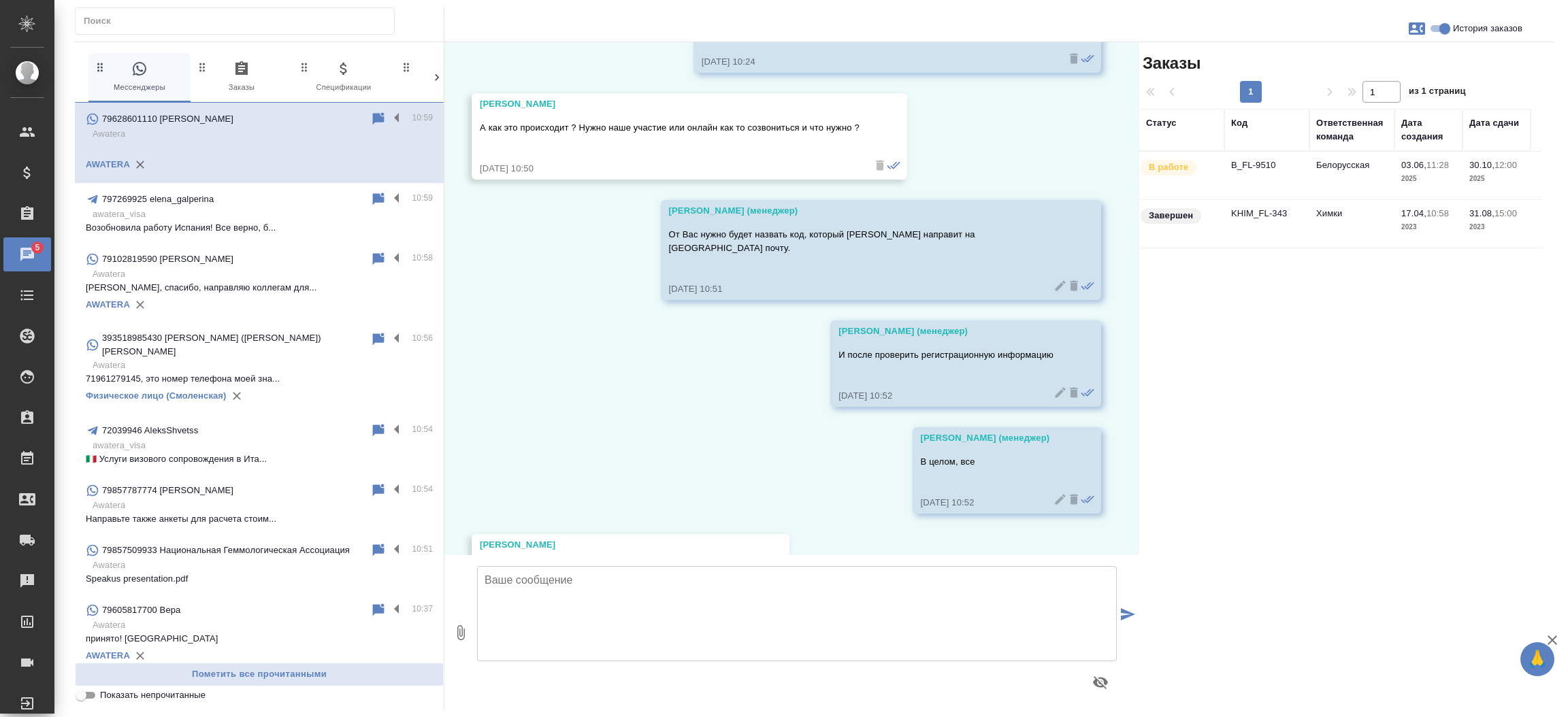
scroll to position [8942, 0]
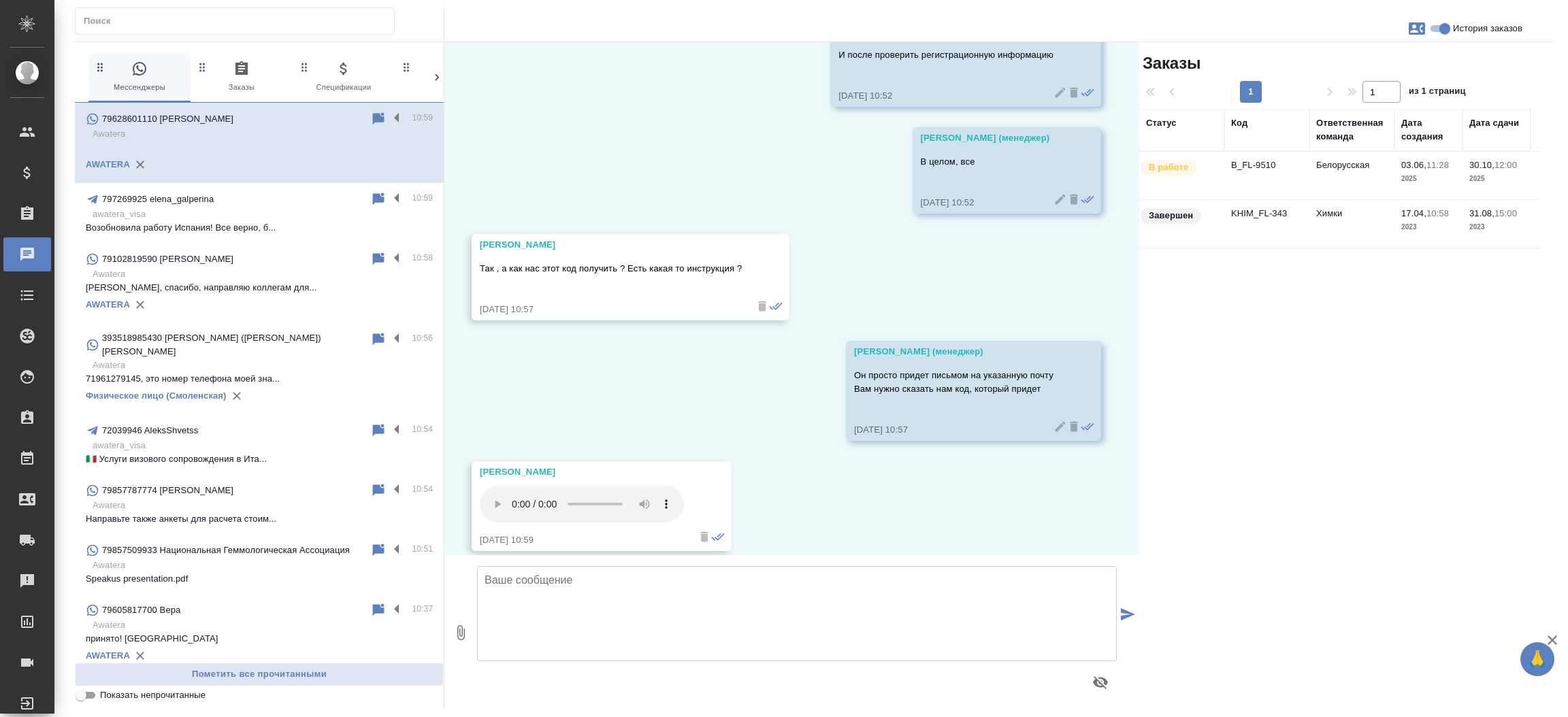
click at [1251, 163] on td "B_FL-9510" at bounding box center [1267, 175] width 85 height 47
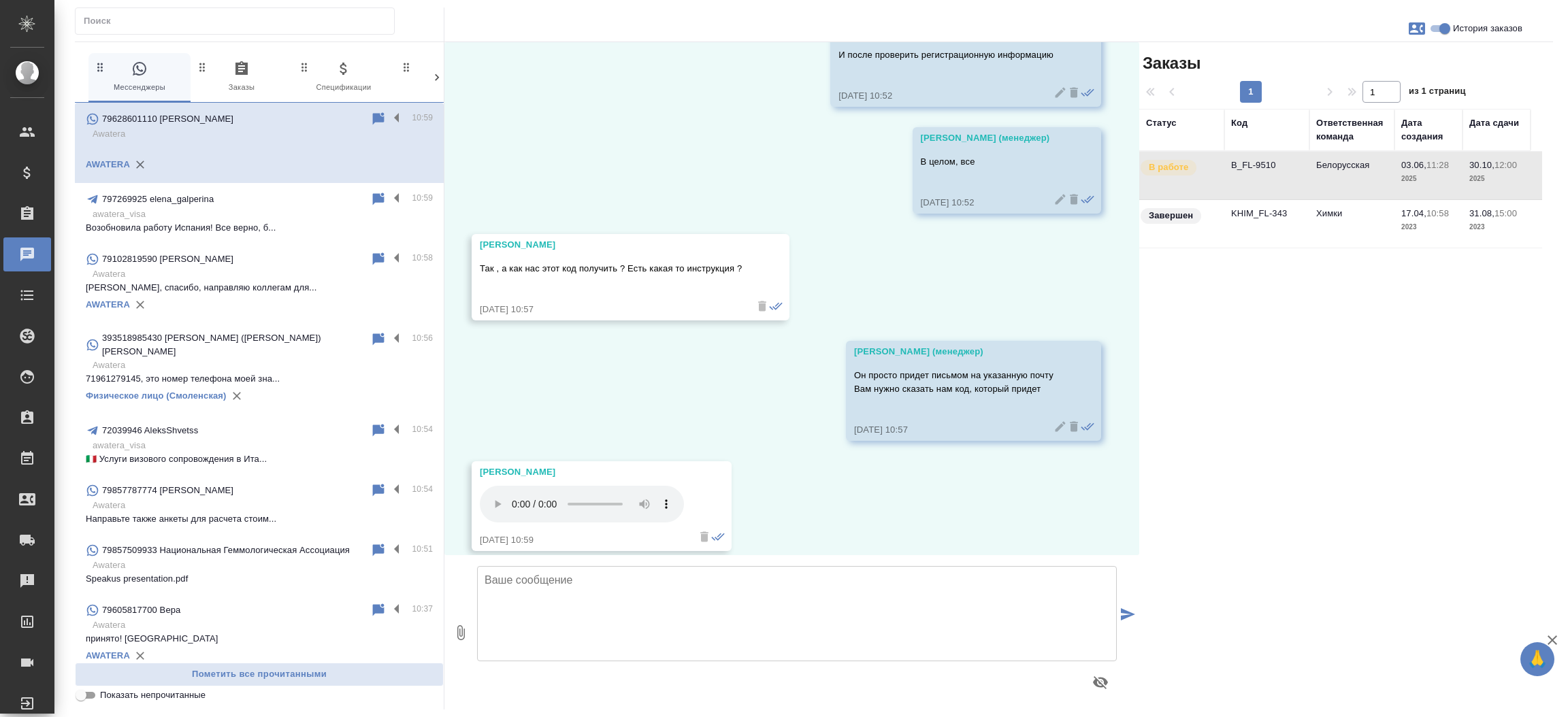
click at [1251, 163] on td "B_FL-9510" at bounding box center [1267, 175] width 85 height 47
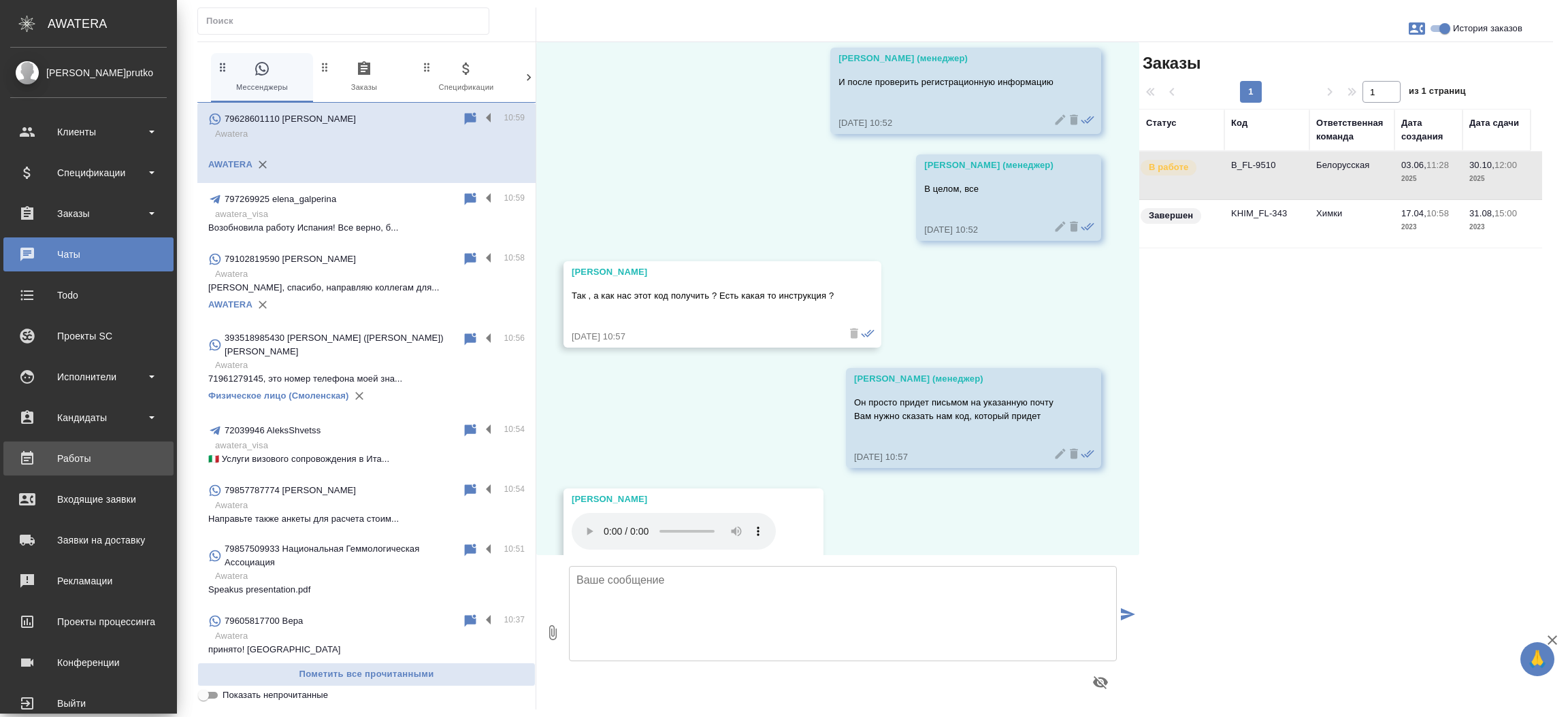
scroll to position [9159, 0]
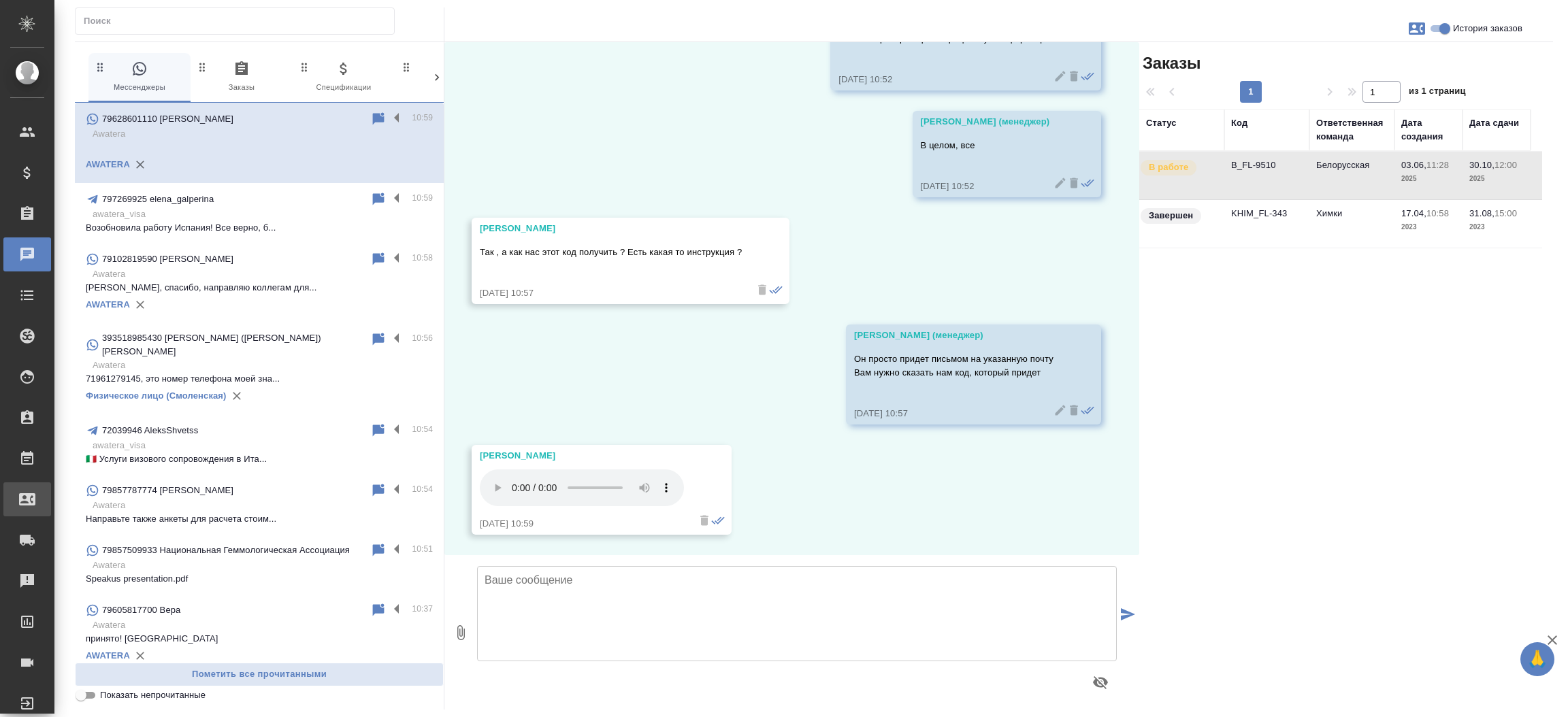
click at [27, 491] on div "Входящие заявки" at bounding box center [10, 499] width 34 height 21
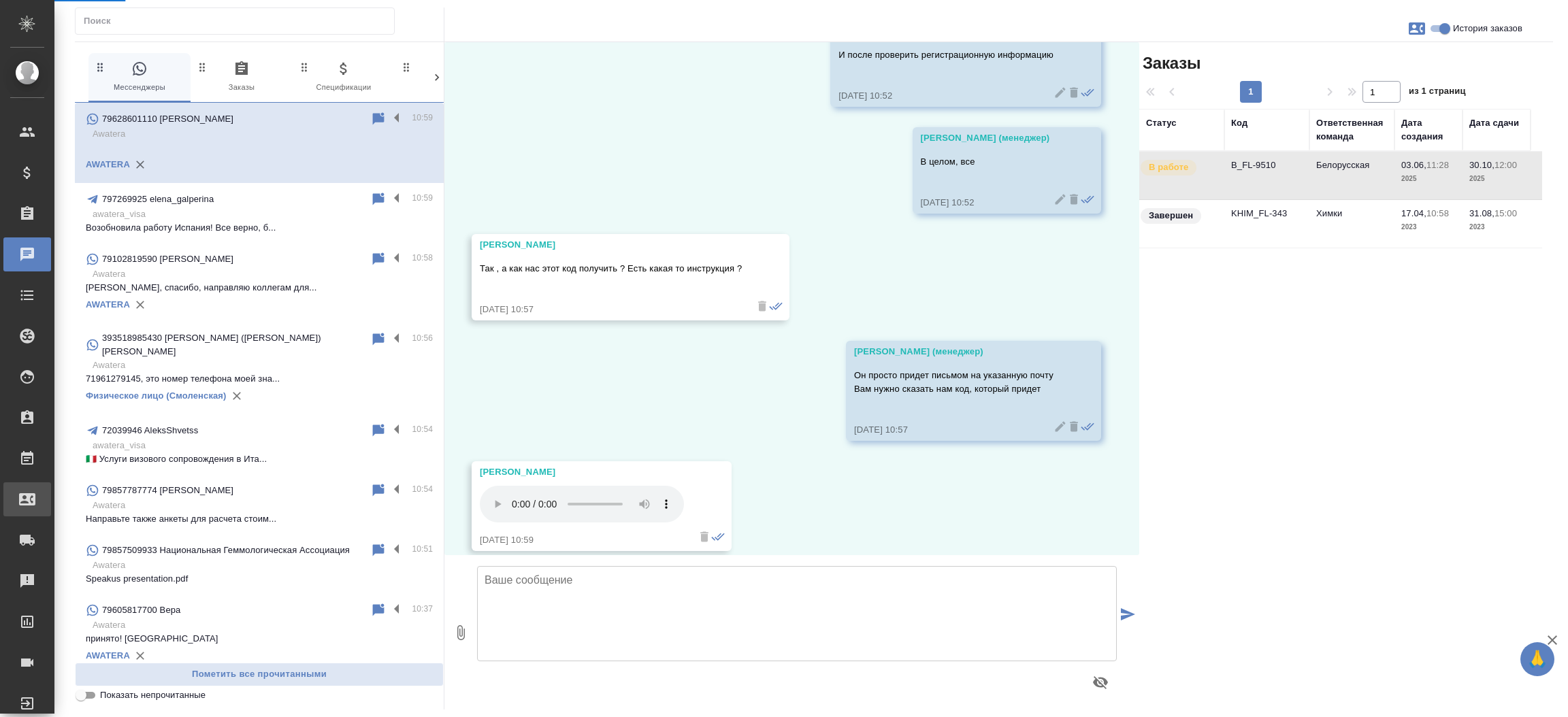
click at [63, 491] on div ".cls-1 fill:#fff; AWATERA Прутько Ирина i.prutko Клиенты Спецификации Заказы 0 …" at bounding box center [784, 358] width 1568 height 717
select select "RU"
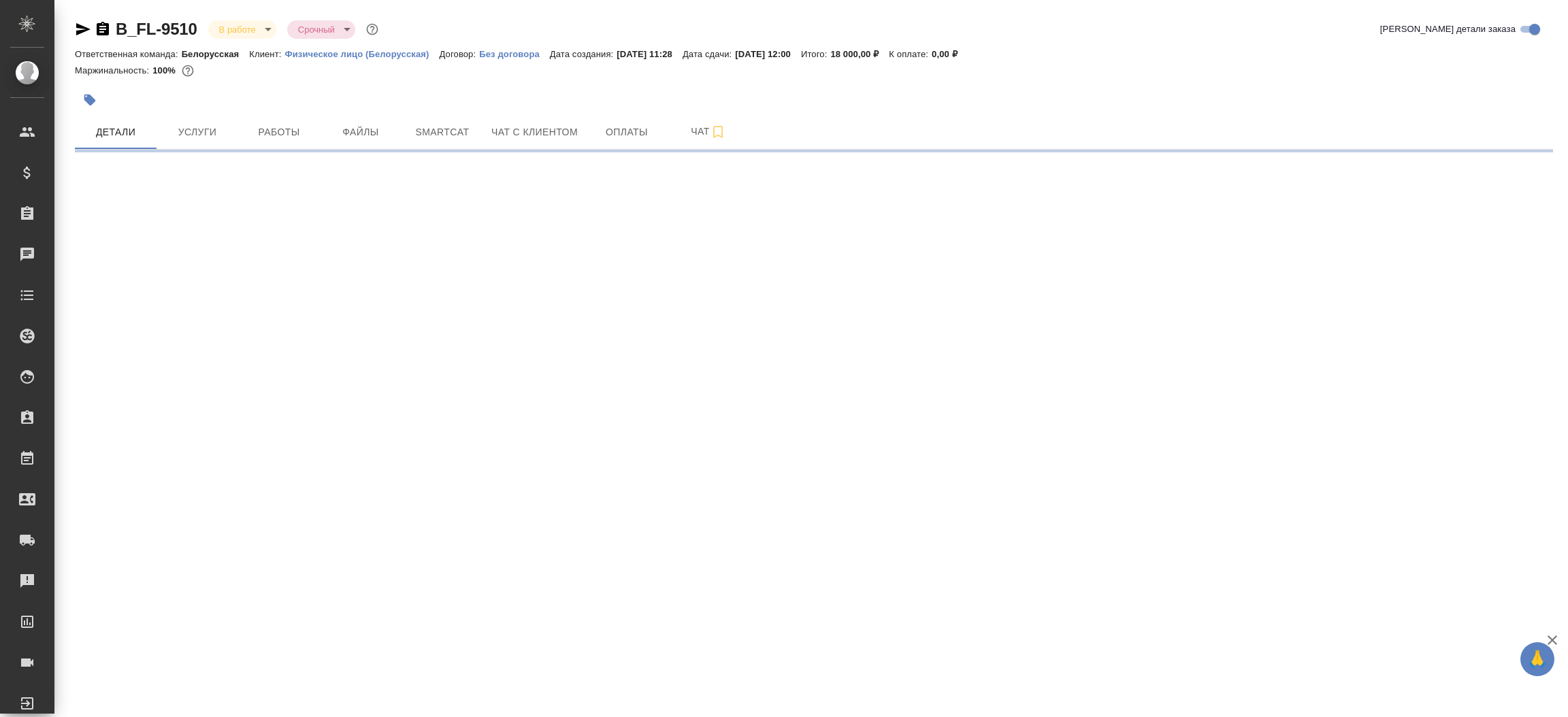
select select "RU"
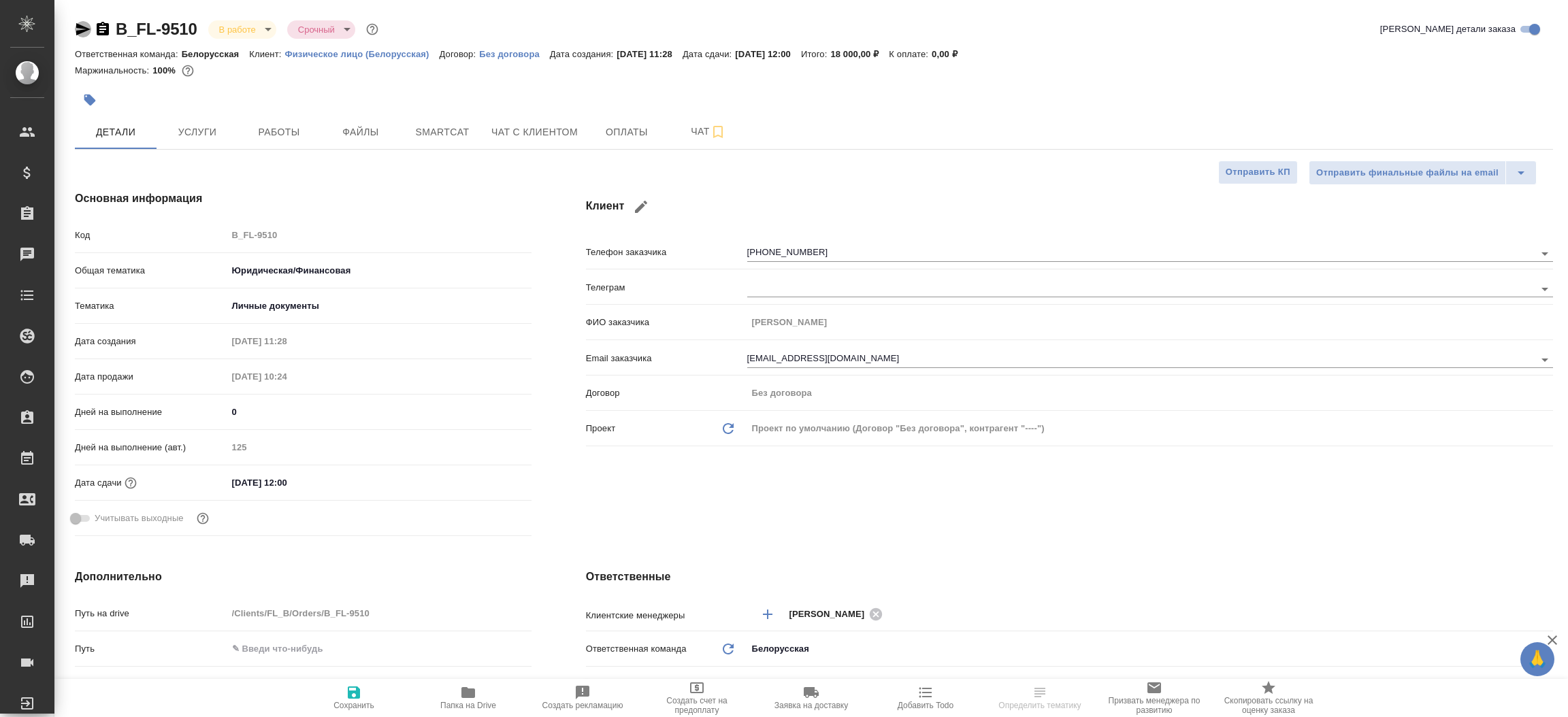
type textarea "x"
click at [79, 28] on icon "button" at bounding box center [82, 29] width 16 height 16
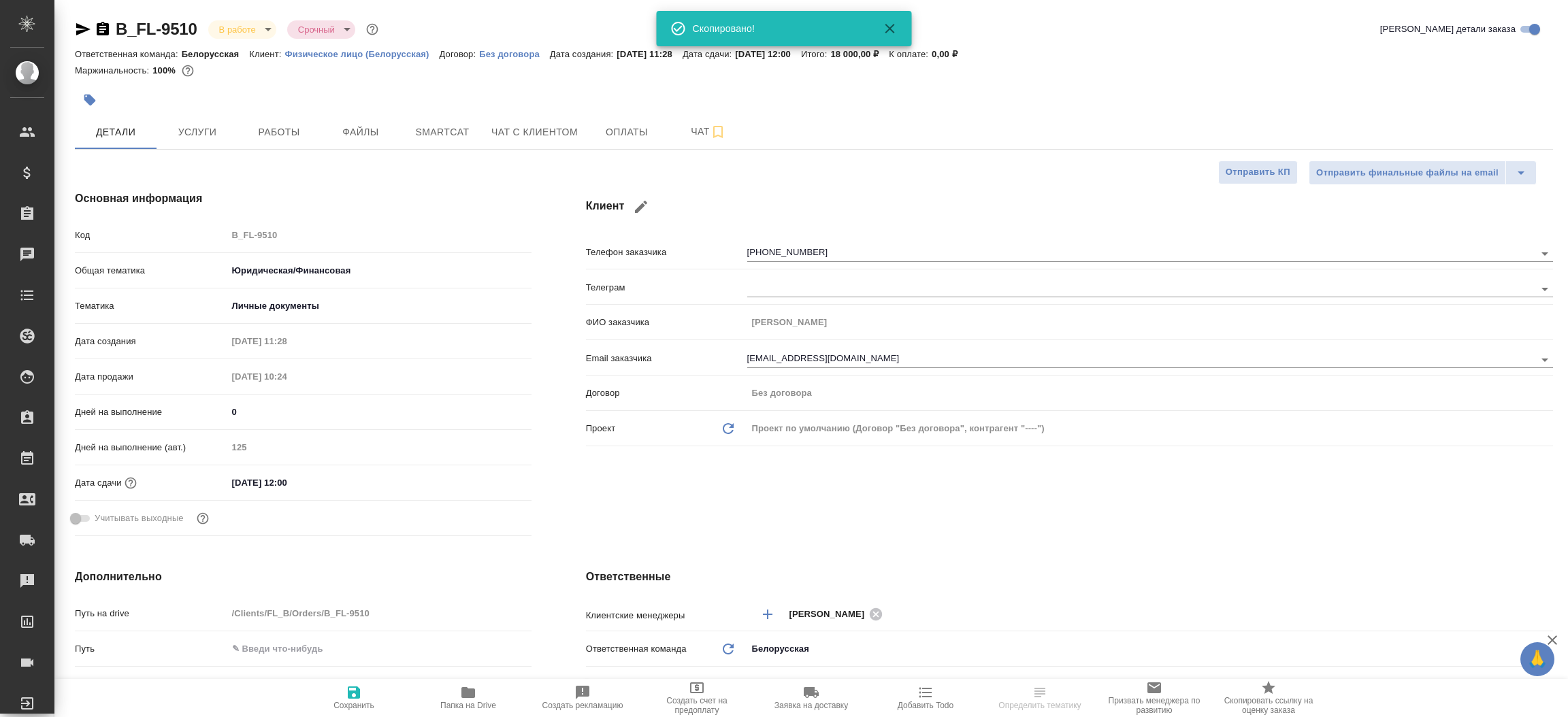
type textarea "x"
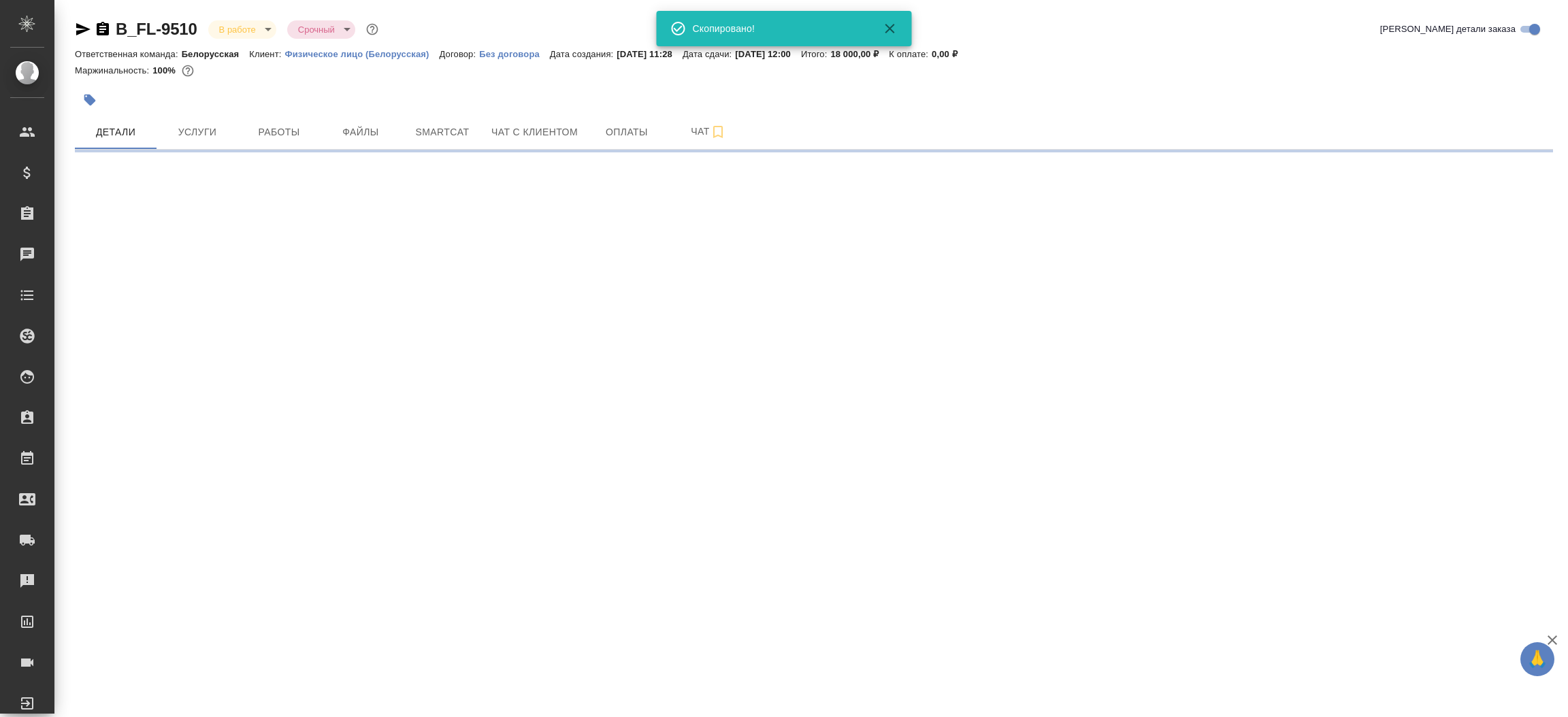
select select "RU"
